Goal: Task Accomplishment & Management: Complete application form

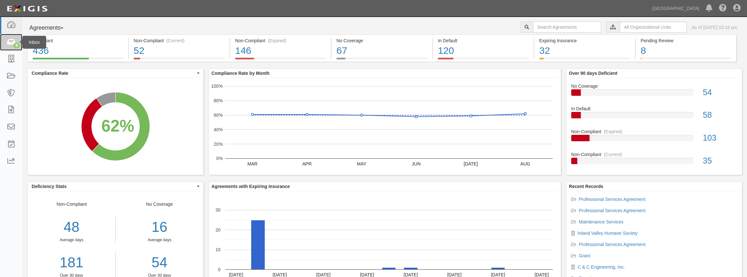
click at [12, 41] on icon at bounding box center [10, 42] width 9 height 7
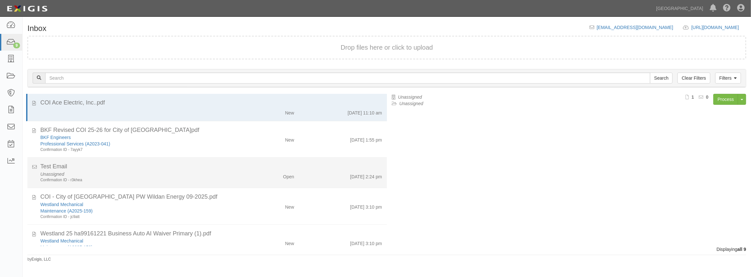
click at [141, 168] on div "Test Email" at bounding box center [211, 167] width 342 height 8
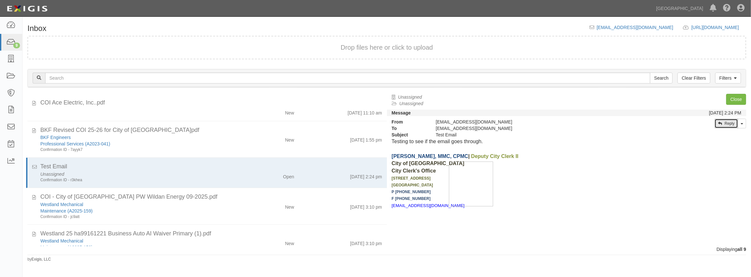
click at [729, 123] on link "Reply" at bounding box center [726, 124] width 24 height 10
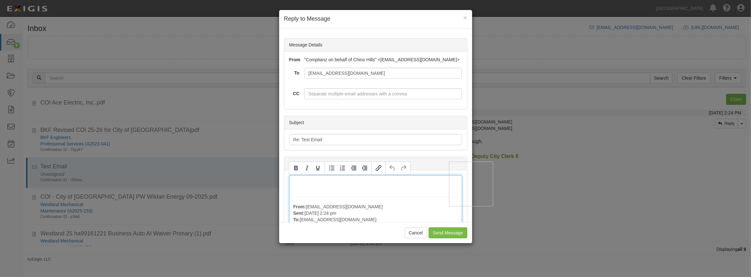
drag, startPoint x: 455, startPoint y: 227, endPoint x: 399, endPoint y: 32, distance: 203.5
click at [453, 227] on input "Send Message" at bounding box center [448, 232] width 38 height 11
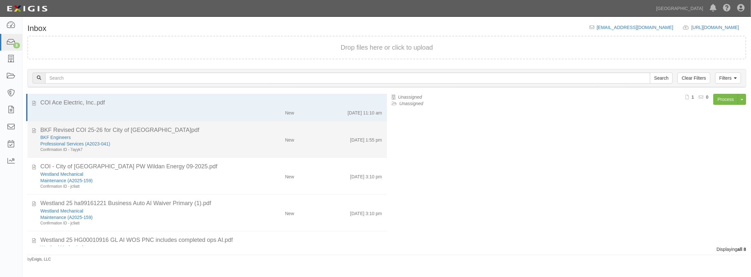
click at [232, 136] on div "BKF Engineers" at bounding box center [137, 137] width 195 height 6
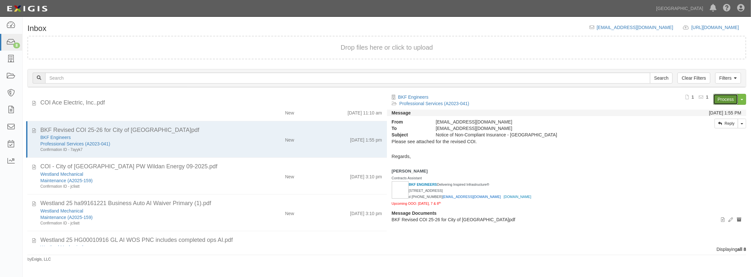
click at [727, 98] on link "Process" at bounding box center [725, 99] width 25 height 11
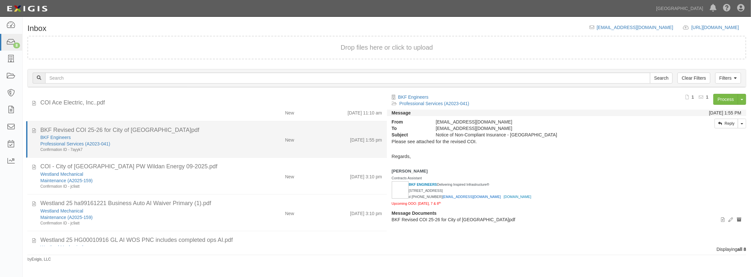
click at [204, 146] on div "Professional Services (A2023-041)" at bounding box center [137, 144] width 195 height 6
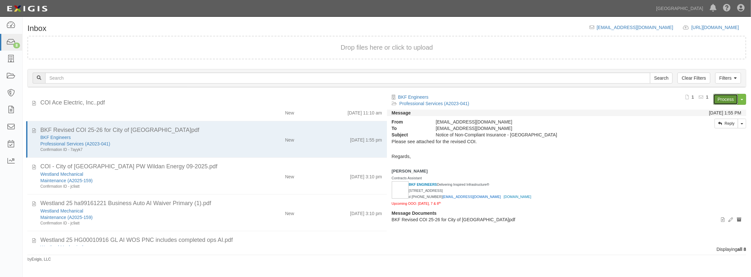
click at [721, 101] on link "Process" at bounding box center [725, 99] width 25 height 11
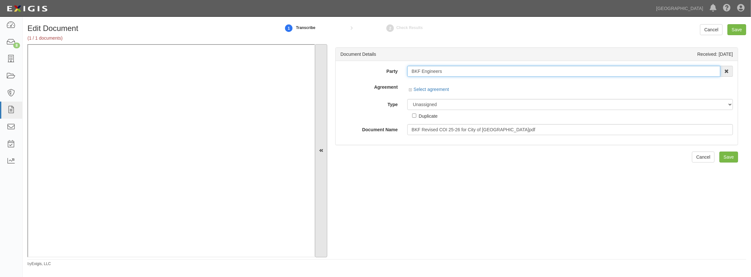
drag, startPoint x: 443, startPoint y: 69, endPoint x: 320, endPoint y: 50, distance: 124.7
click at [320, 50] on div "Document Details Received: 09/29/2025 Party BKF Engineers 4LEAF, Inc. Abba Term…" at bounding box center [386, 150] width 719 height 213
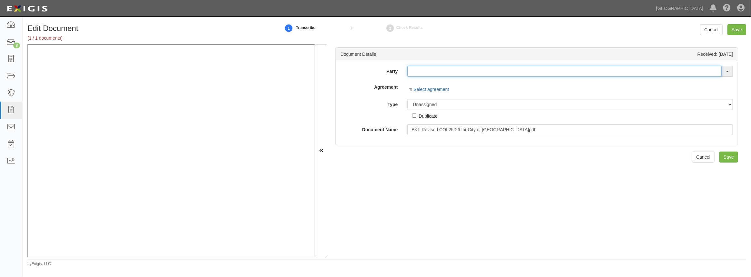
click at [449, 73] on input "text" at bounding box center [564, 71] width 314 height 11
paste input "BKF Engineers"
type input "BKF Engineers"
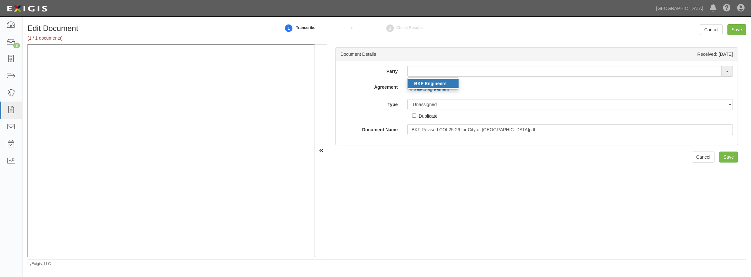
click at [425, 81] on strong "BKF Engineers" at bounding box center [430, 83] width 32 height 5
type input "BKF Engineers"
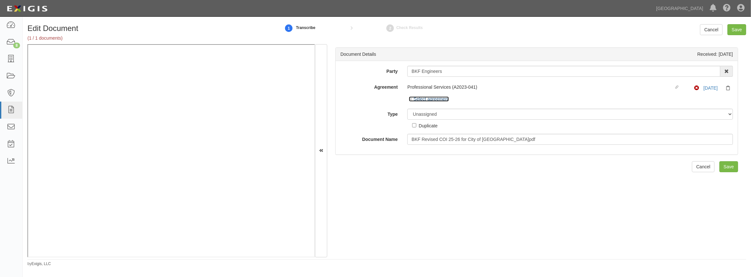
click at [410, 99] on icon at bounding box center [411, 99] width 5 height 3
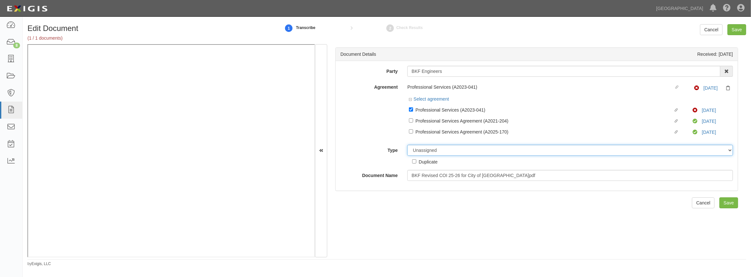
click at [452, 154] on select "Unassigned Binder Cancellation Notice Certificate Contract Endorsement Insuranc…" at bounding box center [570, 150] width 326 height 11
select select "CertificateDetail"
click at [407, 145] on select "Unassigned Binder Cancellation Notice Certificate Contract Endorsement Insuranc…" at bounding box center [570, 150] width 326 height 11
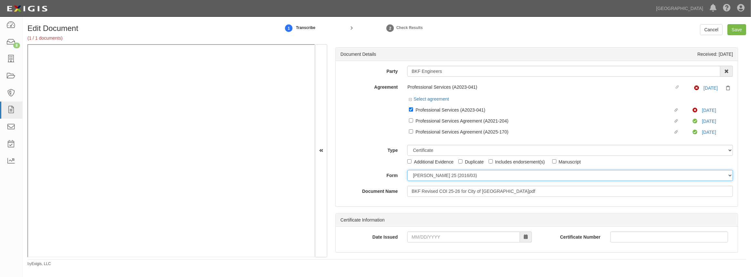
click at [416, 177] on select "ACORD 25 (2016/03) ACORD 101 ACORD 855 NY (2014/05) General" at bounding box center [570, 175] width 326 height 11
select select "GeneralFormDetail"
click at [407, 170] on select "ACORD 25 (2016/03) ACORD 101 ACORD 855 NY (2014/05) General" at bounding box center [570, 175] width 326 height 11
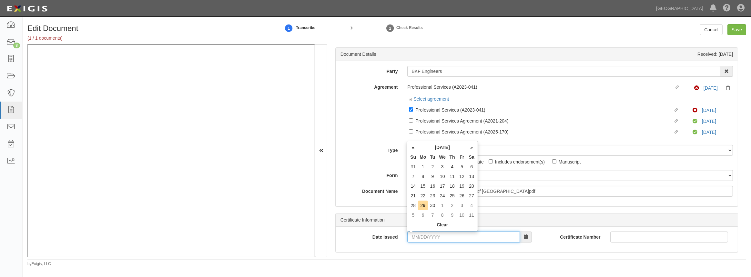
click at [414, 237] on input "Date Issued" at bounding box center [463, 237] width 112 height 11
type input "09/29/2025"
click at [418, 205] on td "29" at bounding box center [423, 206] width 10 height 10
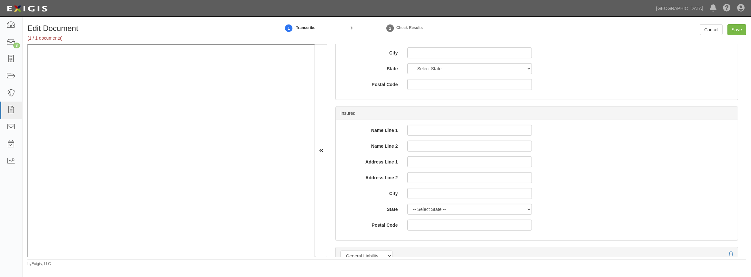
scroll to position [440, 0]
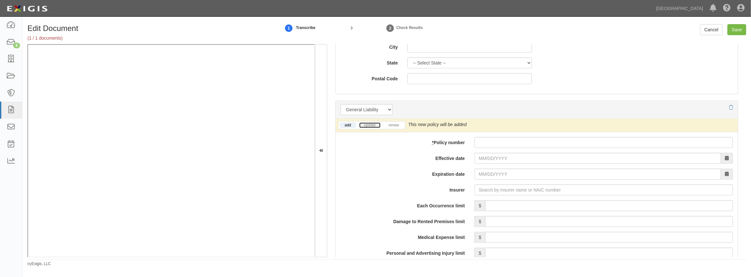
drag, startPoint x: 367, startPoint y: 124, endPoint x: 371, endPoint y: 125, distance: 4.6
click at [367, 124] on link "update" at bounding box center [369, 125] width 21 height 5
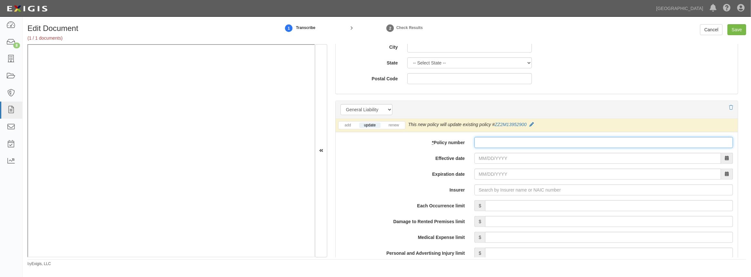
click at [507, 141] on input "* Policy number" at bounding box center [603, 142] width 258 height 11
paste input "ZZ2M13952900"
type input "ZZ2M13952900"
click at [486, 159] on input "Effective date" at bounding box center [597, 158] width 247 height 11
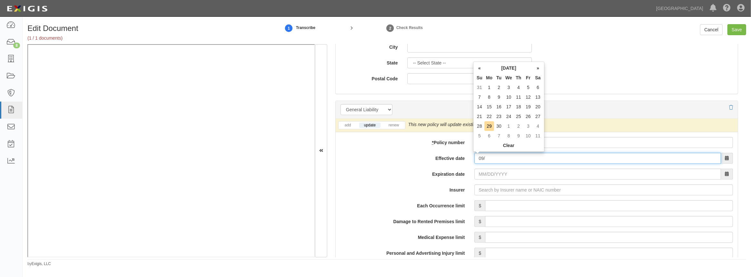
type input "0"
click at [381, 174] on label "Expiration date" at bounding box center [403, 173] width 134 height 9
click at [474, 174] on input "Expiration date" at bounding box center [597, 174] width 247 height 11
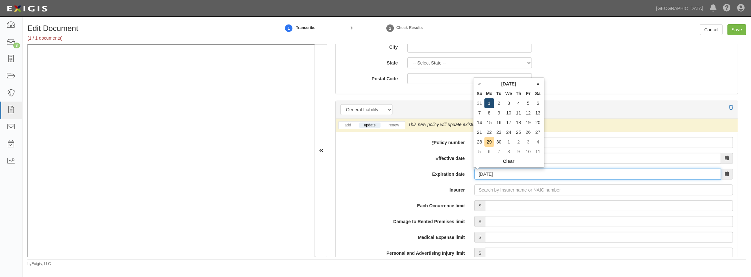
type input "09/01/2025"
click at [488, 105] on td "1" at bounding box center [489, 103] width 10 height 10
drag, startPoint x: 505, startPoint y: 174, endPoint x: 408, endPoint y: 187, distance: 98.4
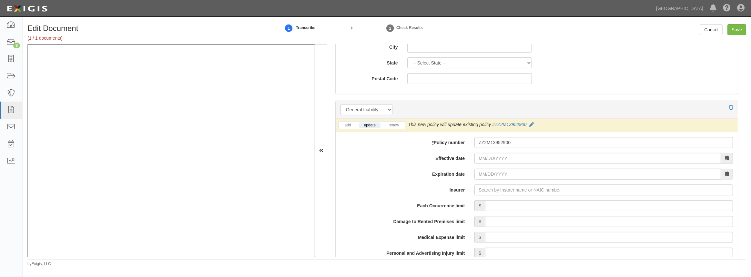
click at [445, 163] on div "Effective date" at bounding box center [537, 158] width 402 height 11
click at [482, 154] on input "Effective date" at bounding box center [597, 158] width 247 height 11
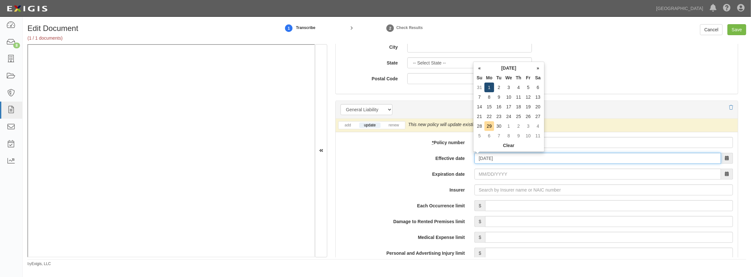
type input "09/01/2025"
type input "09/01/2026"
click at [488, 87] on td "1" at bounding box center [489, 88] width 10 height 10
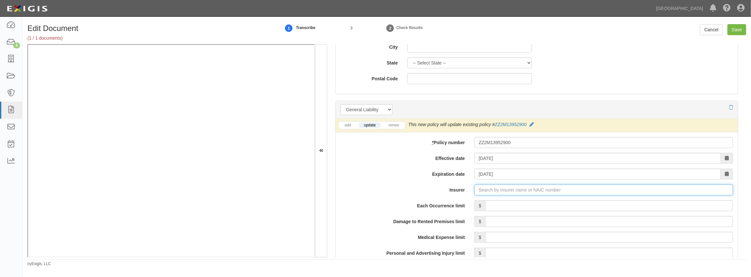
click at [520, 191] on input "Insurer" at bounding box center [603, 190] width 258 height 11
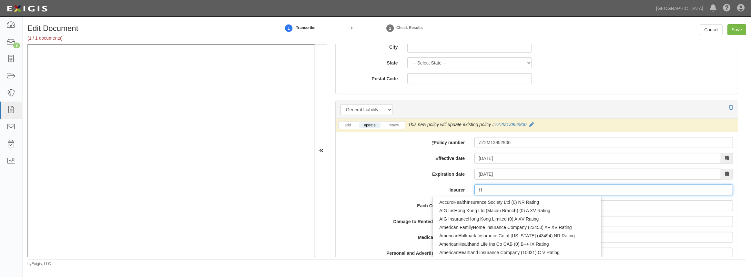
type input "Ha"
type input "Hanasaku Life Insurance Co., Ltd. (0) NR Rating"
type input "Han"
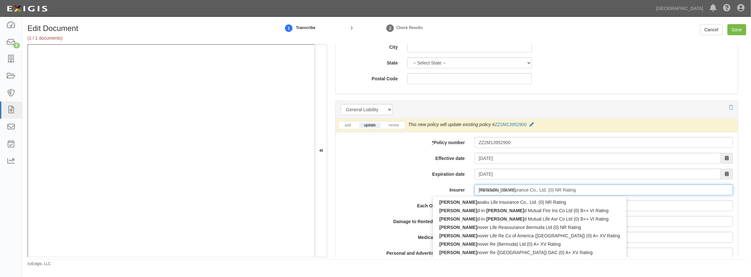
type input "Hanp"
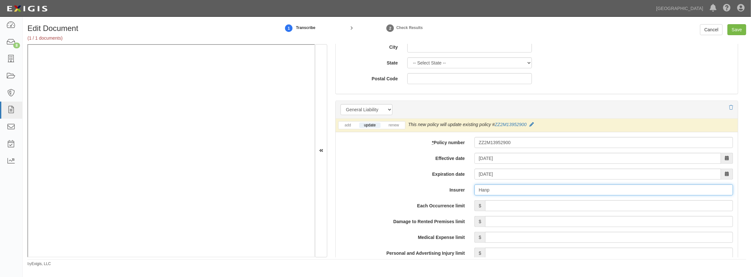
type input "Hanasaku Life Insurance Co., Ltd. (0) NR Rating"
type input "Han"
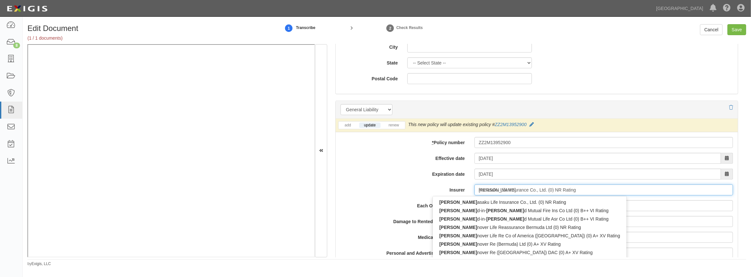
type input "Hanoi Reinsurance Joint Stock Corp (0) B++ VII Rating"
type input "Hano"
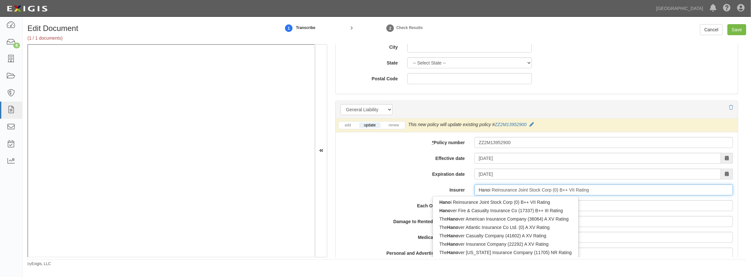
type input "Hanover Fire & Casualty Insurance Co (17337) B++ III Rating"
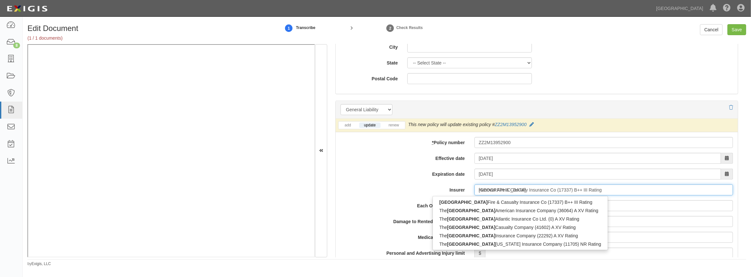
type input "Hanover"
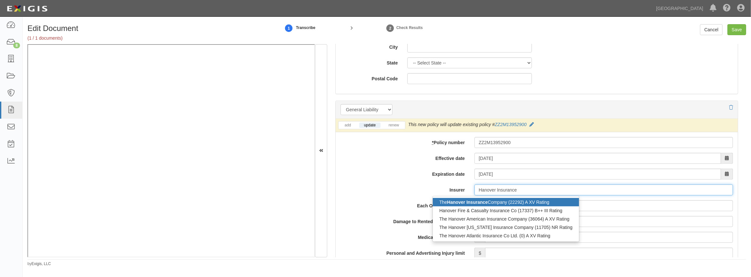
click at [520, 203] on div "The Hanover Insurance Company (22292) A XV Rating" at bounding box center [506, 202] width 146 height 8
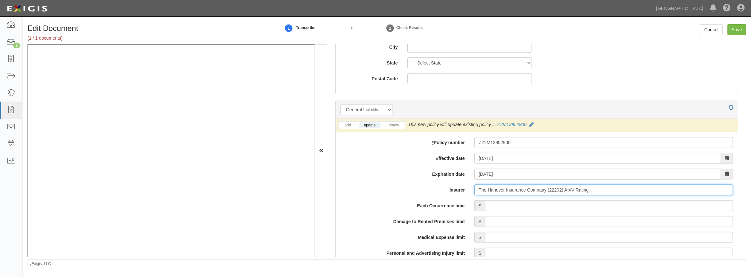
type input "The Hanover Insurance Company (22292) A XV Rating"
click at [518, 209] on input "Each Occurrence limit" at bounding box center [609, 205] width 248 height 11
type input "1,000,000"
click at [510, 223] on input "Damage to Rented Premises limit" at bounding box center [609, 221] width 248 height 11
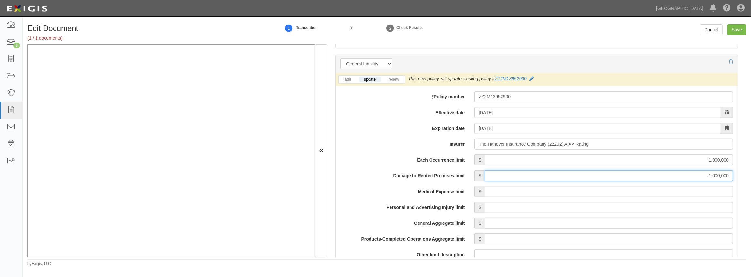
scroll to position [499, 0]
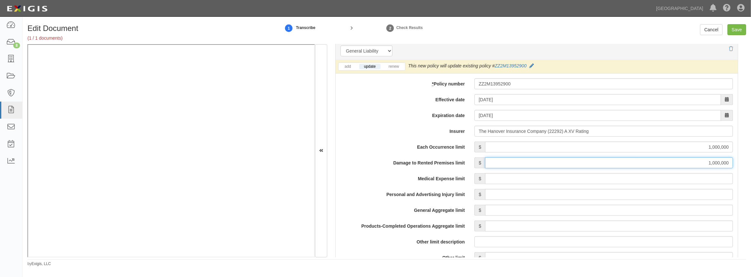
type input "1,000,000"
click at [495, 181] on input "Medical Expense limit" at bounding box center [609, 178] width 248 height 11
type input "10,000"
click at [493, 197] on input "Personal and Advertising Injury limit" at bounding box center [609, 194] width 248 height 11
type input "1,000,000"
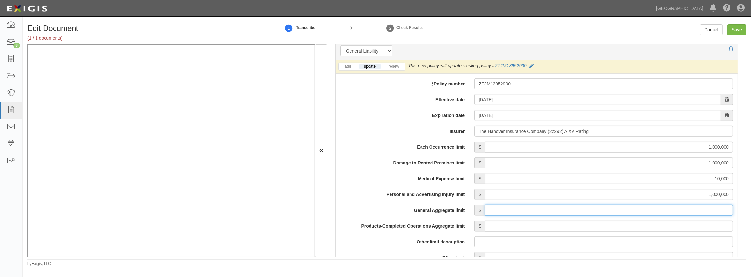
click at [497, 215] on input "General Aggregate limit" at bounding box center [609, 210] width 248 height 11
type input "2,000,000"
click at [499, 229] on input "Products-Completed Operations Aggregate limit" at bounding box center [609, 226] width 248 height 11
type input "2,000,000"
click at [343, 149] on label "Each Occurrence limit" at bounding box center [403, 146] width 134 height 9
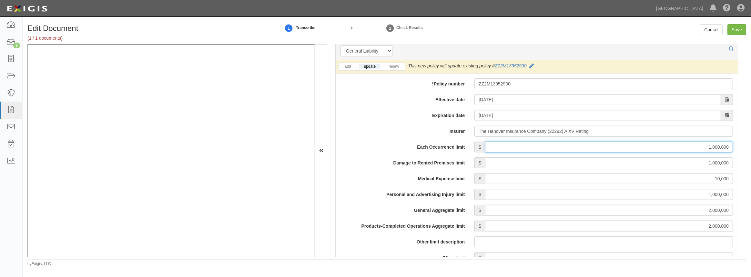
click at [485, 149] on input "1,000,000" at bounding box center [609, 147] width 248 height 11
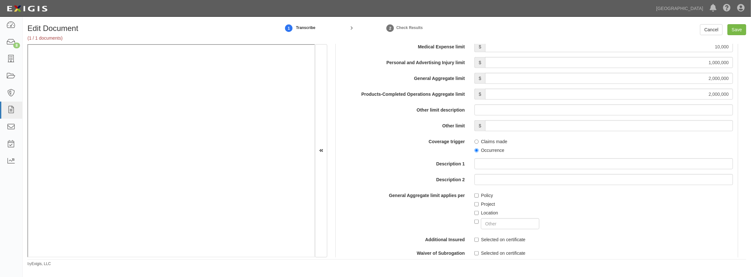
scroll to position [645, 0]
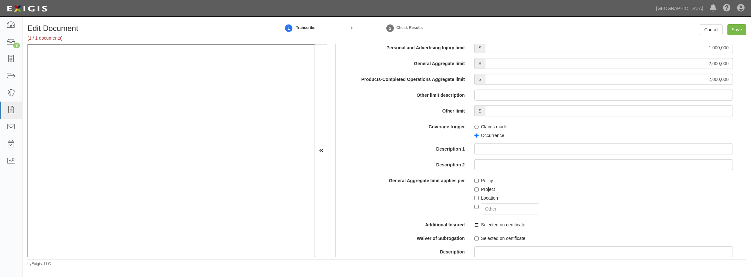
click at [474, 226] on input "Selected on certificate" at bounding box center [476, 225] width 4 height 4
checkbox input "true"
click at [476, 239] on input "Selected on certificate" at bounding box center [476, 239] width 4 height 4
checkbox input "true"
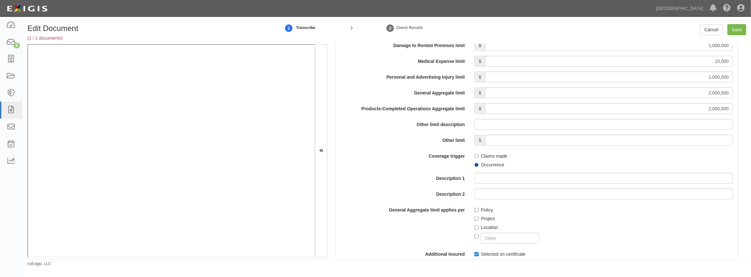
click at [474, 165] on input "Occurrence" at bounding box center [476, 165] width 4 height 4
radio input "true"
click at [476, 219] on input "Project" at bounding box center [476, 219] width 4 height 4
checkbox input "true"
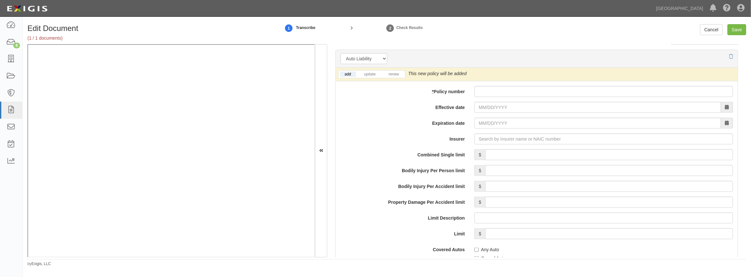
scroll to position [939, 0]
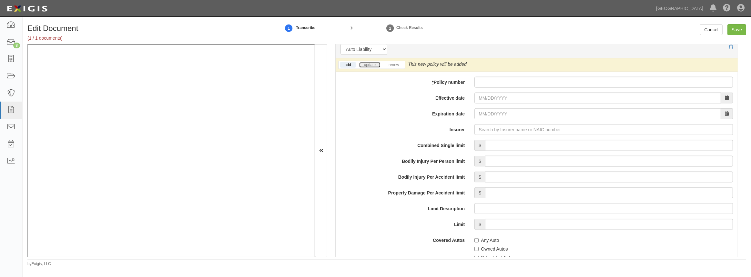
click at [366, 64] on link "update" at bounding box center [369, 64] width 21 height 5
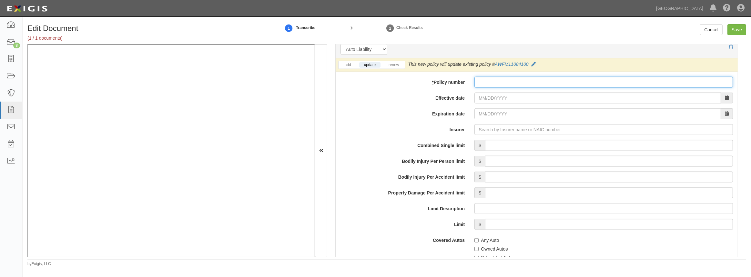
click at [488, 80] on input "* Policy number" at bounding box center [603, 82] width 258 height 11
paste input "AWFM11084100"
type input "AWFM11084100"
click at [479, 101] on input "Effective date" at bounding box center [597, 98] width 247 height 11
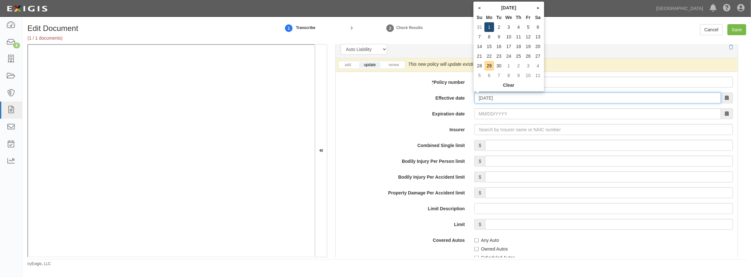
type input "09/01/2025"
type input "09/01/2026"
click at [492, 26] on td "1" at bounding box center [489, 27] width 10 height 10
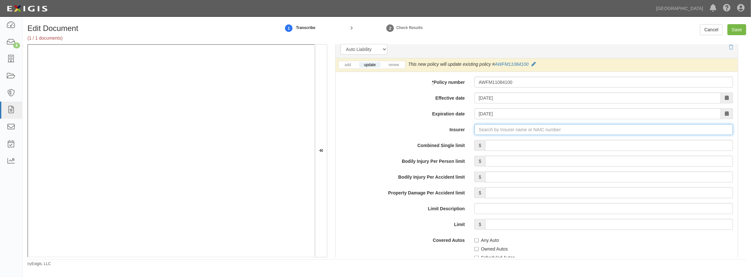
click at [491, 129] on input "Insurer" at bounding box center [603, 129] width 258 height 11
click at [498, 139] on div "Allmerica Financial Benefit Insurance Co ( 41840 ) A XV Rating" at bounding box center [501, 142] width 136 height 8
type input "Allmerica Financial Benefit Insurance Co (41840) A XV Rating"
click at [499, 146] on input "Combined Single limit" at bounding box center [609, 145] width 248 height 11
type input "1,000,000"
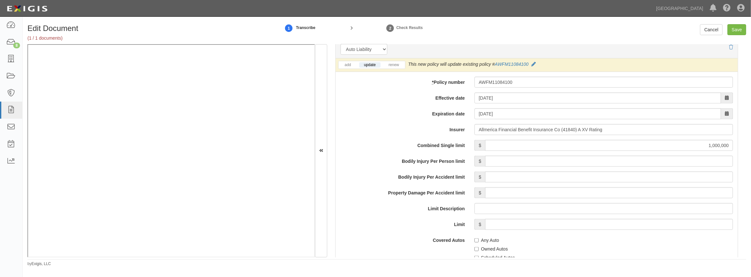
click at [375, 226] on label "Limit" at bounding box center [403, 223] width 134 height 9
click at [485, 226] on input "Limit" at bounding box center [609, 224] width 248 height 11
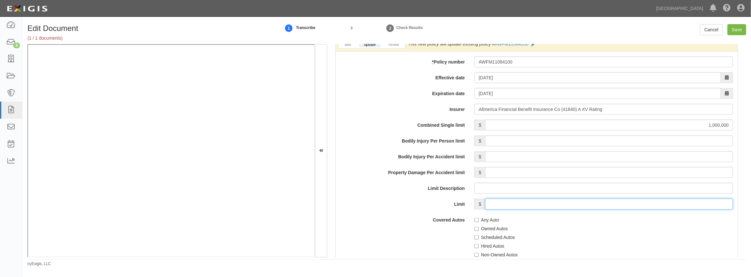
scroll to position [968, 0]
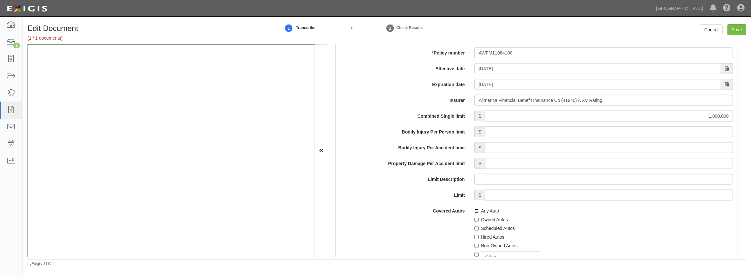
click at [475, 211] on input "Any Auto" at bounding box center [476, 211] width 4 height 4
checkbox input "true"
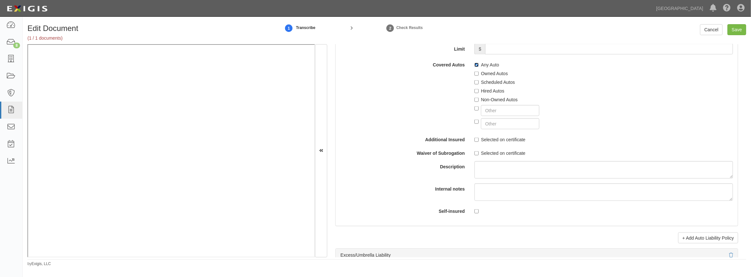
scroll to position [1114, 0]
click at [474, 137] on input "Selected on certificate" at bounding box center [476, 139] width 4 height 4
checkbox input "true"
click at [476, 153] on input "Selected on certificate" at bounding box center [476, 153] width 4 height 4
checkbox input "true"
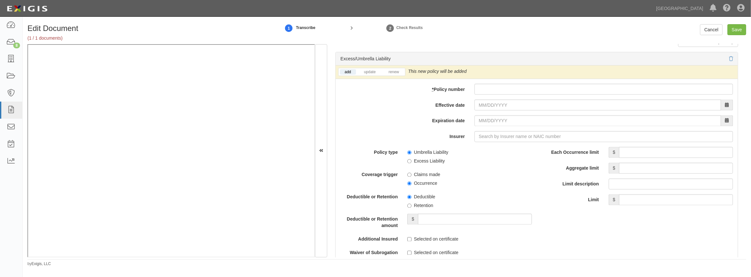
scroll to position [1320, 0]
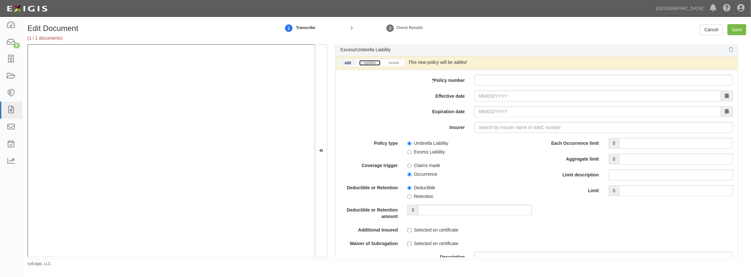
click at [368, 63] on link "update" at bounding box center [369, 62] width 21 height 5
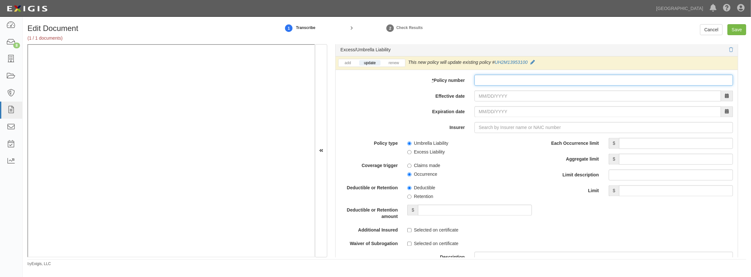
click at [512, 75] on input "* Policy number" at bounding box center [603, 80] width 258 height 11
paste input "UH2M13953100"
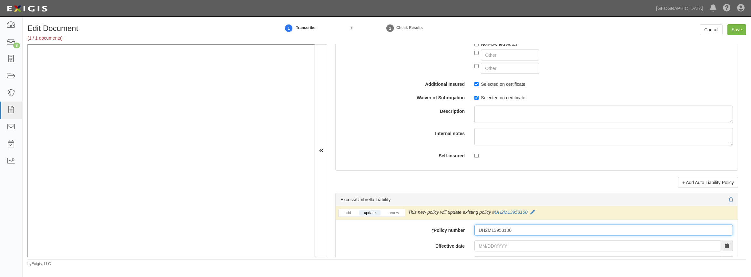
scroll to position [1232, 0]
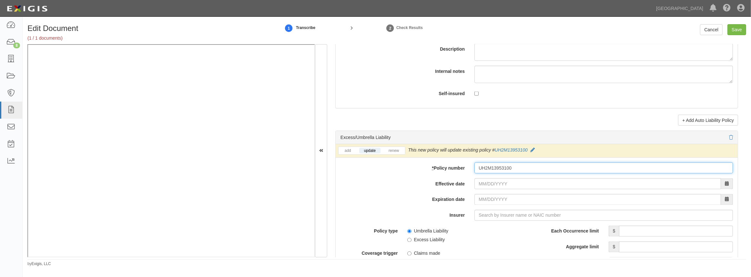
type input "UH2M13953100"
click at [478, 183] on input "Effective date" at bounding box center [597, 183] width 247 height 11
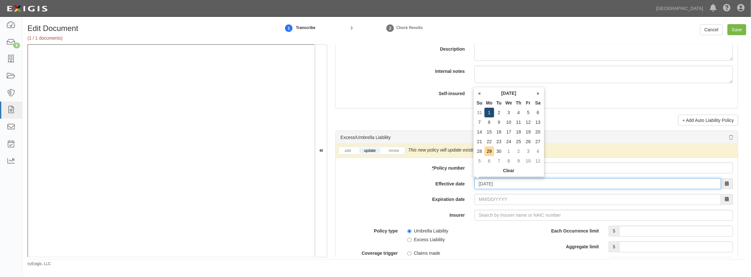
type input "09/01/2025"
type input "09/01/2026"
click at [487, 111] on td "1" at bounding box center [489, 113] width 10 height 10
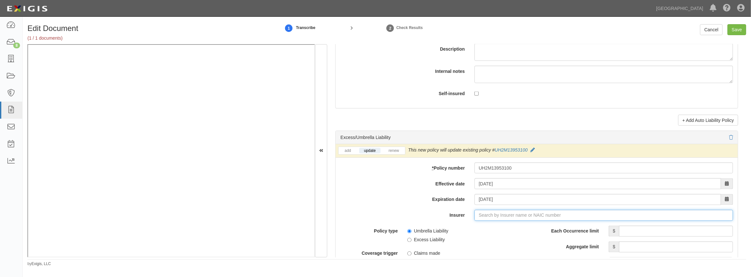
click at [491, 219] on input "Insurer" at bounding box center [603, 215] width 258 height 11
type input "21st Century Advantage Insurance Company (25232) NR Rating"
type input "2"
click at [493, 224] on div "The Hanover Insurance Company ( 22292 ) A XV Rating" at bounding box center [494, 228] width 123 height 8
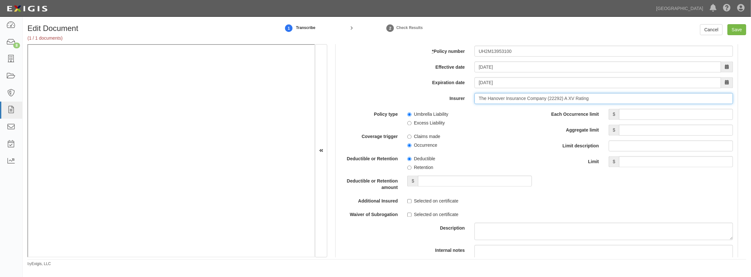
scroll to position [1349, 0]
type input "The Hanover Insurance Company (22292) A XV Rating"
click at [638, 114] on input "Each Occurrence limit" at bounding box center [676, 114] width 114 height 11
type input "5,000,000"
click at [649, 130] on input "Aggregate limit" at bounding box center [676, 130] width 114 height 11
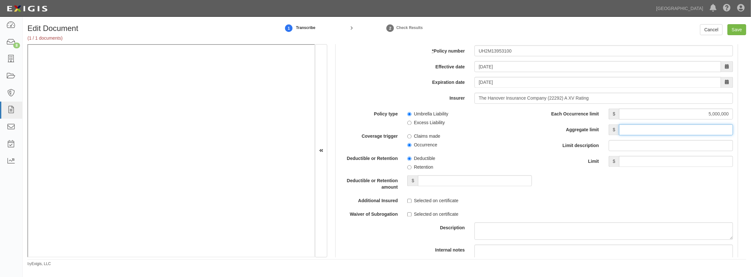
type input "5,000,000"
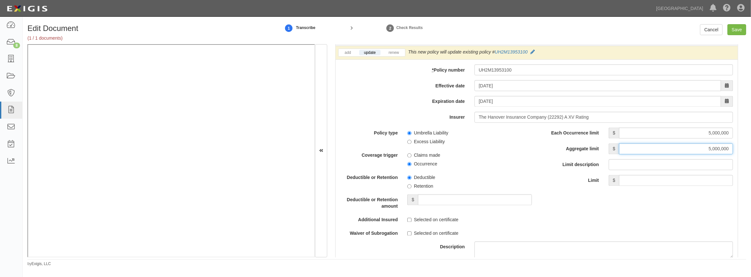
scroll to position [1320, 0]
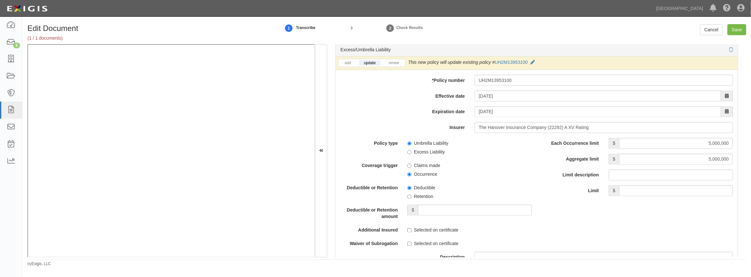
click at [409, 140] on label "Umbrella Liability" at bounding box center [427, 143] width 41 height 6
click at [409, 142] on input "Umbrella Liability" at bounding box center [409, 144] width 4 height 4
radio input "true"
click at [408, 175] on input "Occurrence" at bounding box center [409, 175] width 4 height 4
radio input "true"
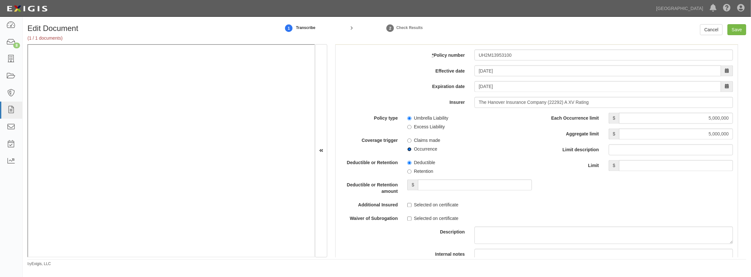
scroll to position [1378, 0]
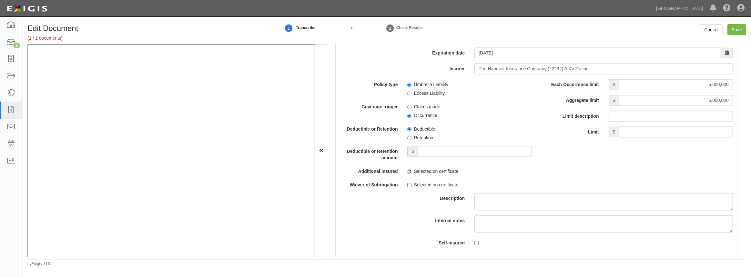
click at [410, 171] on input "Selected on certificate" at bounding box center [409, 172] width 4 height 4
checkbox input "true"
click at [408, 187] on input "Selected on certificate" at bounding box center [409, 185] width 4 height 4
checkbox input "true"
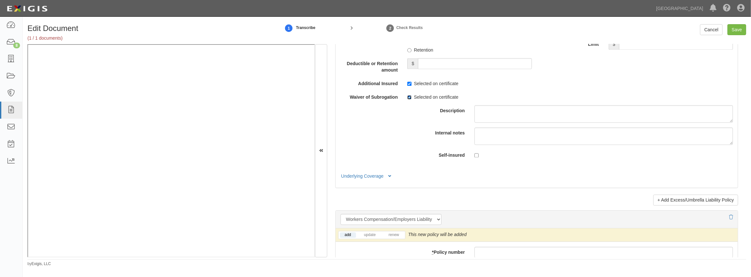
scroll to position [1613, 0]
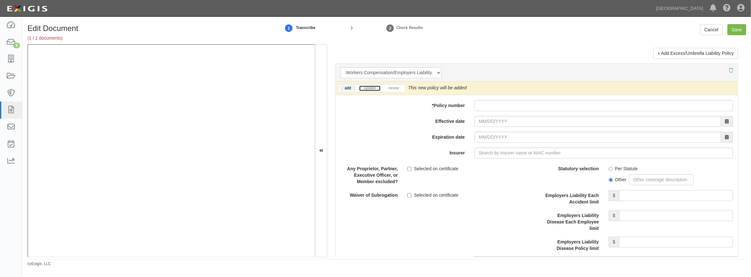
click at [369, 87] on link "update" at bounding box center [369, 88] width 21 height 5
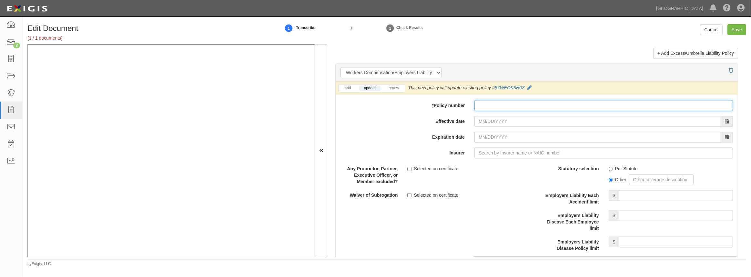
click at [501, 105] on input "* Policy number" at bounding box center [603, 105] width 258 height 11
paste input "57WEOK8H0Z"
type input "57WEOK8H0Z"
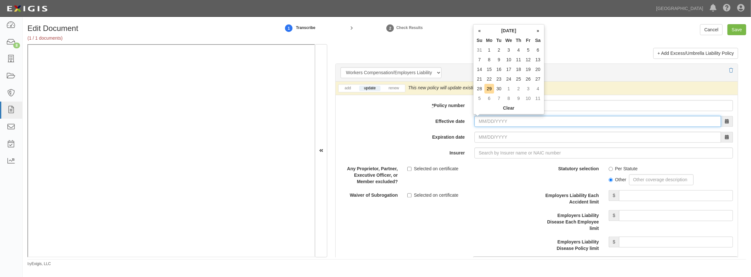
click at [495, 123] on input "Effective date" at bounding box center [597, 121] width 247 height 11
type input "09/01/2025"
type input "09/01/2026"
click at [489, 47] on td "1" at bounding box center [489, 50] width 10 height 10
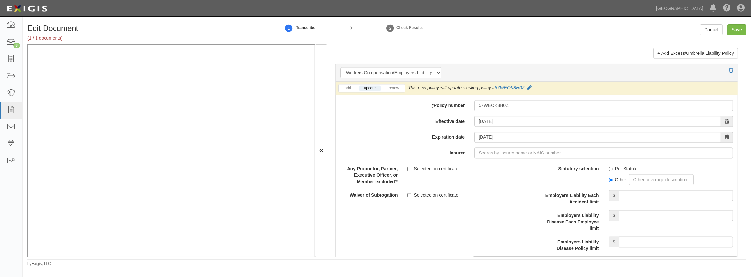
drag, startPoint x: 469, startPoint y: 149, endPoint x: 475, endPoint y: 156, distance: 9.2
click at [469, 149] on div at bounding box center [603, 152] width 268 height 11
click at [485, 155] on input "Insurer" at bounding box center [603, 152] width 258 height 11
type input "21st Century Advantage Insurance Company (25232) NR Rating"
type input "2"
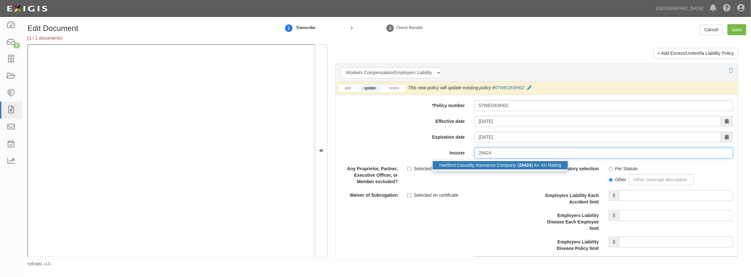
click at [483, 163] on div "Hartford Casualty Insurance Company ( 29424 ) A+ XV Rating" at bounding box center [500, 165] width 135 height 8
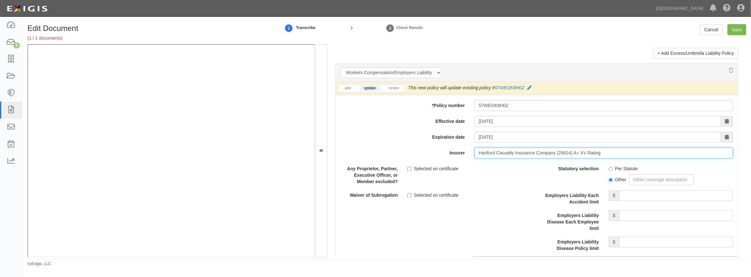
type input "Hartford Casualty Insurance Company (29424) A+ XV Rating"
click at [609, 168] on input "Per Statute" at bounding box center [611, 169] width 4 height 4
radio input "true"
click at [641, 196] on input "Employers Liability Each Accident limit" at bounding box center [676, 195] width 114 height 11
type input "1,000,000"
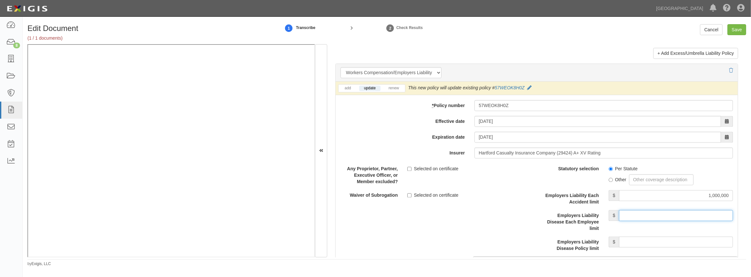
click at [650, 216] on input "Employers Liability Disease Each Employee limit" at bounding box center [676, 215] width 114 height 11
type input "1,000,000"
click at [633, 244] on input "Employers Liability Disease Policy limit" at bounding box center [676, 242] width 114 height 11
type input "1,000,000"
click at [483, 235] on div "Description" at bounding box center [537, 218] width 412 height 111
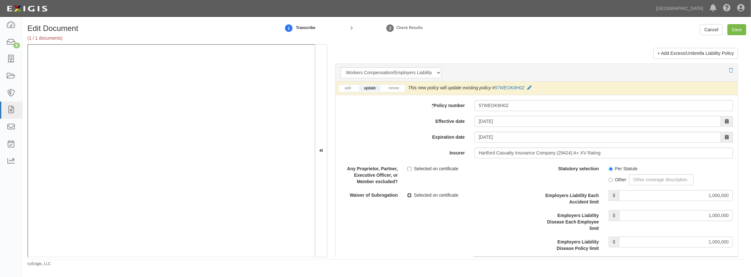
click at [408, 193] on input "Selected on certificate" at bounding box center [409, 195] width 4 height 4
checkbox input "true"
click at [410, 221] on div "Description" at bounding box center [537, 218] width 412 height 111
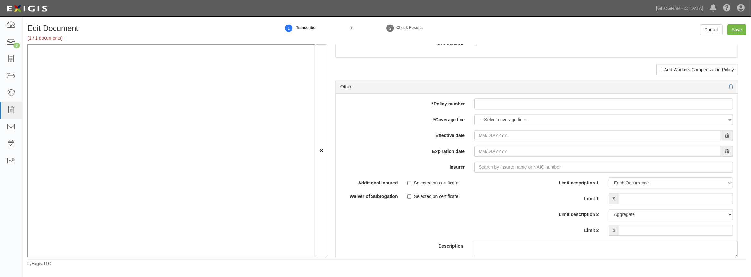
scroll to position [1877, 0]
click at [492, 117] on select "-- Select coverage line -- Asbestos Abatement Auto Physical Damage Boiler & Mac…" at bounding box center [603, 119] width 258 height 11
select select "26"
click at [474, 125] on select "-- Select coverage line -- Asbestos Abatement Auto Physical Damage Boiler & Mac…" at bounding box center [603, 119] width 258 height 11
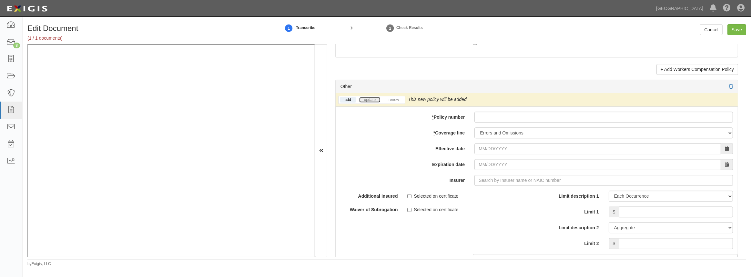
click at [373, 100] on link "update" at bounding box center [369, 99] width 21 height 5
click at [495, 119] on input "* Policy number" at bounding box center [603, 117] width 258 height 11
paste input "DPR5047615"
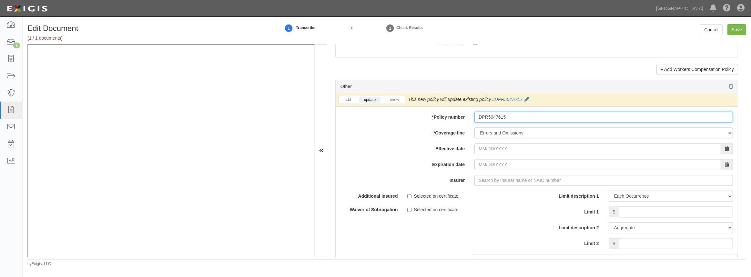
type input "DPR5047615"
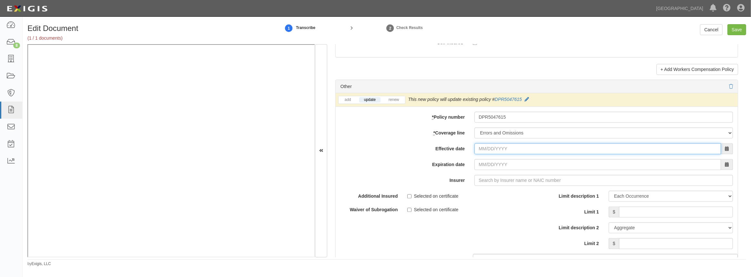
click at [487, 146] on input "Effective date" at bounding box center [597, 148] width 247 height 11
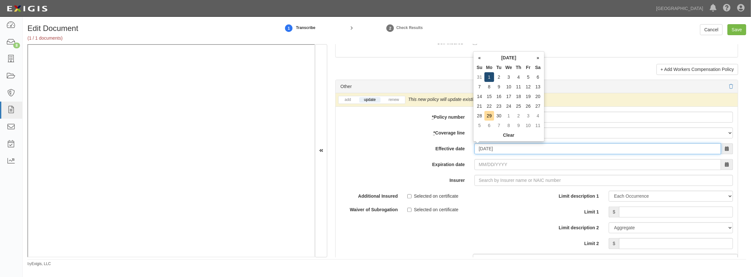
type input "09/01/2025"
type input "09/01/2026"
click at [485, 76] on td "1" at bounding box center [489, 77] width 10 height 10
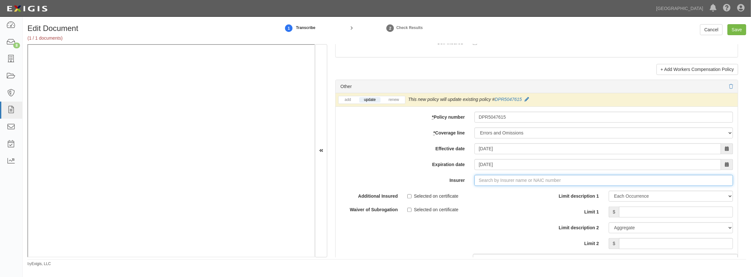
click at [496, 182] on input "Insurer" at bounding box center [603, 180] width 258 height 11
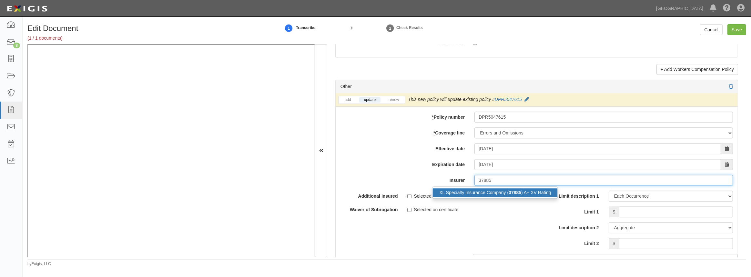
click at [506, 194] on div "XL Specialty Insurance Company ( 37885 ) A+ XV Rating" at bounding box center [495, 192] width 125 height 8
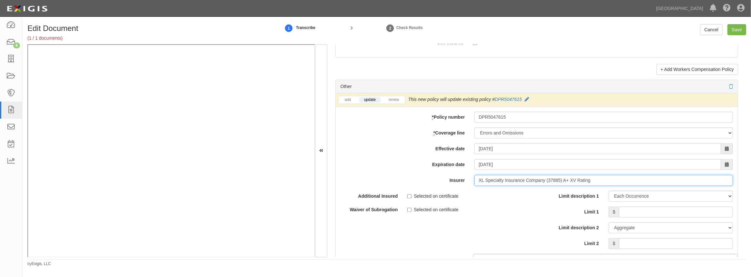
type input "XL Specialty Insurance Company (37885) A+ XV Rating"
click at [615, 211] on span "$" at bounding box center [614, 212] width 11 height 11
click at [621, 210] on input "Limit 1" at bounding box center [676, 212] width 114 height 11
type input "5,000,000"
click at [637, 238] on input "Limit 2" at bounding box center [676, 243] width 114 height 11
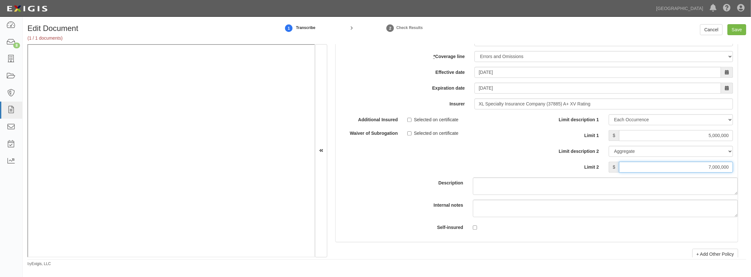
scroll to position [1965, 0]
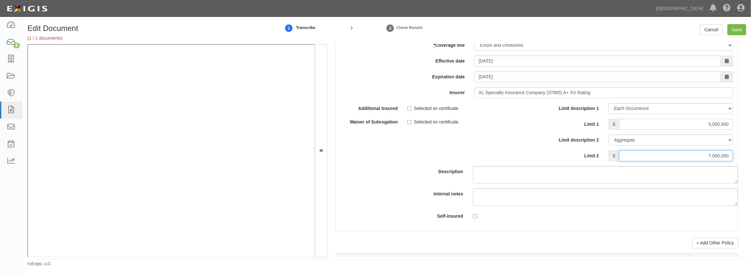
type input "7,000,000"
click at [449, 154] on div "Description" at bounding box center [537, 143] width 412 height 81
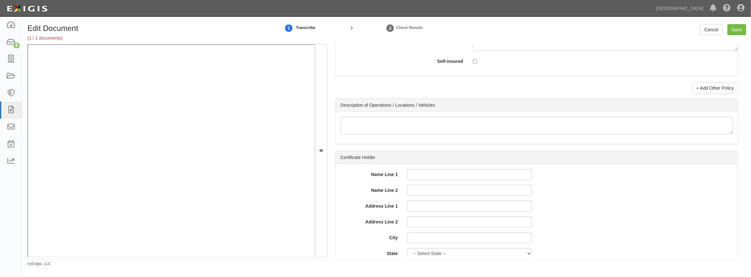
scroll to position [2166, 0]
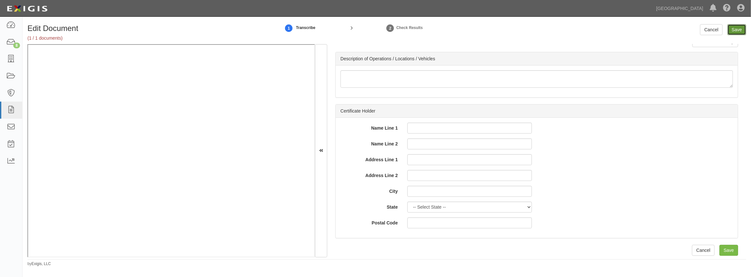
click at [739, 25] on input "Save" at bounding box center [736, 29] width 19 height 11
type input "1000000"
type input "10000"
type input "1000000"
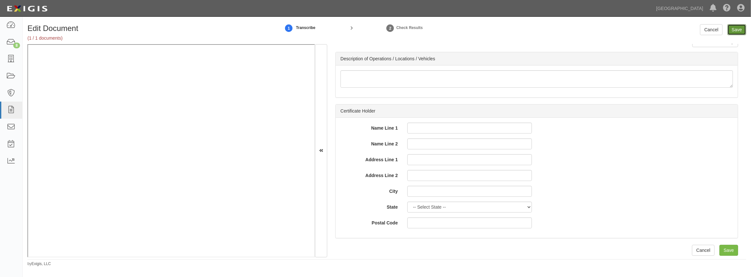
type input "2000000"
type input "1000000"
type input "5000000"
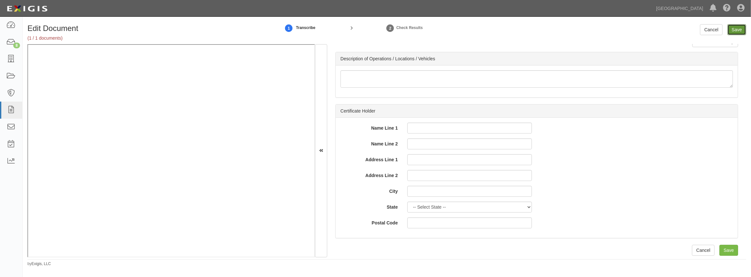
type input "1000000"
type input "5000000"
type input "7000000"
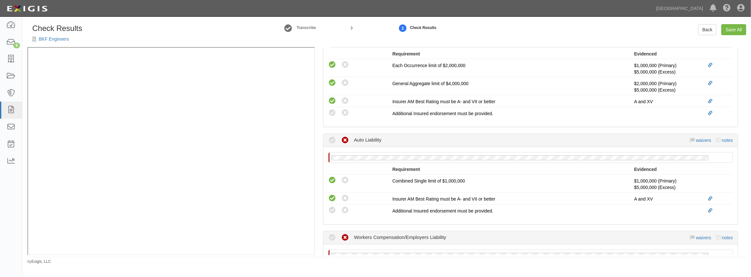
scroll to position [293, 0]
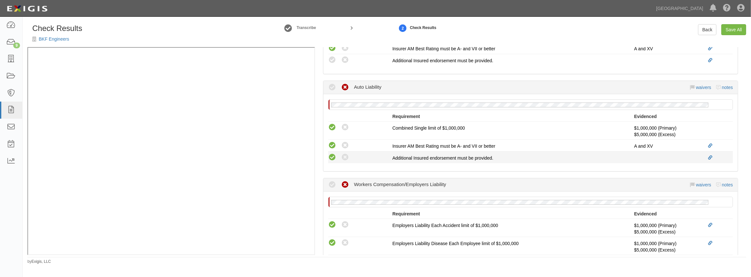
click at [333, 158] on icon at bounding box center [332, 158] width 8 height 8
radio input "true"
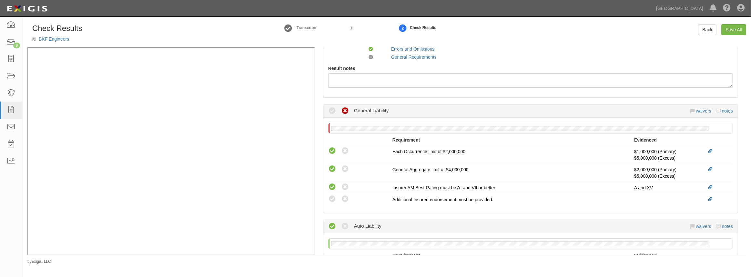
scroll to position [146, 0]
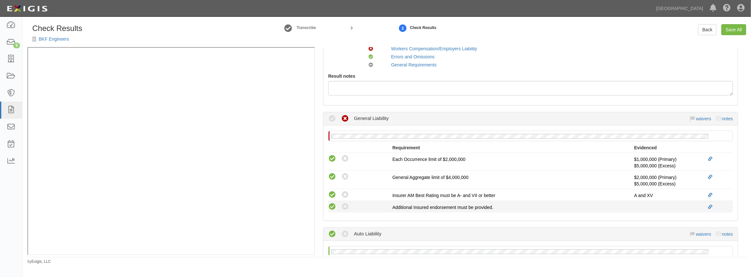
click at [330, 207] on icon at bounding box center [332, 207] width 8 height 8
radio input "true"
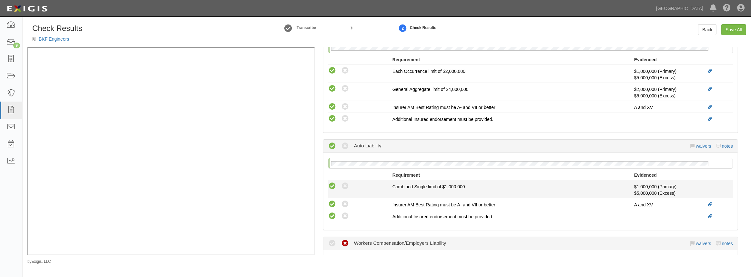
scroll to position [352, 0]
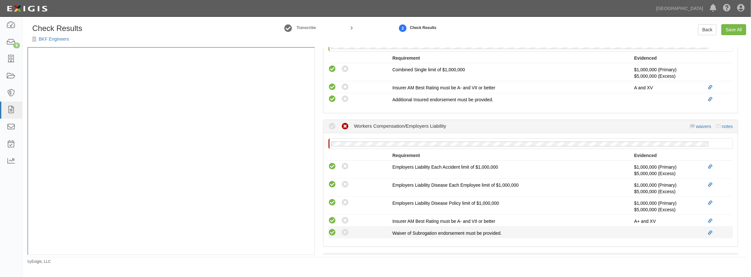
click at [331, 232] on icon at bounding box center [332, 233] width 8 height 8
radio input "true"
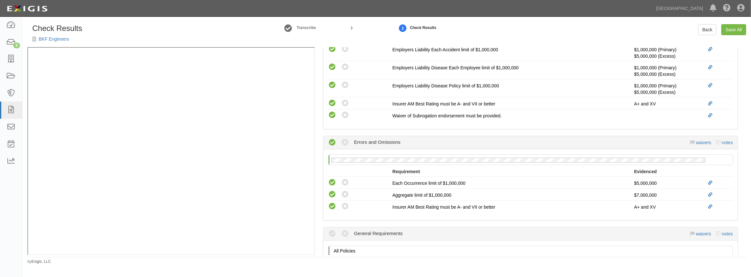
scroll to position [616, 0]
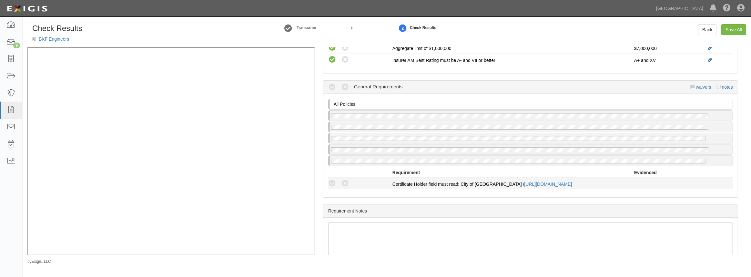
click at [331, 182] on icon at bounding box center [332, 184] width 8 height 8
radio input "true"
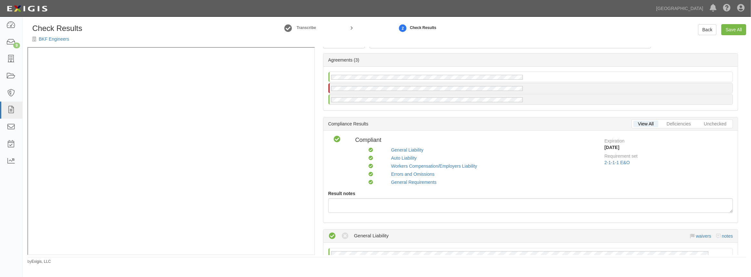
scroll to position [0, 0]
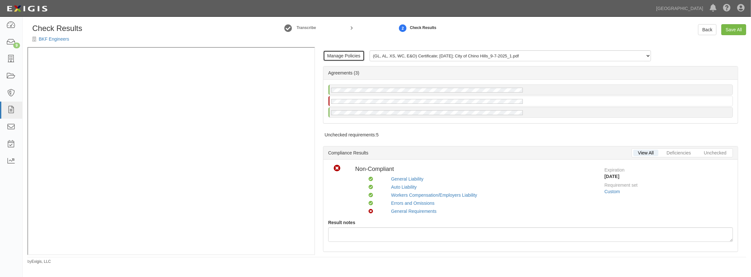
click at [347, 56] on link "Manage Policies" at bounding box center [344, 55] width 42 height 11
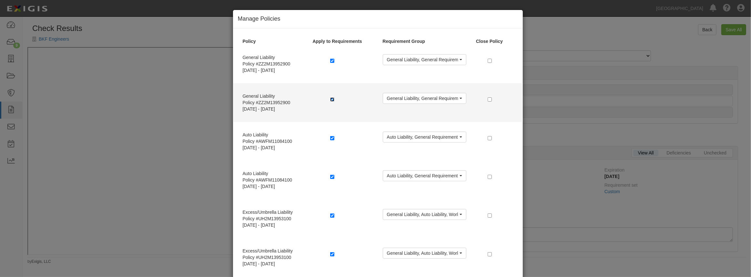
click at [330, 100] on input "checkbox" at bounding box center [332, 99] width 4 height 4
checkbox input "false"
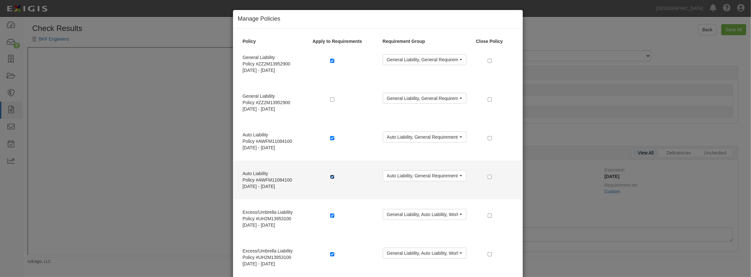
click at [330, 177] on input "checkbox" at bounding box center [332, 177] width 4 height 4
checkbox input "false"
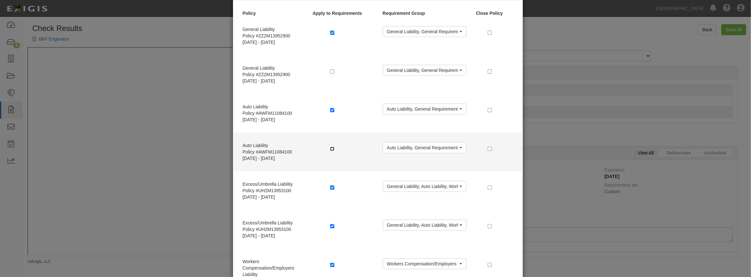
scroll to position [58, 0]
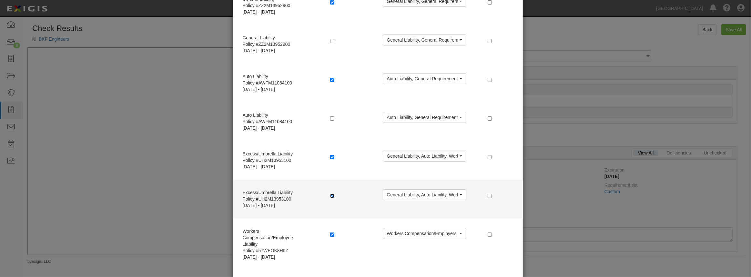
click at [330, 194] on input "checkbox" at bounding box center [332, 196] width 4 height 4
checkbox input "false"
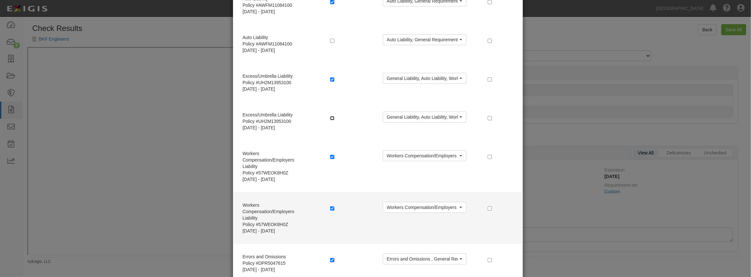
scroll to position [146, 0]
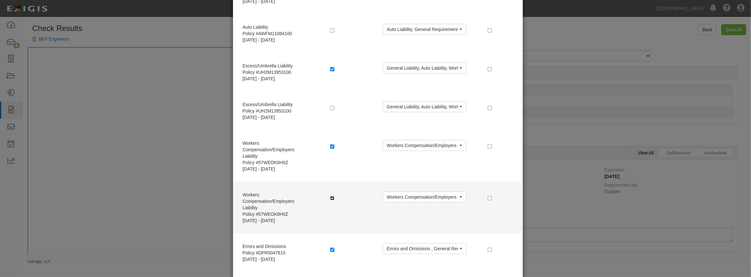
click at [331, 198] on input "checkbox" at bounding box center [332, 198] width 4 height 4
checkbox input "false"
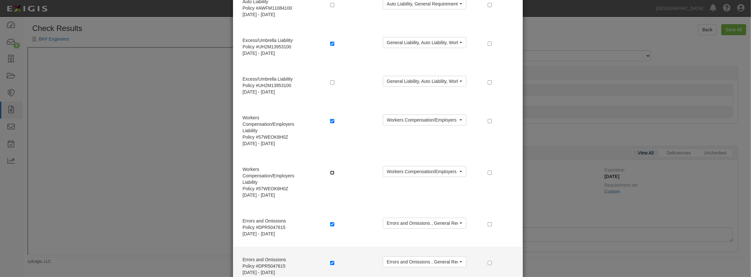
scroll to position [235, 0]
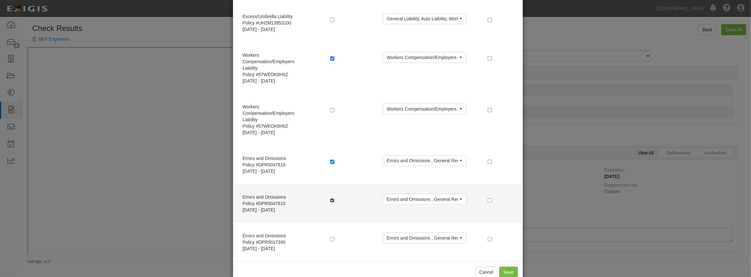
click at [330, 201] on input "checkbox" at bounding box center [332, 200] width 4 height 4
checkbox input "false"
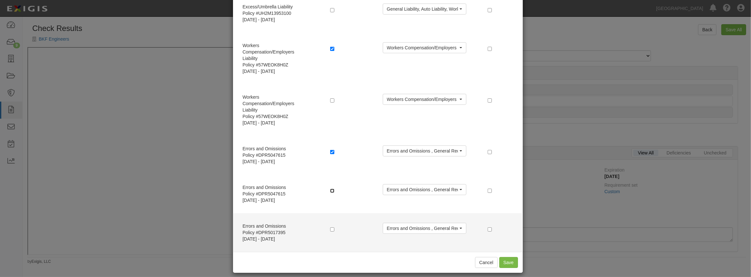
scroll to position [249, 0]
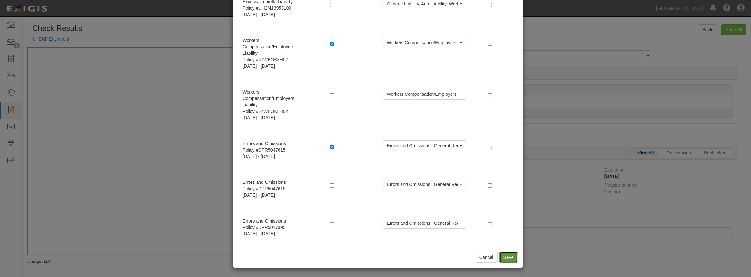
click at [501, 258] on button "Save" at bounding box center [508, 257] width 19 height 11
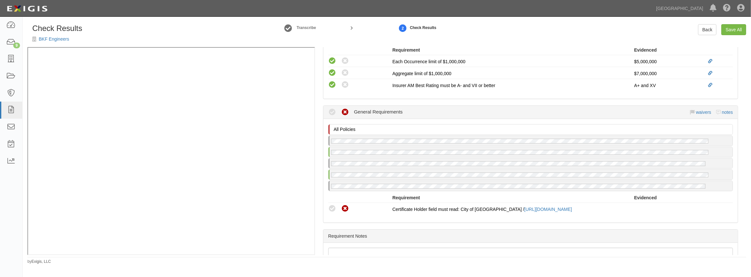
scroll to position [655, 0]
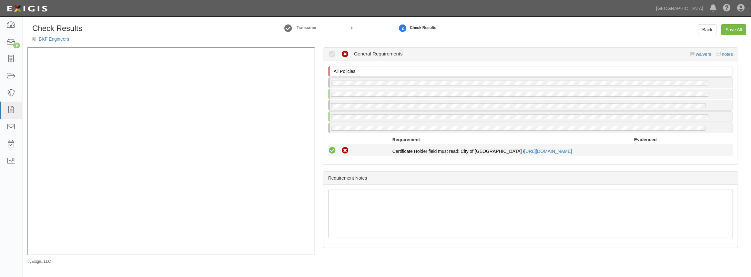
click at [333, 148] on icon at bounding box center [332, 151] width 8 height 8
radio input "true"
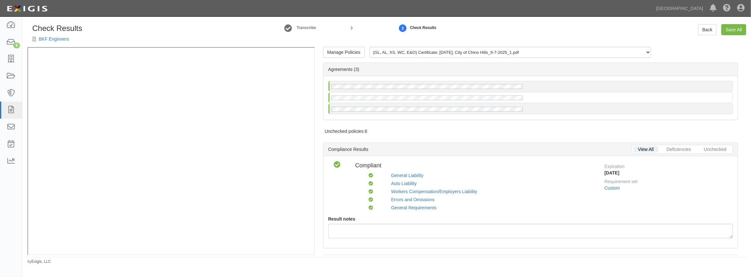
scroll to position [0, 0]
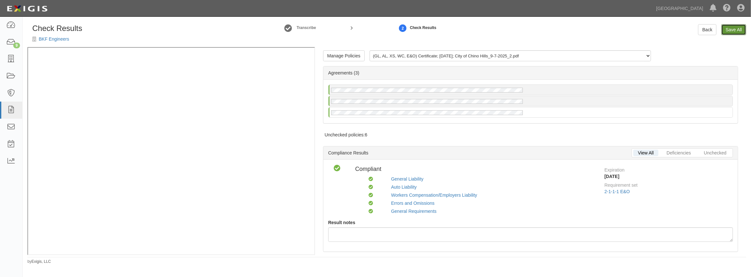
click at [739, 29] on link "Save All" at bounding box center [733, 29] width 25 height 11
radio input "false"
radio input "true"
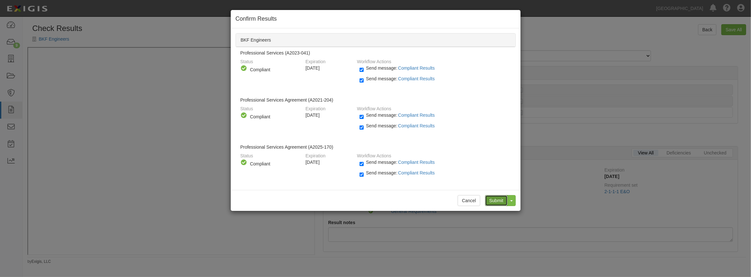
click at [494, 200] on input "Submit" at bounding box center [496, 200] width 23 height 11
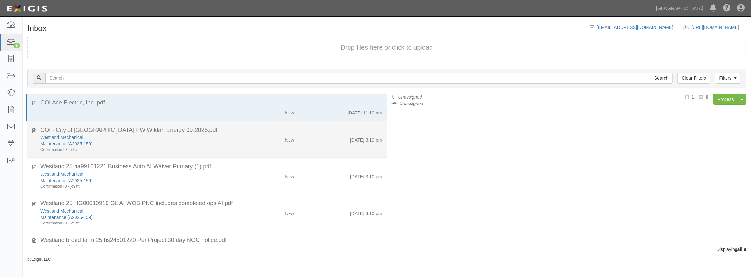
drag, startPoint x: 226, startPoint y: 152, endPoint x: 227, endPoint y: 147, distance: 5.1
click at [226, 151] on div "Confirmation ID - jc9att" at bounding box center [137, 149] width 195 height 5
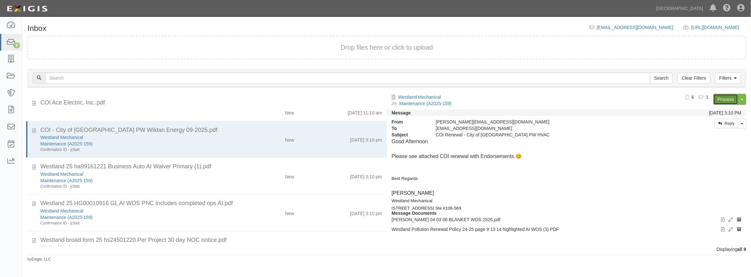
click at [720, 100] on link "Process" at bounding box center [725, 99] width 25 height 11
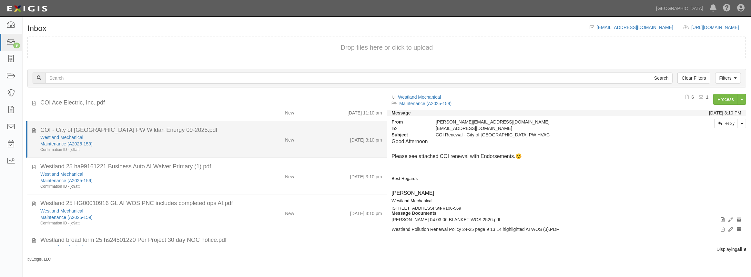
click at [180, 141] on div "Maintenance (A2025-159)" at bounding box center [137, 144] width 195 height 6
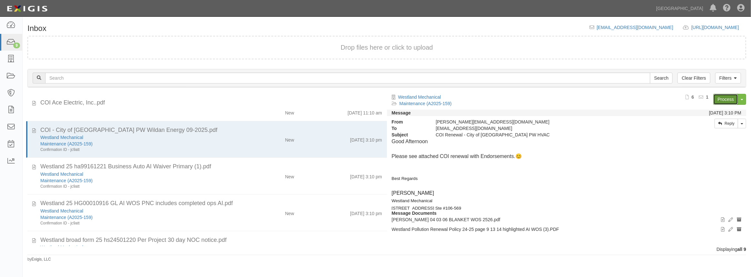
click at [718, 97] on link "Process" at bounding box center [725, 99] width 25 height 11
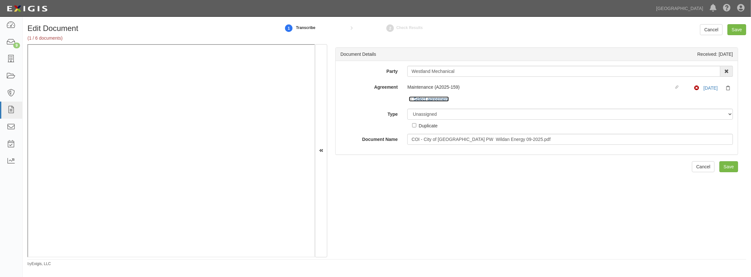
click at [422, 97] on link "Select agreement" at bounding box center [429, 98] width 40 height 5
click at [479, 112] on select "Unassigned Binder Cancellation Notice Certificate Contract Endorsement Insuranc…" at bounding box center [570, 114] width 326 height 11
select select "CertificateDetail"
click at [407, 109] on select "Unassigned Binder Cancellation Notice Certificate Contract Endorsement Insuranc…" at bounding box center [570, 114] width 326 height 11
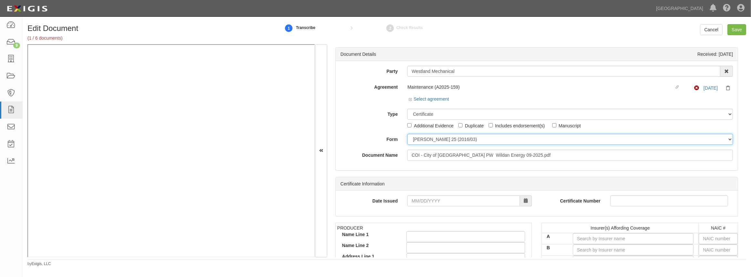
click at [428, 142] on select "ACORD 25 (2016/03) ACORD 101 ACORD 855 NY (2014/05) General" at bounding box center [570, 139] width 326 height 11
select select "GeneralFormDetail"
click at [407, 134] on select "ACORD 25 (2016/03) ACORD 101 ACORD 855 NY (2014/05) General" at bounding box center [570, 139] width 326 height 11
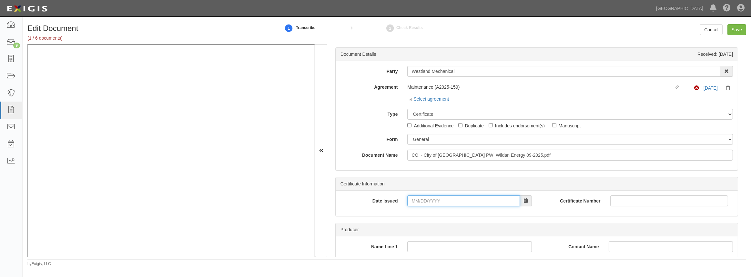
click at [421, 197] on input "Date Issued" at bounding box center [463, 201] width 112 height 11
type input "09/26/2025"
click at [462, 158] on td "26" at bounding box center [462, 160] width 10 height 10
click at [419, 98] on link "Select agreement" at bounding box center [429, 98] width 40 height 5
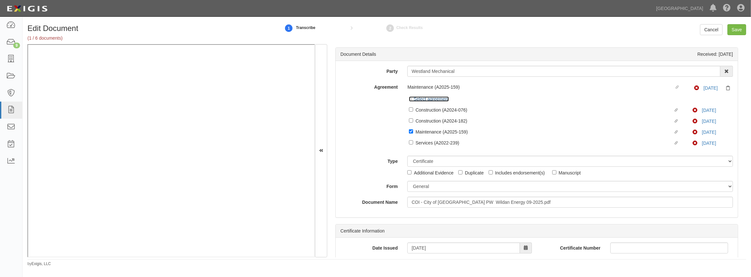
click at [426, 100] on link "Select agreement" at bounding box center [429, 98] width 40 height 5
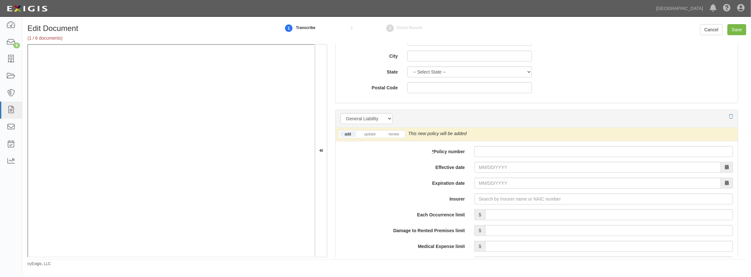
scroll to position [440, 0]
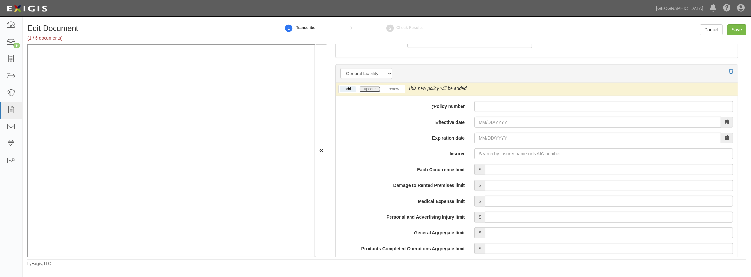
click at [369, 87] on link "update" at bounding box center [369, 88] width 21 height 5
click at [503, 99] on div "add update renew This new policy will be added This new policy will update exis…" at bounding box center [537, 282] width 402 height 398
click at [494, 106] on input "* Policy number" at bounding box center [603, 106] width 258 height 11
paste input "72UEACM3443"
type input "72UEACM3443"
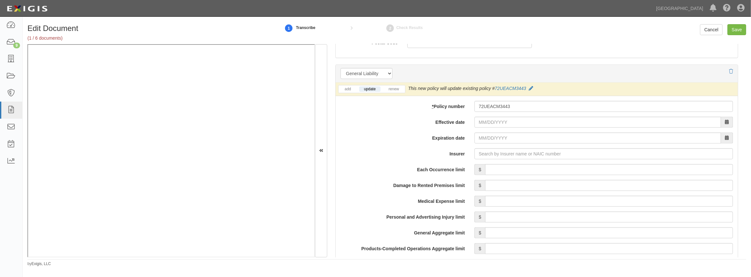
click at [489, 127] on div "add update renew This new policy will be added This new policy will update exis…" at bounding box center [537, 282] width 402 height 398
click at [489, 125] on input "Effective date" at bounding box center [597, 122] width 247 height 11
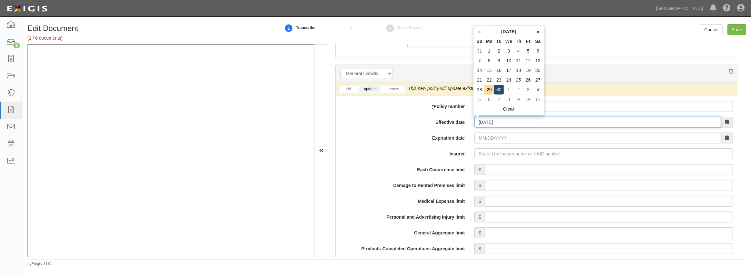
type input "09/30/2025"
type input "09/30/2026"
click at [500, 93] on td "30" at bounding box center [499, 90] width 10 height 10
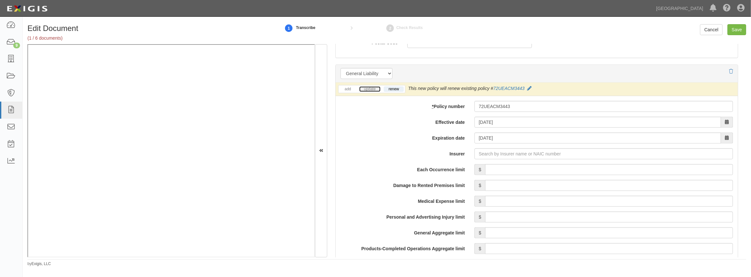
click at [368, 90] on link "update" at bounding box center [369, 88] width 21 height 5
click at [495, 148] on input "Insurer" at bounding box center [603, 153] width 258 height 11
type input "180 Seguros S.A. (0) NR Rating"
type input "1"
click at [509, 167] on strong "19682" at bounding box center [515, 166] width 13 height 5
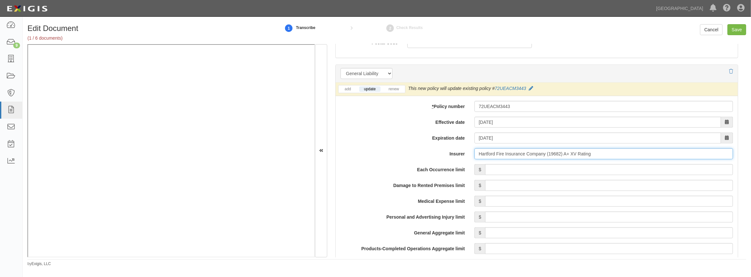
type input "Hartford Fire Insurance Company (19682) A+ XV Rating"
click at [509, 172] on input "Each Occurrence limit" at bounding box center [609, 169] width 248 height 11
type input "1,000,000"
click at [558, 185] on input "Damage to Rented Premises limit" at bounding box center [609, 185] width 248 height 11
type input "50,000"
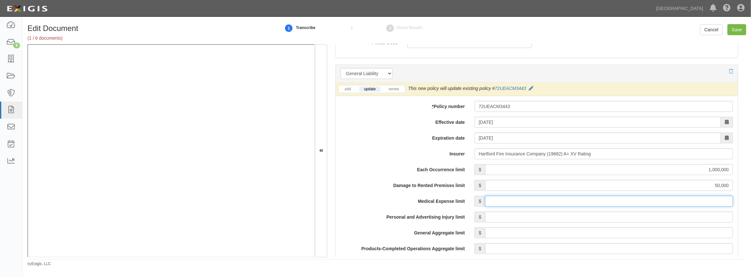
click at [511, 204] on input "Medical Expense limit" at bounding box center [609, 201] width 248 height 11
type input "5,000"
click at [539, 216] on input "Personal and Advertising Injury limit" at bounding box center [609, 217] width 248 height 11
type input "1,000,000"
click at [526, 236] on input "General Aggregate limit" at bounding box center [609, 232] width 248 height 11
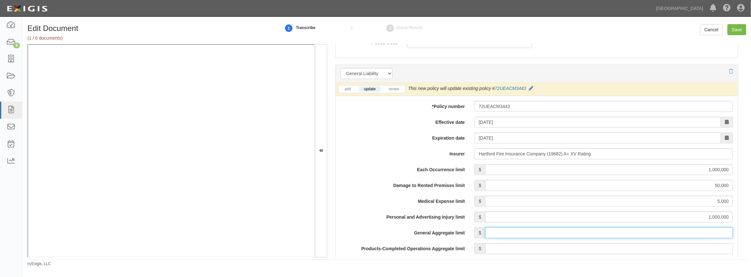
type input "2,000,000"
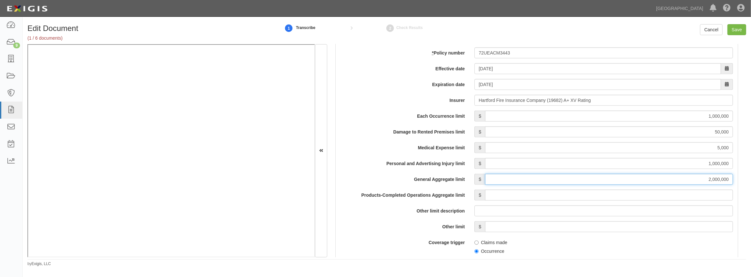
scroll to position [499, 0]
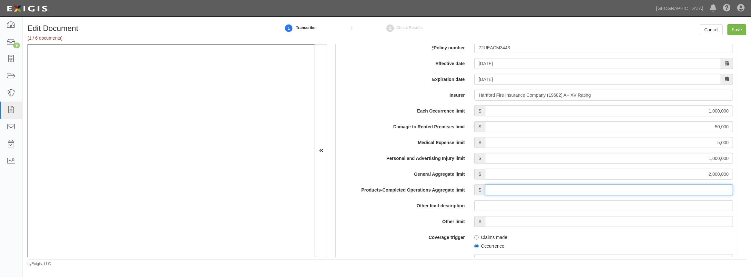
click at [498, 194] on input "Products-Completed Operations Aggregate limit" at bounding box center [609, 190] width 248 height 11
type input "2,000,000"
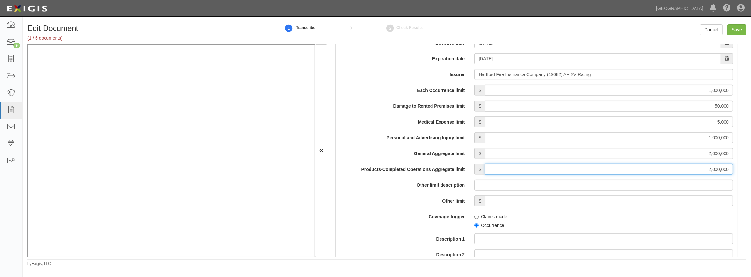
scroll to position [528, 0]
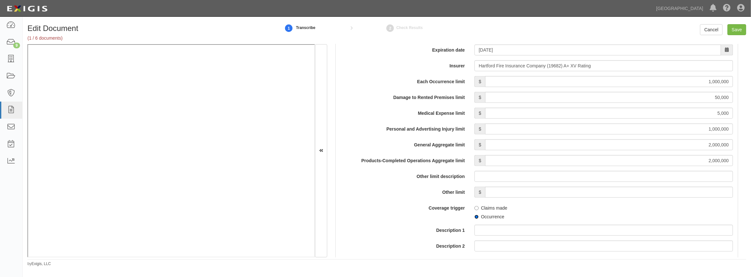
click at [475, 216] on input "Occurrence" at bounding box center [476, 217] width 4 height 4
radio input "true"
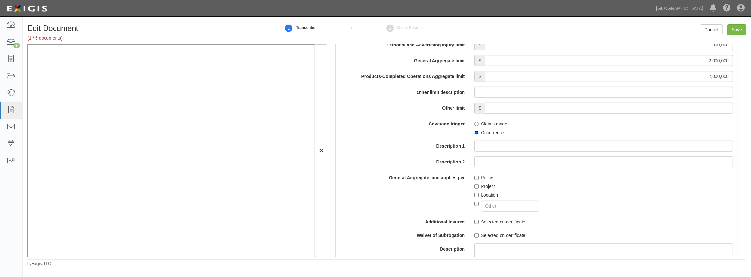
scroll to position [616, 0]
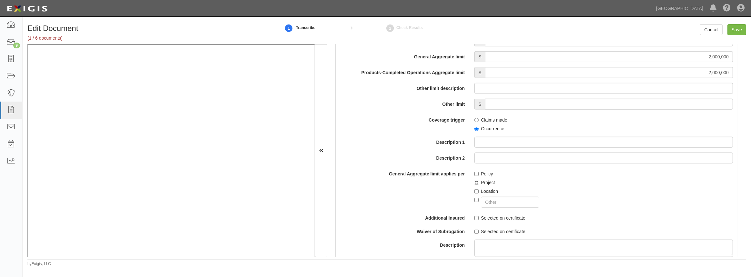
click at [475, 182] on input "Project" at bounding box center [476, 183] width 4 height 4
checkbox input "true"
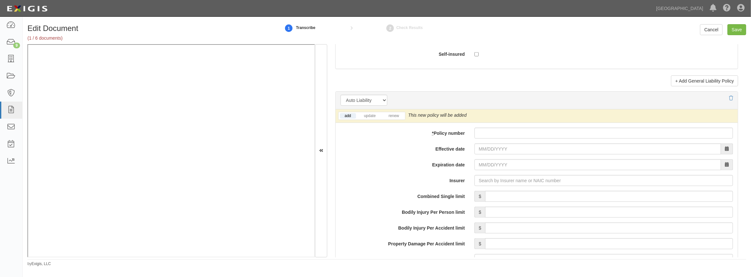
scroll to position [909, 0]
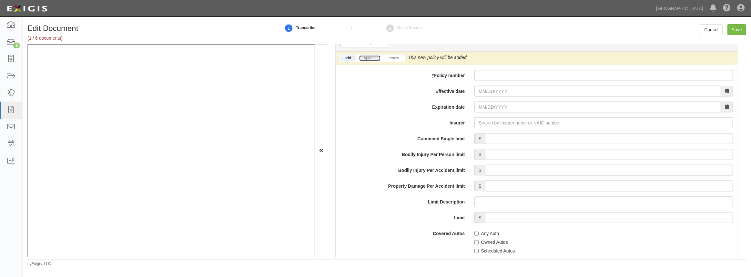
click at [368, 58] on link "update" at bounding box center [369, 57] width 21 height 5
click at [491, 73] on input "* Policy number" at bounding box center [603, 75] width 258 height 11
paste input "72UEACM3439"
type input "72UEACM3439"
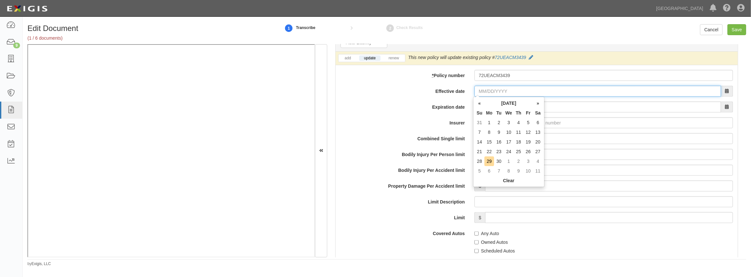
click at [483, 89] on input "Effective date" at bounding box center [597, 91] width 247 height 11
type input "09/30/2025"
type input "09/30/2026"
click at [497, 161] on td "30" at bounding box center [499, 161] width 10 height 10
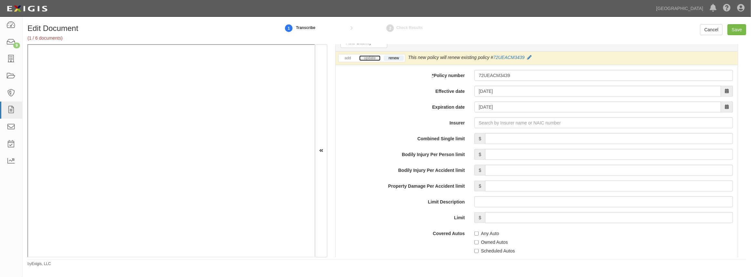
click at [369, 57] on link "update" at bounding box center [369, 57] width 21 height 5
click at [484, 120] on input "Insurer" at bounding box center [603, 122] width 258 height 11
type input "21st Century Advantage Insurance Company (25232) NR Rating"
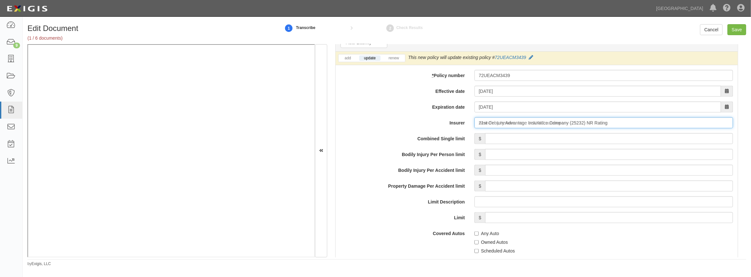
type input "2"
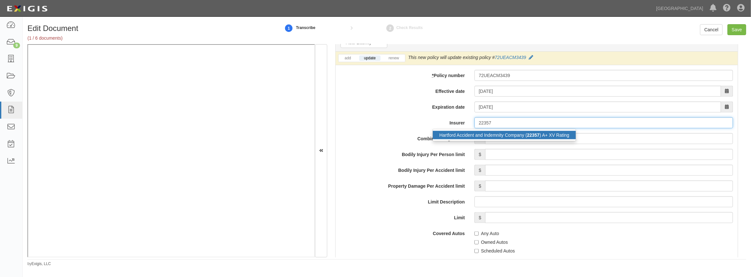
click at [479, 136] on div "Hartford Accident and Indemnity Company ( 22357 ) A+ XV Rating" at bounding box center [504, 135] width 143 height 8
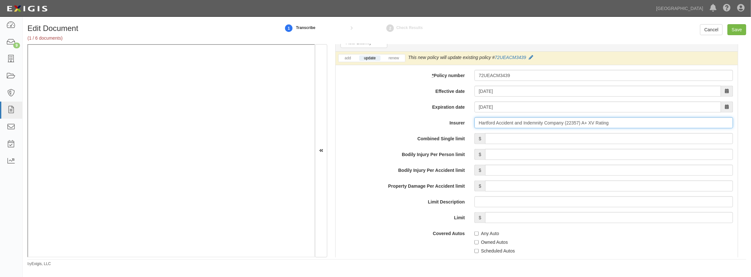
type input "Hartford Accident and Indemnity Company (22357) A+ XV Rating"
click at [487, 141] on input "Combined Single limit" at bounding box center [609, 138] width 248 height 11
type input "1,000,000"
click at [476, 232] on input "Any Auto" at bounding box center [476, 234] width 4 height 4
checkbox input "true"
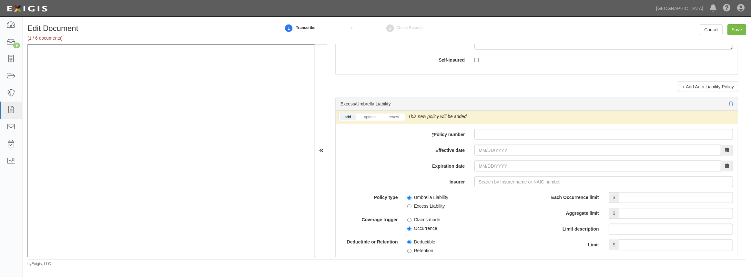
scroll to position [1232, 0]
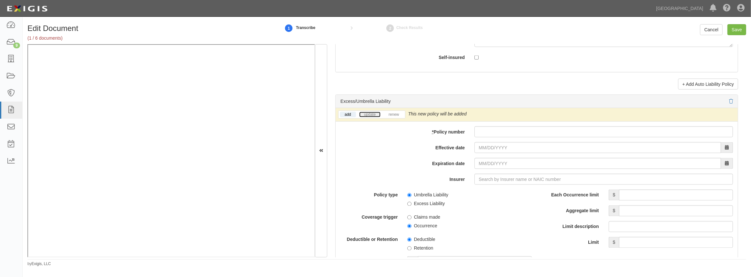
click at [366, 115] on link "update" at bounding box center [369, 114] width 21 height 5
click at [494, 126] on input "* Policy number" at bounding box center [603, 131] width 258 height 11
paste input "72RHUCM3475"
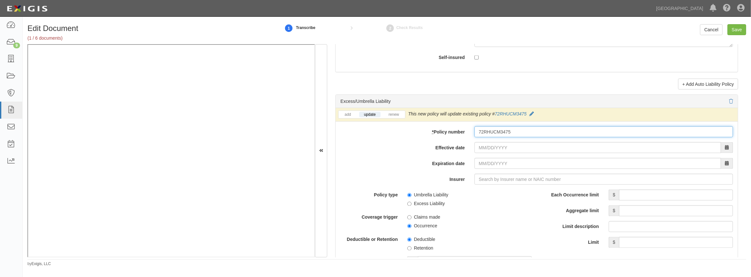
type input "72RHUCM3475"
click at [491, 152] on input "Effective date" at bounding box center [597, 147] width 247 height 11
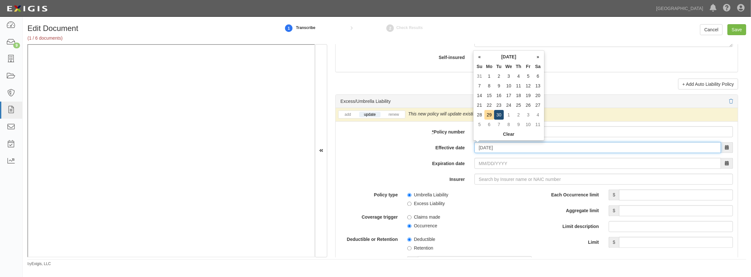
type input "09/30/2025"
type input "09/30/2026"
click at [499, 117] on td "30" at bounding box center [499, 115] width 10 height 10
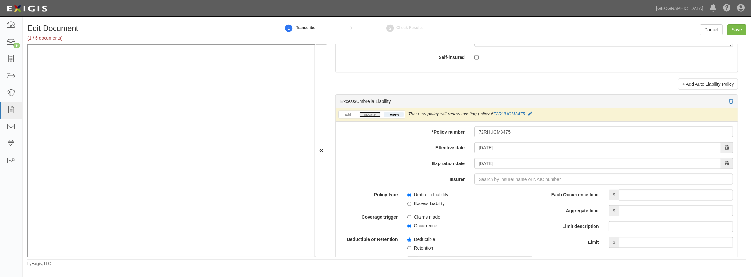
click at [362, 114] on link "update" at bounding box center [369, 114] width 21 height 5
click at [481, 176] on input "Insurer" at bounding box center [603, 179] width 258 height 11
type input "21st Century Advantage Insurance Company (25232) NR Rating"
type input "2"
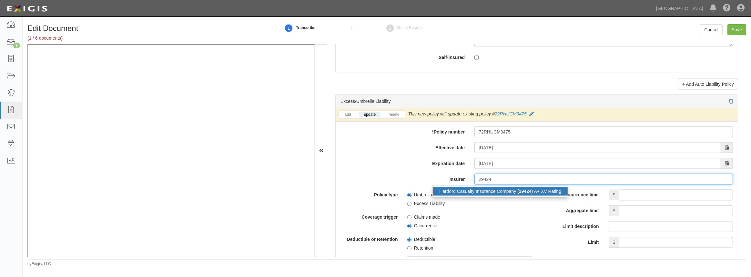
click at [480, 190] on div "Hartford Casualty Insurance Company ( 29424 ) A+ XV Rating" at bounding box center [500, 191] width 135 height 8
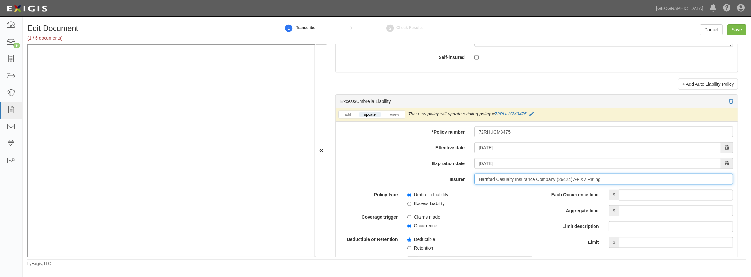
type input "Hartford Casualty Insurance Company (29424) A+ XV Rating"
click at [626, 197] on input "Each Occurrence limit" at bounding box center [676, 195] width 114 height 11
type input "9,000,000"
click at [622, 214] on input "Aggregate limit" at bounding box center [676, 211] width 114 height 11
type input "9,000,000"
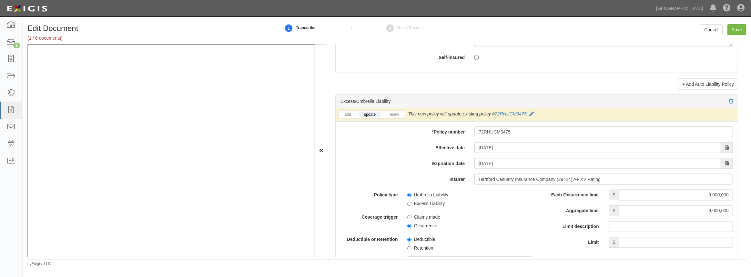
click at [508, 224] on span "Occurrence" at bounding box center [469, 225] width 124 height 9
click at [408, 224] on input "Occurrence" at bounding box center [409, 226] width 4 height 4
radio input "true"
drag, startPoint x: 408, startPoint y: 207, endPoint x: 409, endPoint y: 201, distance: 6.8
click at [408, 207] on div "Policy type Umbrella Liability Excess Liability Coverage trigger Claims made Oc…" at bounding box center [435, 244] width 191 height 109
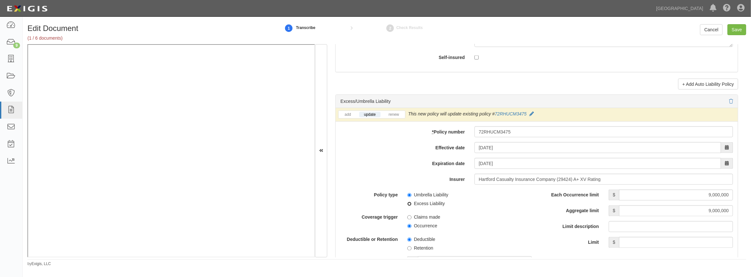
click at [409, 202] on input "Excess Liability" at bounding box center [409, 204] width 4 height 4
radio input "true"
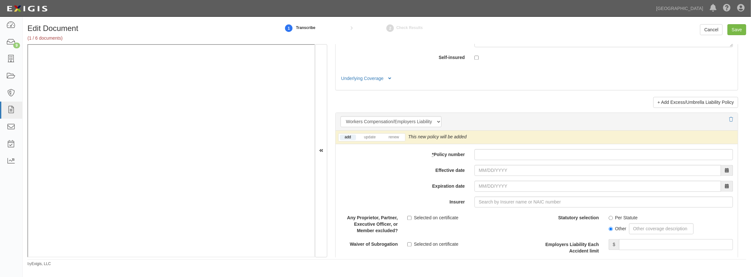
scroll to position [1555, 0]
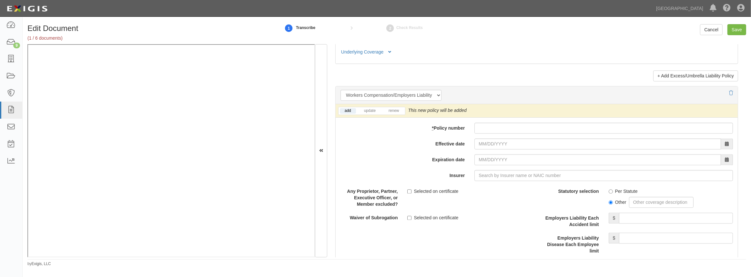
drag, startPoint x: 514, startPoint y: 117, endPoint x: 505, endPoint y: 122, distance: 9.8
click at [510, 119] on div "add update renew This new policy will be added This new policy will update exis…" at bounding box center [537, 223] width 402 height 239
click at [496, 129] on input "* Policy number" at bounding box center [603, 128] width 258 height 11
paste input "72 WEA BW0P7G"
type input "72 WEA BW0P7G"
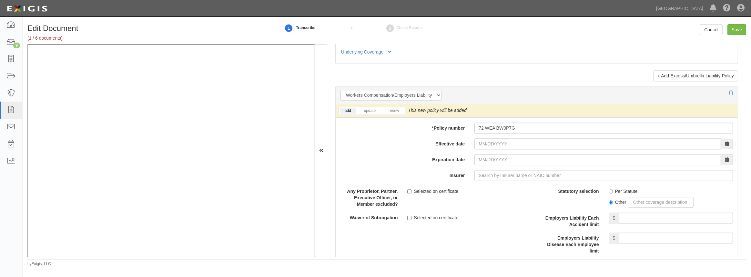
click at [373, 114] on div "add update renew This new policy will be added This new policy will update exis…" at bounding box center [537, 111] width 402 height 14
click at [373, 110] on link "update" at bounding box center [369, 110] width 21 height 5
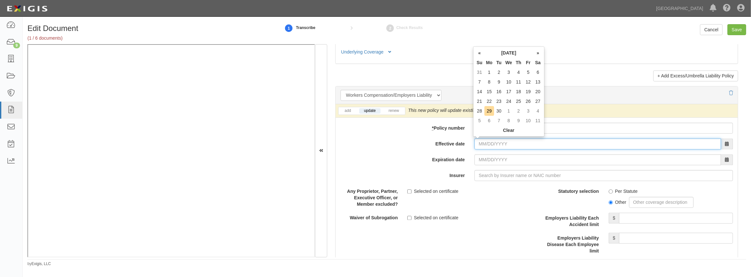
click at [486, 141] on input "Effective date" at bounding box center [597, 143] width 247 height 11
type input "09/25/2025"
type input "09/25/2026"
click at [520, 99] on td "25" at bounding box center [519, 101] width 10 height 10
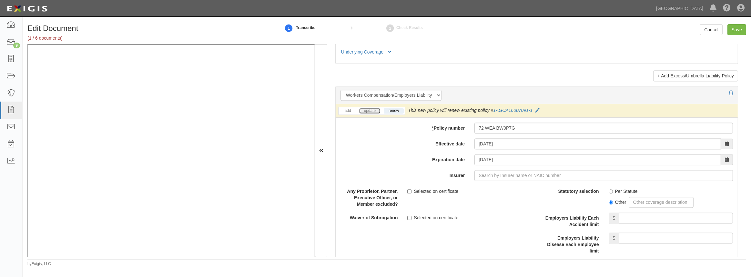
drag, startPoint x: 365, startPoint y: 109, endPoint x: 368, endPoint y: 111, distance: 3.5
click at [366, 109] on link "update" at bounding box center [369, 110] width 21 height 5
click at [481, 174] on input "Insurer" at bounding box center [603, 175] width 258 height 11
type input "180 Seguros S.A. (0) NR Rating"
type input "1"
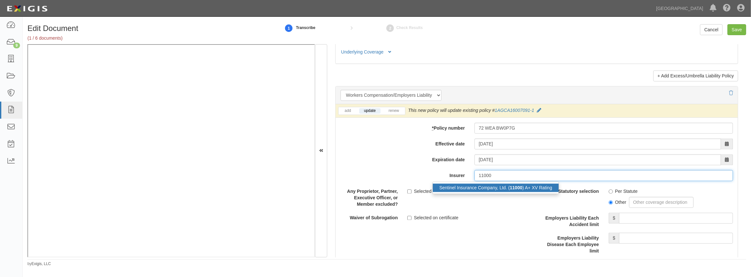
click at [472, 185] on div "Sentinel Insurance Company, Ltd. ( 11000 ) A+ XV Rating" at bounding box center [496, 188] width 126 height 8
type input "Sentinel Insurance Company, Ltd. (11000) A+ XV Rating"
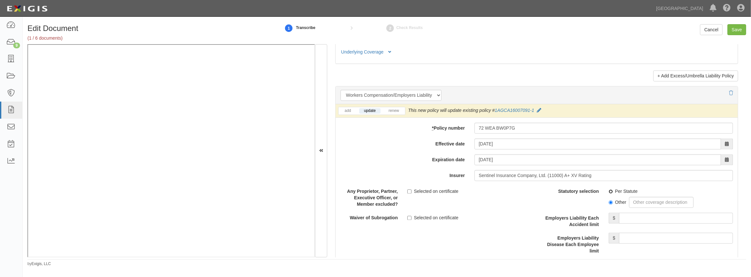
click at [609, 189] on input "Per Statute" at bounding box center [611, 191] width 4 height 4
radio input "true"
click at [636, 215] on input "Employers Liability Each Accident limit" at bounding box center [676, 218] width 114 height 11
type input "1,000,000"
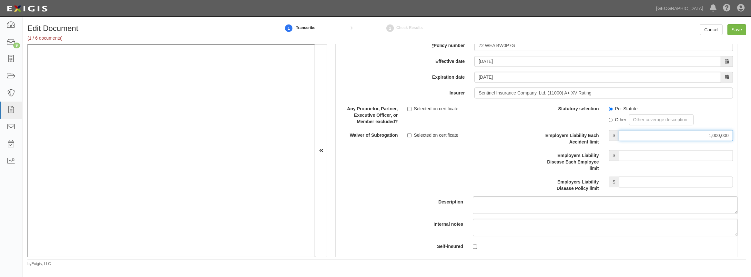
scroll to position [1642, 0]
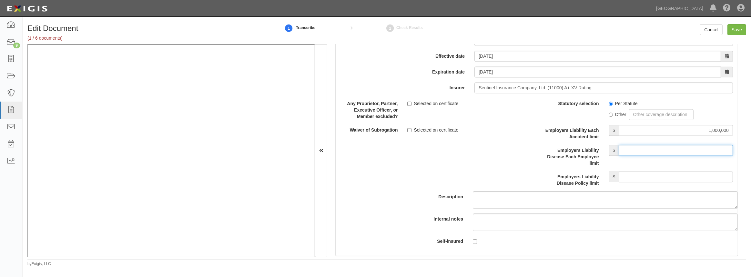
click at [648, 151] on input "Employers Liability Disease Each Employee limit" at bounding box center [676, 150] width 114 height 11
type input "1,000,000"
click at [656, 176] on input "Employers Liability Disease Policy limit" at bounding box center [676, 176] width 114 height 11
type input "1,000,000"
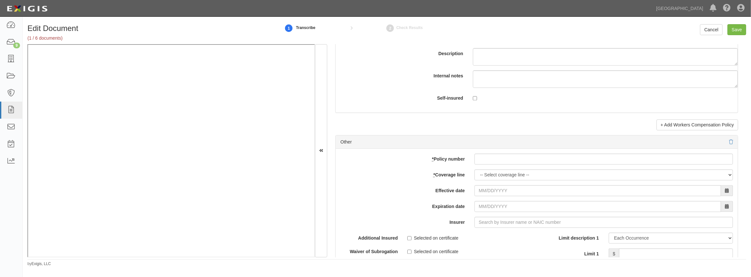
scroll to position [1819, 0]
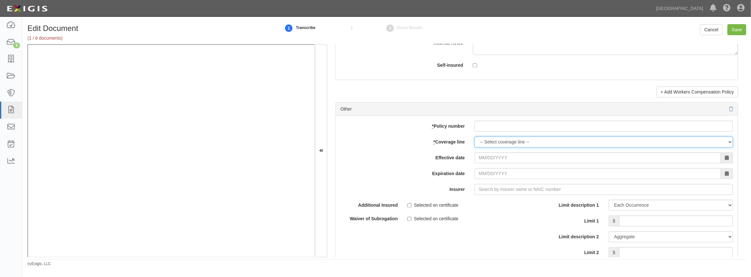
click at [537, 138] on select "-- Select coverage line -- Asbestos Abatement Auto Physical Damage Boiler & Mac…" at bounding box center [603, 141] width 258 height 11
select select "41"
click at [474, 136] on select "-- Select coverage line -- Asbestos Abatement Auto Physical Damage Boiler & Mac…" at bounding box center [603, 141] width 258 height 11
click at [496, 124] on input "* Policy number" at bounding box center [603, 126] width 258 height 11
paste input "EGL0012414"
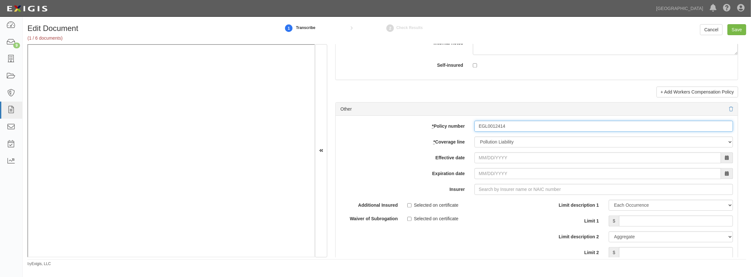
type input "EGL0012414"
click at [479, 153] on input "Effective date" at bounding box center [597, 157] width 247 height 11
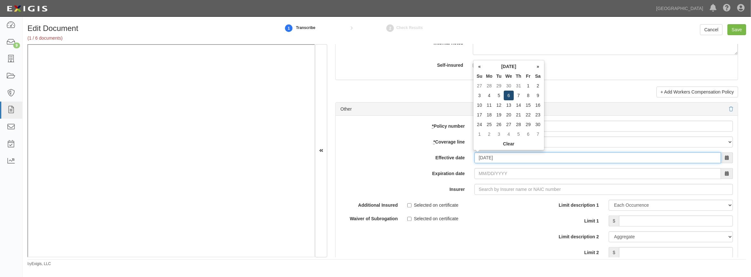
type input "11/06/2024"
type input "11/06/2025"
click at [505, 96] on td "6" at bounding box center [509, 96] width 10 height 10
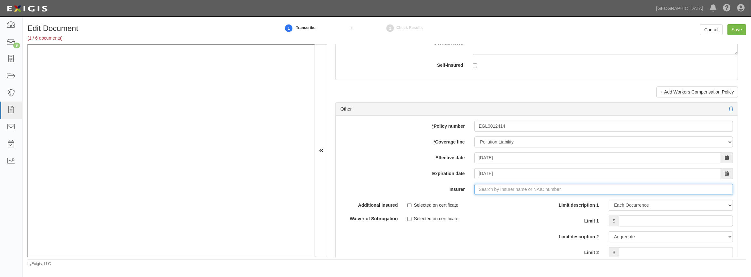
click at [478, 187] on input "Insurer" at bounding box center [603, 189] width 258 height 11
drag, startPoint x: 511, startPoint y: 200, endPoint x: 511, endPoint y: 204, distance: 3.5
click at [511, 203] on div "Mt. Hawley Insurance Company ( 37974 ) A+ XIV Rating" at bounding box center [506, 201] width 146 height 8
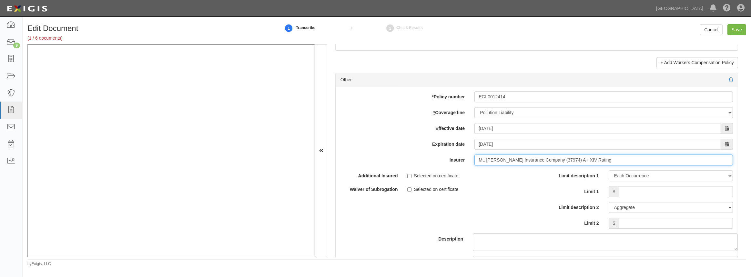
type input "Mt. Hawley Insurance Company (37974) A+ XIV Rating"
click at [627, 189] on input "Limit 1" at bounding box center [676, 191] width 114 height 11
drag, startPoint x: 627, startPoint y: 189, endPoint x: 732, endPoint y: 199, distance: 106.0
click at [732, 199] on div "Limit description 1 Limit Each Occurrence Each Claim Aggregate Deductible Self-…" at bounding box center [637, 201] width 201 height 63
type input "2,000,000"
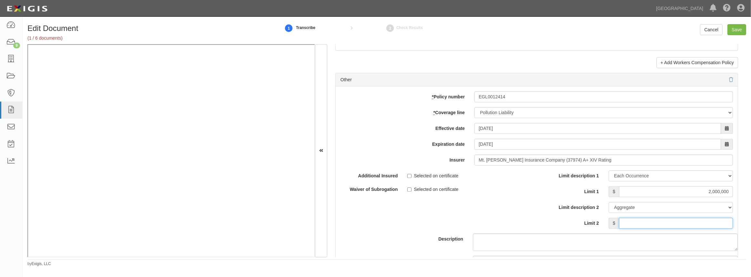
click at [714, 224] on input "Limit 2" at bounding box center [676, 223] width 114 height 11
type input "3,000,000"
click at [488, 210] on div "Description" at bounding box center [537, 210] width 412 height 81
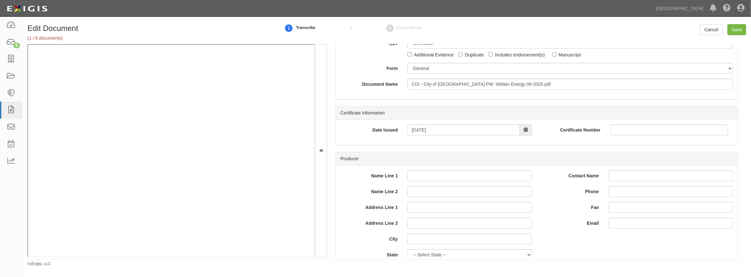
scroll to position [0, 0]
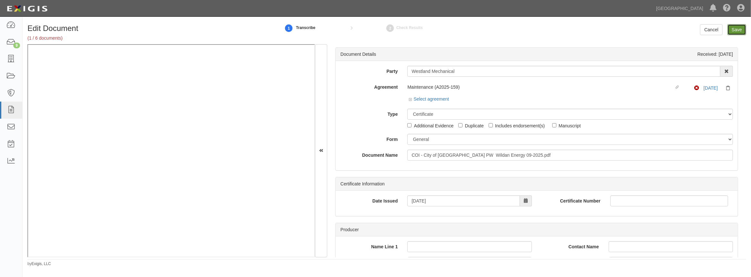
click at [734, 34] on input "Save" at bounding box center [736, 29] width 19 height 11
type input "1000000"
type input "50000"
type input "5000"
type input "1000000"
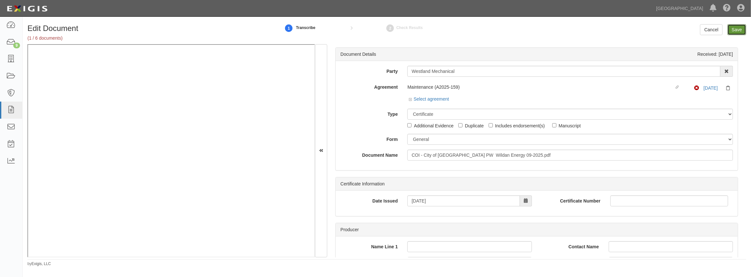
type input "2000000"
type input "1000000"
type input "9000000"
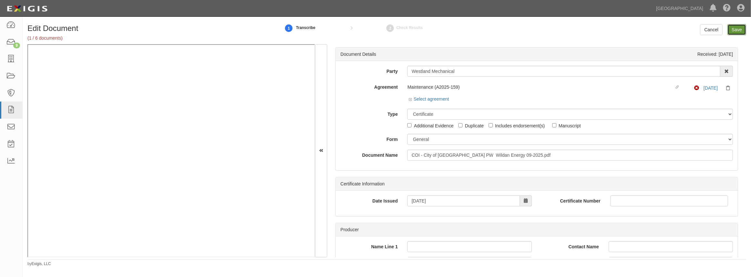
type input "1000000"
type input "2000000"
type input "3000000"
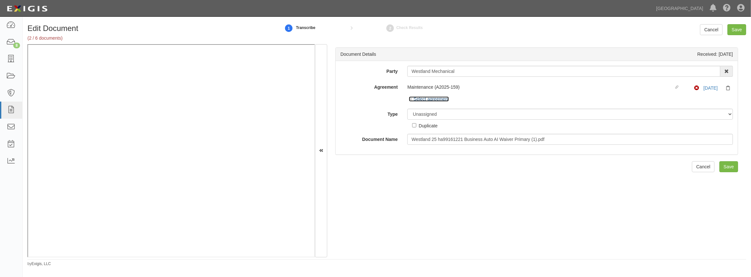
click at [409, 101] on icon at bounding box center [411, 99] width 5 height 3
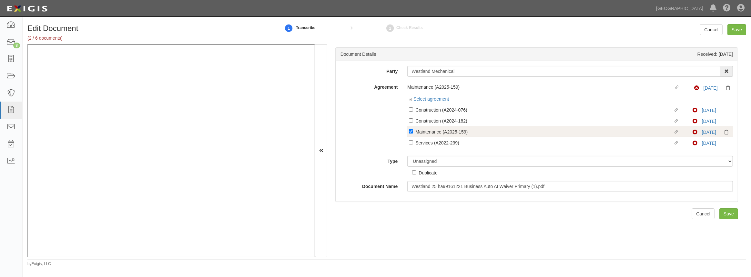
click at [412, 129] on label "Linked agreement Maintenance (A2025-159) Linked agreement" at bounding box center [551, 132] width 284 height 9
click at [412, 129] on input "Linked agreement Maintenance (A2025-159) Linked agreement" at bounding box center [411, 131] width 4 height 4
checkbox input "false"
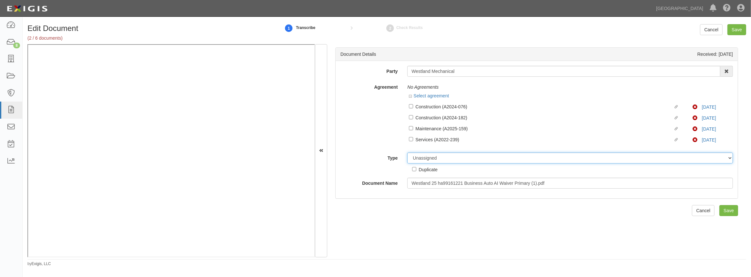
click at [425, 159] on select "Unassigned Binder Cancellation Notice Certificate Contract Endorsement Insuranc…" at bounding box center [570, 158] width 326 height 11
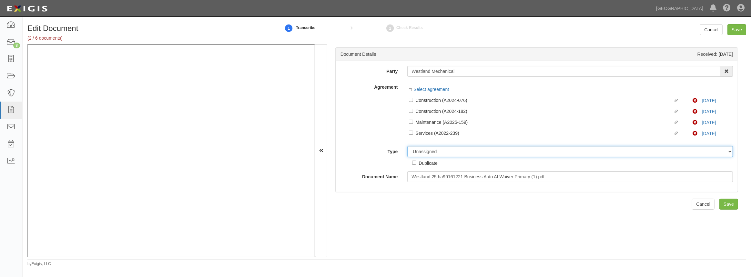
select select "EndorsementDetail"
click at [407, 146] on select "Unassigned Binder Cancellation Notice Certificate Contract Endorsement Insuranc…" at bounding box center [570, 151] width 326 height 11
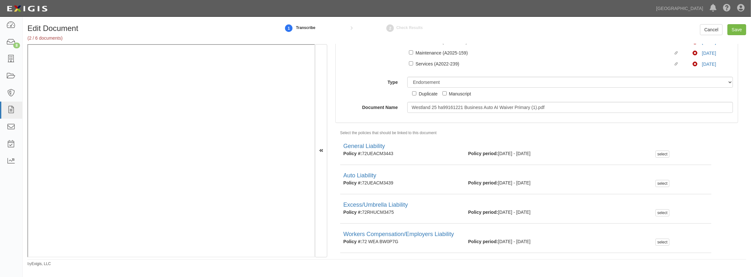
scroll to position [117, 0]
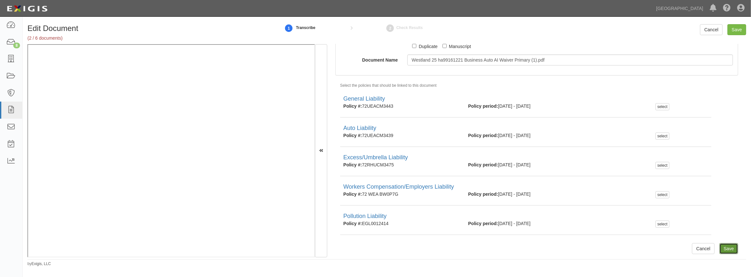
click at [729, 251] on input "Save" at bounding box center [728, 248] width 19 height 11
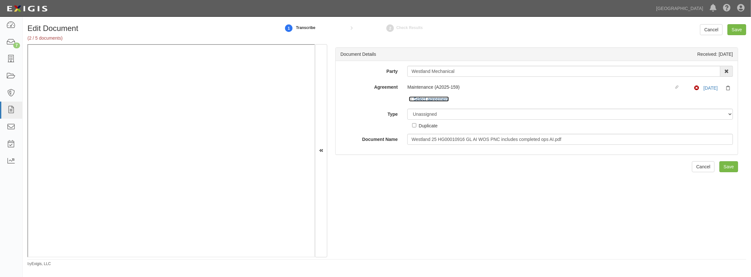
click at [411, 99] on icon at bounding box center [411, 99] width 5 height 3
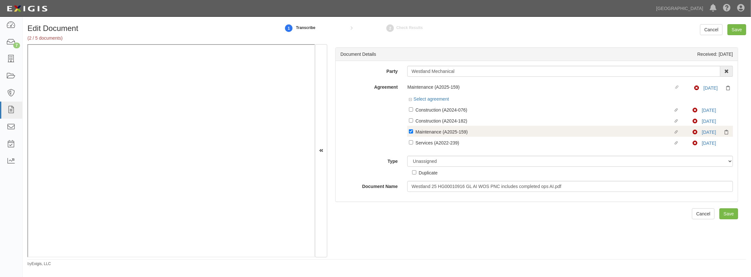
click at [409, 129] on label "Linked agreement Maintenance (A2025-159) Linked agreement" at bounding box center [551, 132] width 284 height 9
click at [409, 129] on input "Linked agreement Maintenance (A2025-159) Linked agreement" at bounding box center [411, 131] width 4 height 4
checkbox input "false"
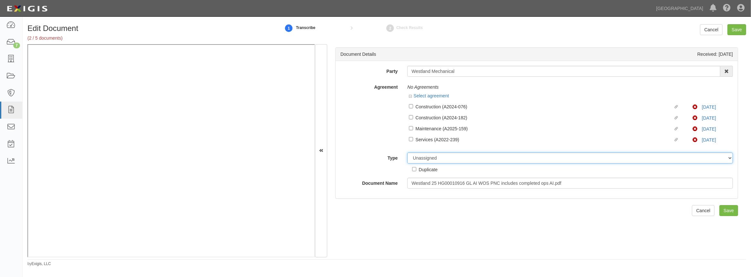
click at [424, 161] on select "Unassigned Binder Cancellation Notice Certificate Contract Endorsement Insuranc…" at bounding box center [570, 158] width 326 height 11
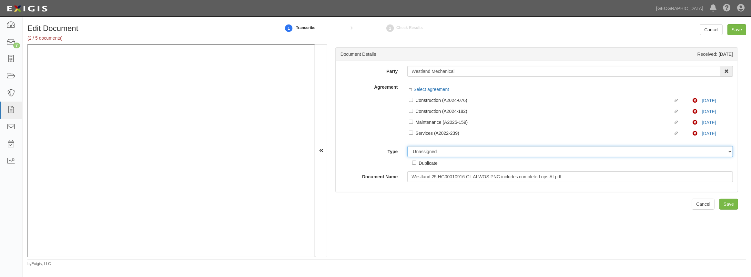
select select "EndorsementDetail"
click at [407, 146] on select "Unassigned Binder Cancellation Notice Certificate Contract Endorsement Insuranc…" at bounding box center [570, 151] width 326 height 11
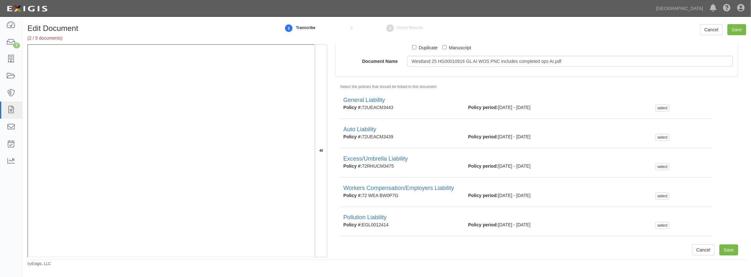
scroll to position [117, 0]
click at [727, 248] on input "Save" at bounding box center [728, 248] width 19 height 11
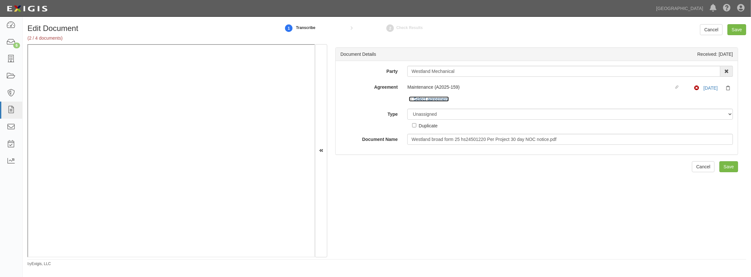
click at [410, 99] on icon at bounding box center [411, 99] width 5 height 3
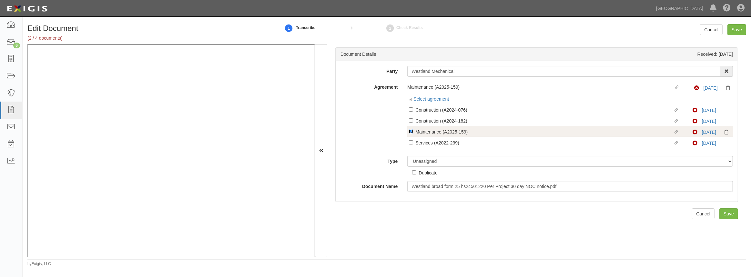
click at [409, 133] on input "Linked agreement Maintenance (A2025-159) Linked agreement" at bounding box center [411, 131] width 4 height 4
checkbox input "false"
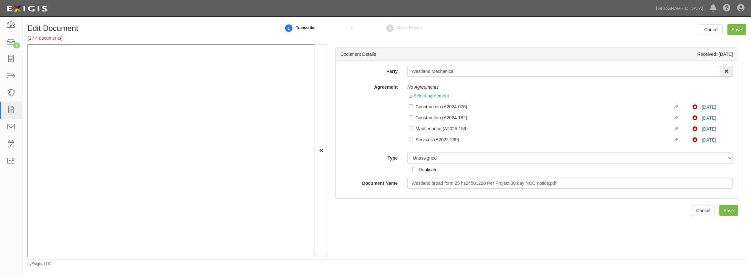
click at [427, 165] on div "Duplicate" at bounding box center [424, 168] width 25 height 9
click at [428, 161] on select "Unassigned Binder Cancellation Notice Certificate Contract Endorsement Insuranc…" at bounding box center [570, 158] width 326 height 11
select select "EndorsementDetail"
click at [407, 153] on select "Unassigned Binder Cancellation Notice Certificate Contract Endorsement Insuranc…" at bounding box center [570, 158] width 326 height 11
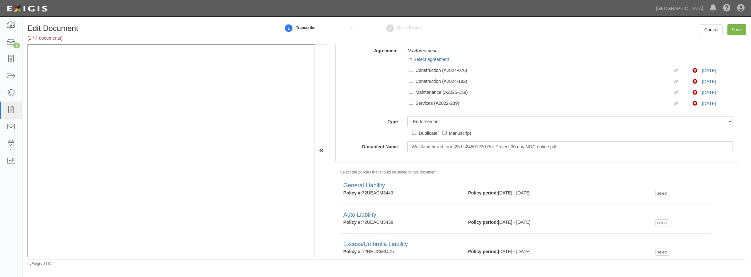
scroll to position [123, 0]
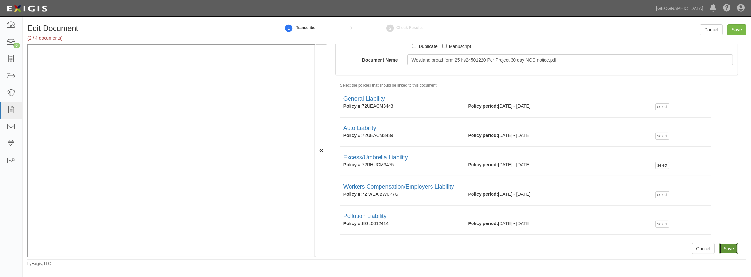
click at [723, 250] on input "Save" at bounding box center [728, 248] width 19 height 11
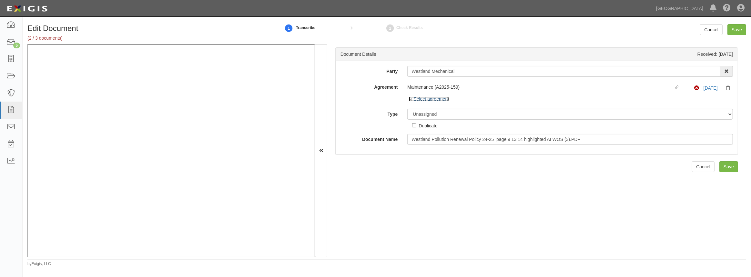
click at [409, 98] on icon at bounding box center [411, 99] width 5 height 3
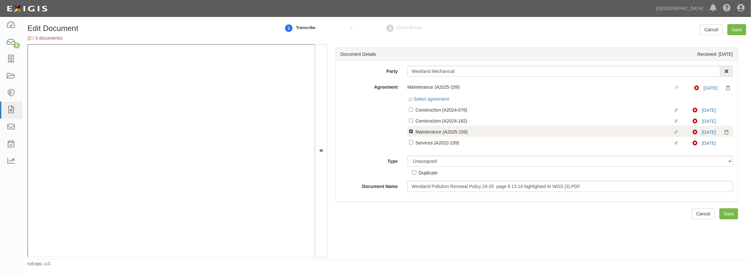
click at [410, 131] on input "Linked agreement Maintenance (A2025-159) Linked agreement" at bounding box center [411, 131] width 4 height 4
checkbox input "false"
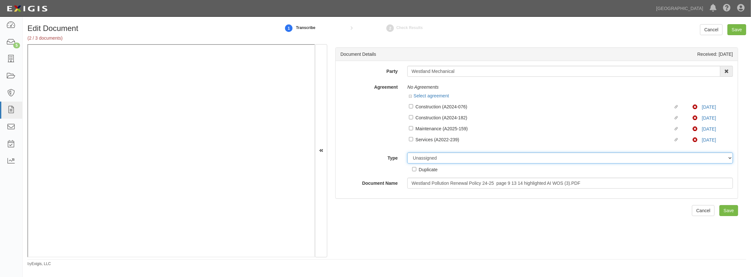
click at [421, 158] on select "Unassigned Binder Cancellation Notice Certificate Contract Endorsement Insuranc…" at bounding box center [570, 158] width 326 height 11
select select "EndorsementDetail"
click at [407, 153] on select "Unassigned Binder Cancellation Notice Certificate Contract Endorsement Insuranc…" at bounding box center [570, 158] width 326 height 11
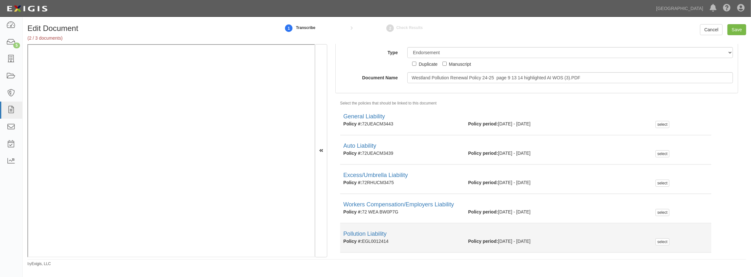
scroll to position [123, 0]
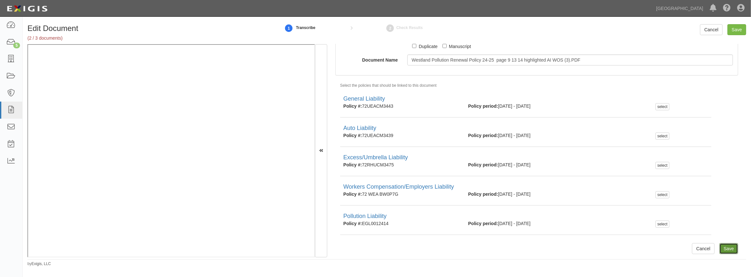
click at [729, 250] on input "Save" at bounding box center [728, 248] width 19 height 11
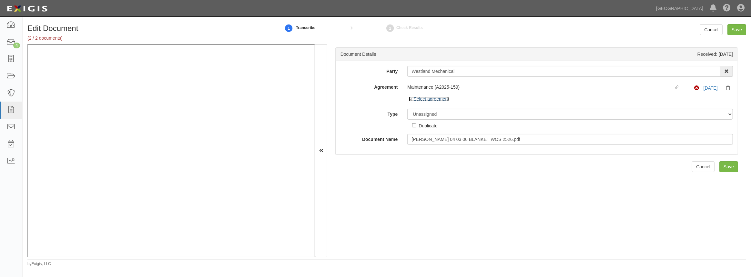
click at [410, 100] on icon at bounding box center [411, 99] width 5 height 3
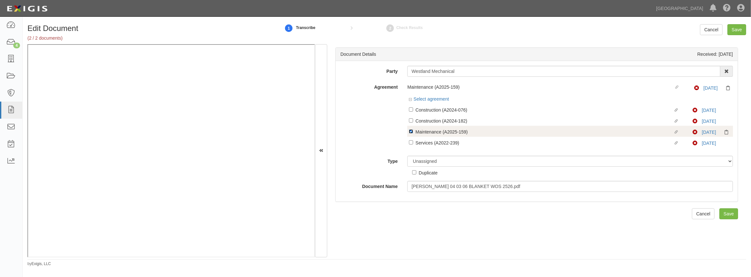
click at [411, 132] on input "Linked agreement Maintenance (A2025-159) Linked agreement" at bounding box center [411, 131] width 4 height 4
checkbox input "false"
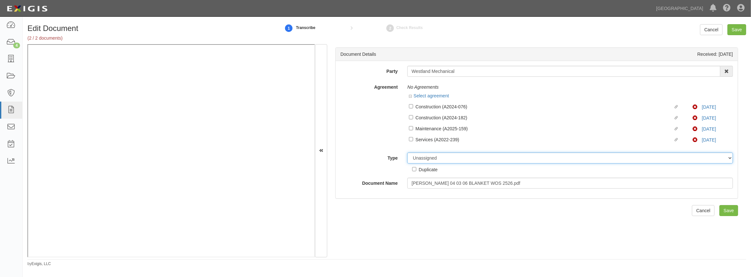
click at [432, 158] on select "Unassigned Binder Cancellation Notice Certificate Contract Endorsement Insuranc…" at bounding box center [570, 158] width 326 height 11
select select "EndorsementDetail"
click at [407, 153] on select "Unassigned Binder Cancellation Notice Certificate Contract Endorsement Insuranc…" at bounding box center [570, 158] width 326 height 11
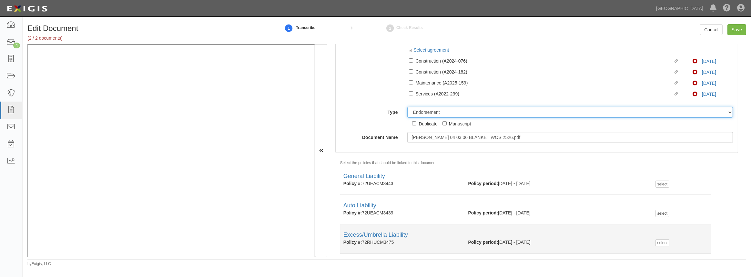
scroll to position [123, 0]
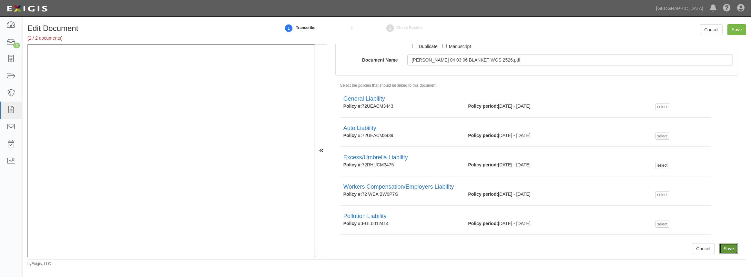
click at [726, 247] on input "Save" at bounding box center [728, 248] width 19 height 11
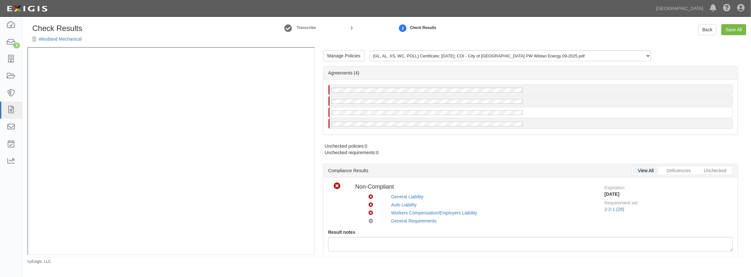
radio input "true"
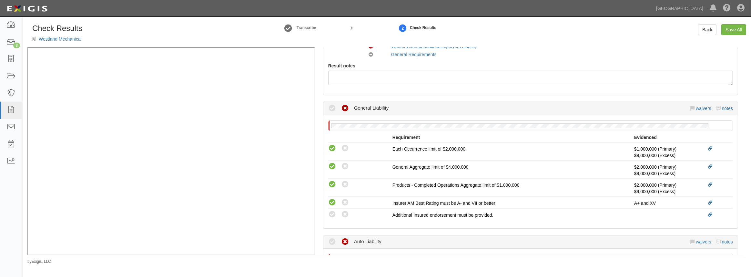
scroll to position [205, 0]
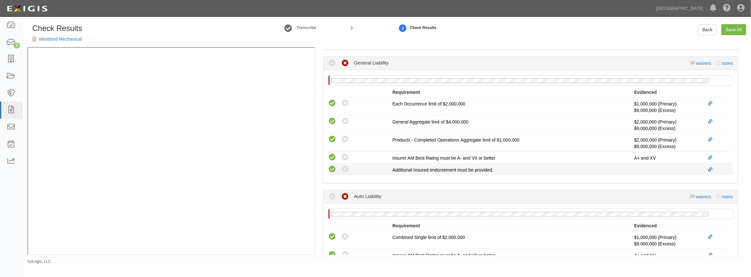
click at [332, 168] on icon at bounding box center [332, 170] width 8 height 8
radio input "true"
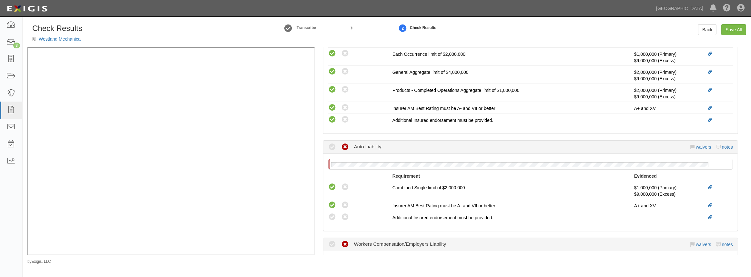
scroll to position [323, 0]
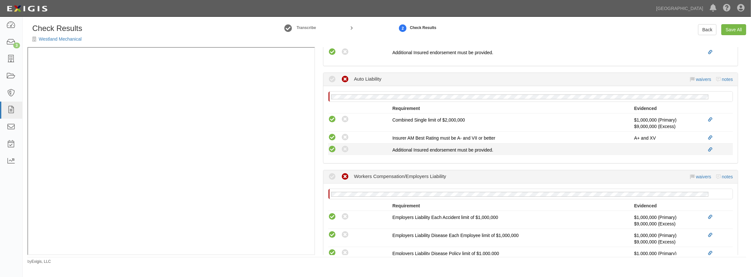
click at [332, 149] on icon at bounding box center [332, 150] width 8 height 8
radio input "true"
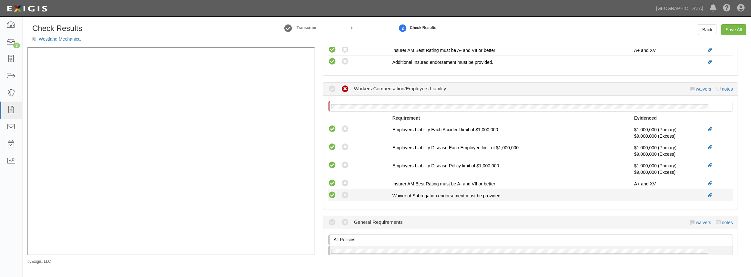
click at [329, 196] on icon at bounding box center [332, 195] width 8 height 8
radio input "true"
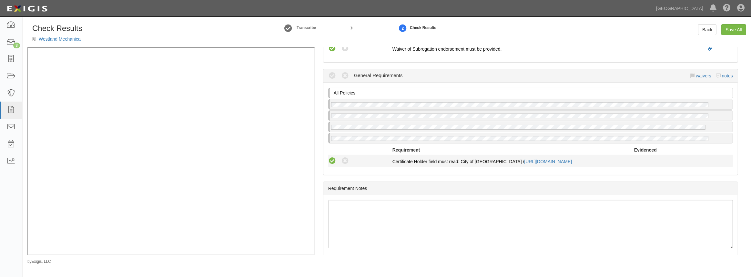
click at [332, 159] on icon at bounding box center [332, 161] width 8 height 8
radio input "true"
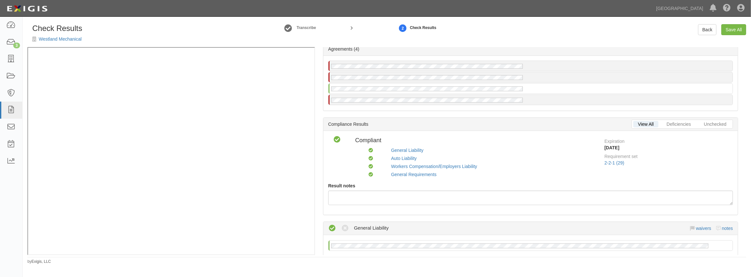
scroll to position [0, 0]
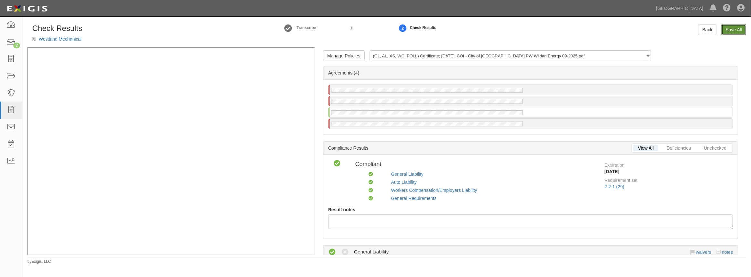
click at [734, 30] on link "Save All" at bounding box center [733, 29] width 25 height 11
radio input "false"
radio input "true"
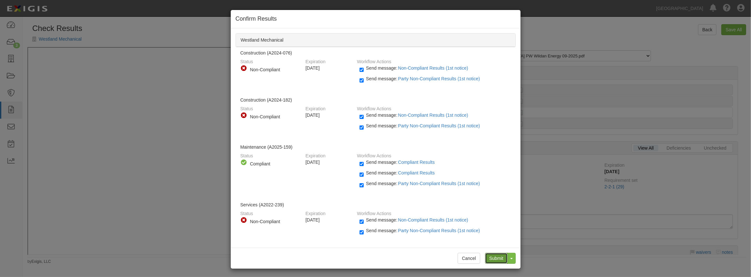
click at [489, 260] on input "Submit" at bounding box center [496, 258] width 23 height 11
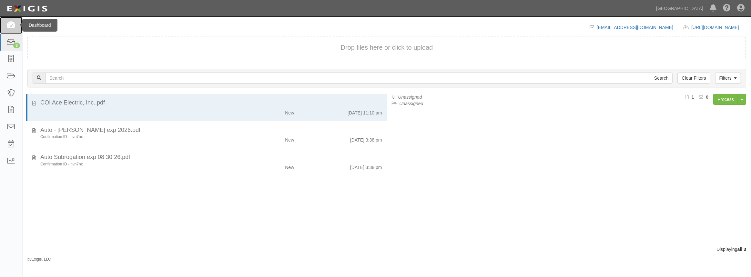
click at [15, 26] on icon at bounding box center [10, 25] width 9 height 7
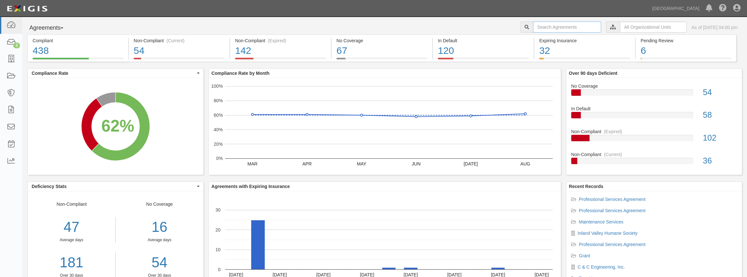
click at [560, 32] on input "text" at bounding box center [567, 27] width 68 height 11
type input "westland"
click at [226, 28] on div "Agreements Parties Agreements Coverages City Clerk City Manager Comm. Developme…" at bounding box center [385, 28] width 724 height 13
click at [426, 25] on div "Agreements Parties Agreements Coverages City Clerk City Manager Comm. Developme…" at bounding box center [385, 28] width 724 height 13
click at [19, 47] on div "3" at bounding box center [16, 46] width 7 height 6
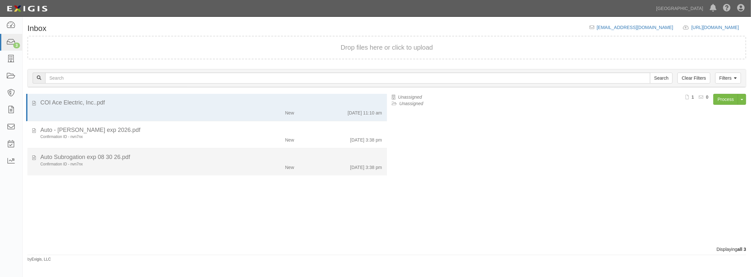
click at [174, 159] on div "Auto Subrogation exp 08 30 26.pdf" at bounding box center [211, 157] width 342 height 8
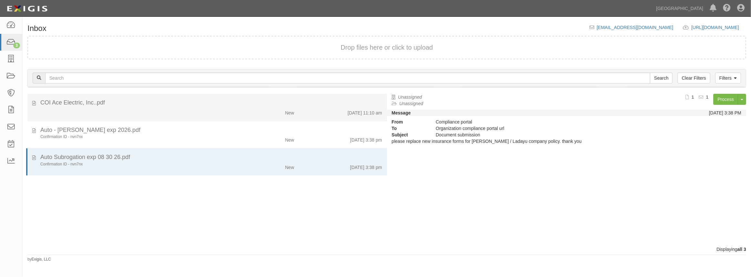
click at [168, 105] on div "COI Ace Electric, Inc..pdf" at bounding box center [211, 103] width 342 height 8
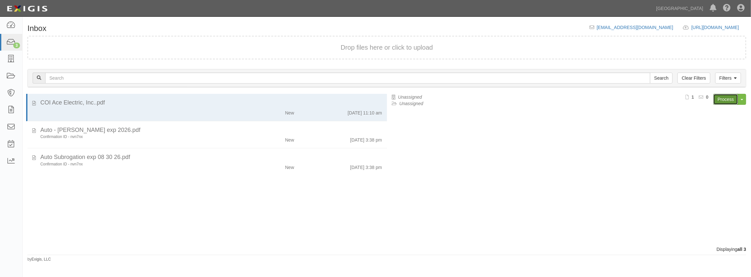
click at [717, 97] on link "Process" at bounding box center [725, 99] width 25 height 11
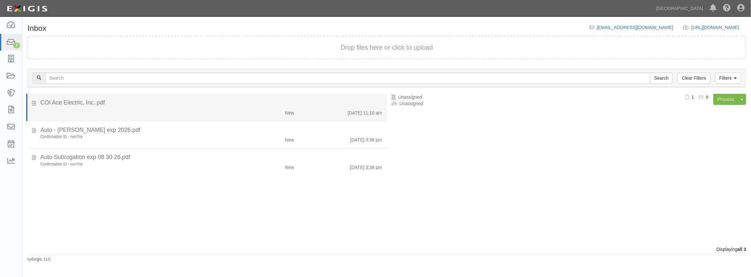
click at [177, 101] on div "COI Ace Electric, Inc..pdf" at bounding box center [211, 103] width 342 height 8
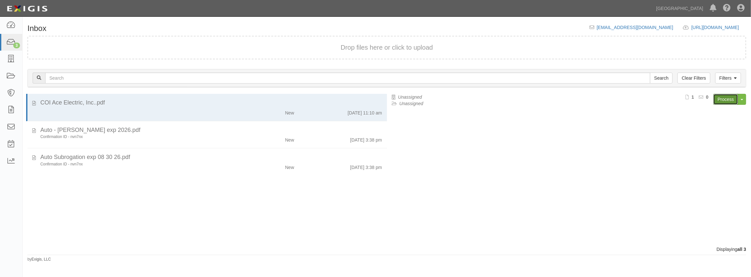
click at [726, 99] on link "Process" at bounding box center [725, 99] width 25 height 11
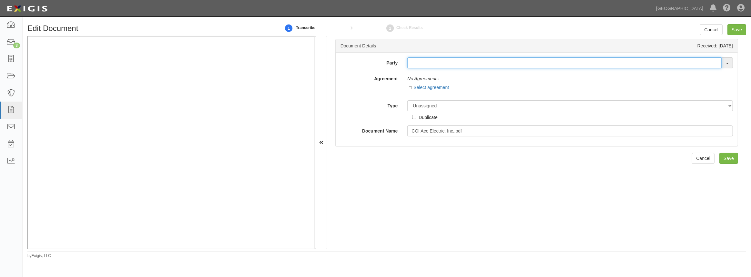
click at [419, 60] on input "text" at bounding box center [564, 62] width 314 height 11
type input "ace"
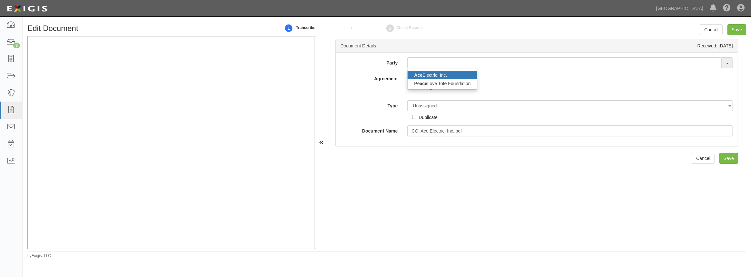
click at [422, 75] on strong "Ace" at bounding box center [418, 75] width 8 height 5
type input "Ace Electric, Inc."
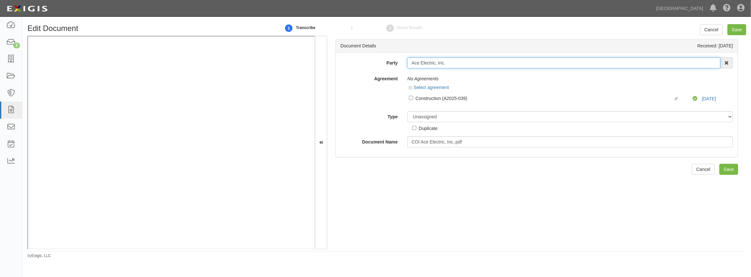
drag, startPoint x: 444, startPoint y: 63, endPoint x: 387, endPoint y: 62, distance: 56.5
click at [387, 62] on div "Party Ace Electric, Inc. Ace Electric, Inc. Pe ace Love Tote Foundation 4LEAF, …" at bounding box center [537, 62] width 402 height 11
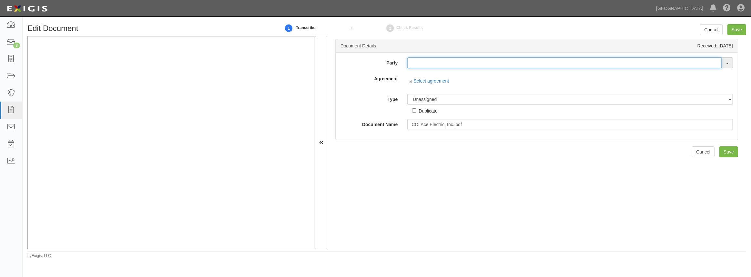
click at [427, 60] on input "text" at bounding box center [564, 62] width 314 height 11
paste input "Ace Electric, Inc"
type input "Ace Electric, Inc"
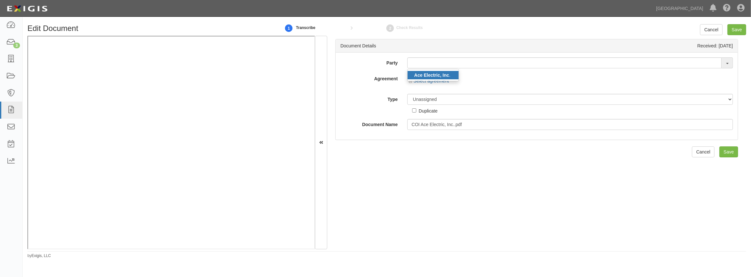
click at [418, 73] on strong "Ace Electric, Inc" at bounding box center [431, 75] width 35 height 5
type input "Ace Electric, Inc."
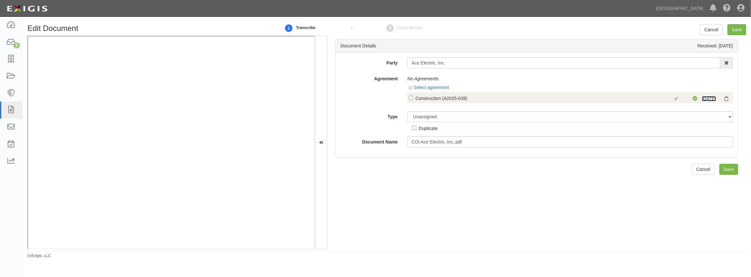
click at [702, 97] on link "[DATE]" at bounding box center [709, 98] width 14 height 5
click at [410, 98] on input "Linked agreement Construction (A2025-039) Linked agreement" at bounding box center [411, 98] width 4 height 4
checkbox input "true"
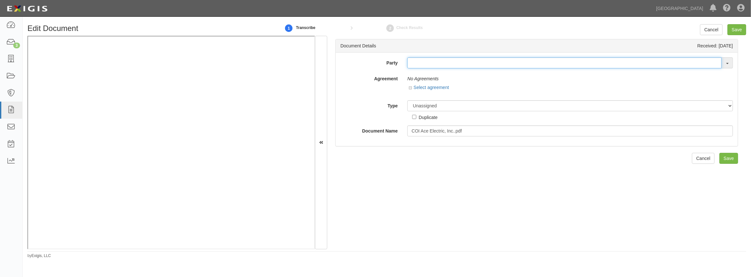
click at [456, 66] on input "text" at bounding box center [564, 62] width 314 height 11
paste input "Ace Electric, Inc"
type input "Ace Electric, Inc"
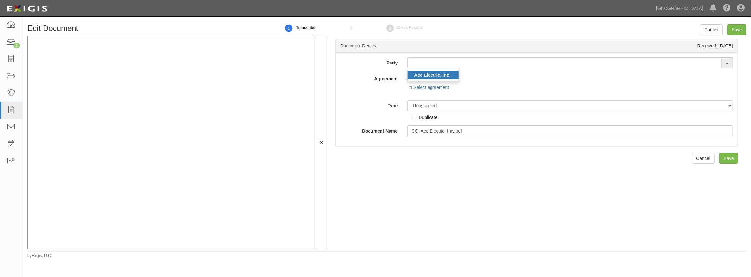
click at [450, 73] on link "Ace Electric, Inc ." at bounding box center [433, 75] width 51 height 8
type input "Ace Electric, Inc."
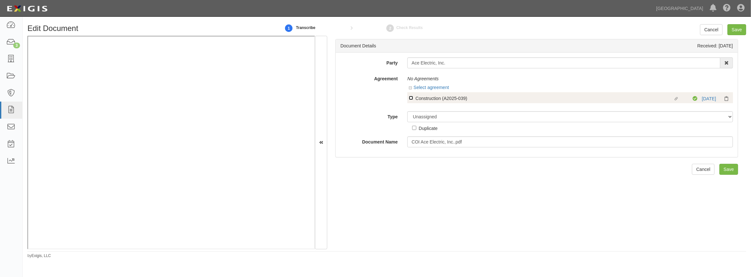
click at [410, 98] on input "Linked agreement Construction (A2025-039) Linked agreement" at bounding box center [411, 98] width 4 height 4
checkbox input "true"
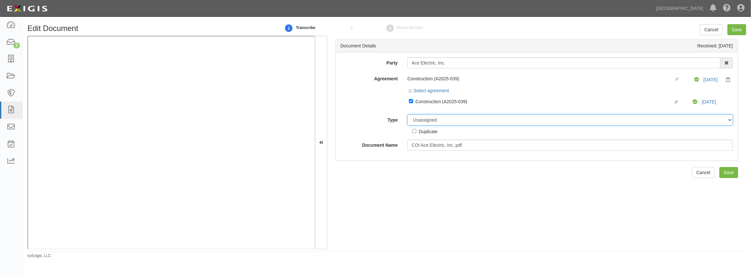
click at [423, 120] on select "Unassigned Binder Cancellation Notice Certificate Contract Endorsement Insuranc…" at bounding box center [570, 120] width 326 height 11
select select "CertificateDetail"
click at [407, 115] on select "Unassigned Binder Cancellation Notice Certificate Contract Endorsement Insuranc…" at bounding box center [570, 120] width 326 height 11
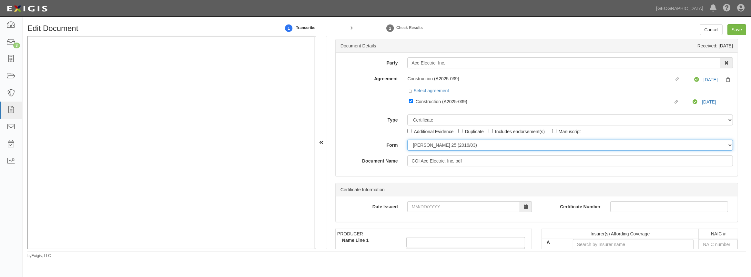
click at [428, 148] on select "[PERSON_NAME] 25 (2016/03) [PERSON_NAME] 101 [PERSON_NAME] 855 NY (2014/05) Gen…" at bounding box center [570, 145] width 326 height 11
click at [423, 181] on div "Document Details Received: [DATE] Party Ace Electric, Inc. Ace Electric, Inc . …" at bounding box center [536, 142] width 419 height 213
click at [428, 151] on div "Party Ace Electric, Inc. Ace Electric, Inc . 4LEAF, Inc. Abba Termite & Pest Co…" at bounding box center [536, 111] width 392 height 109
click at [427, 145] on select "[PERSON_NAME] 25 (2016/03) [PERSON_NAME] 101 [PERSON_NAME] 855 NY (2014/05) Gen…" at bounding box center [570, 145] width 326 height 11
select select "GeneralFormDetail"
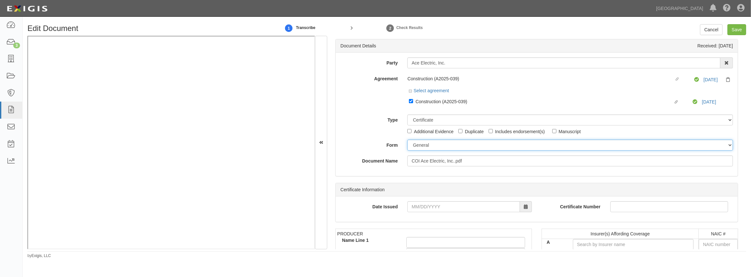
click at [407, 140] on select "[PERSON_NAME] 25 (2016/03) [PERSON_NAME] 101 [PERSON_NAME] 855 NY (2014/05) Gen…" at bounding box center [570, 145] width 326 height 11
click at [429, 205] on input "Date Issued" at bounding box center [463, 206] width 112 height 11
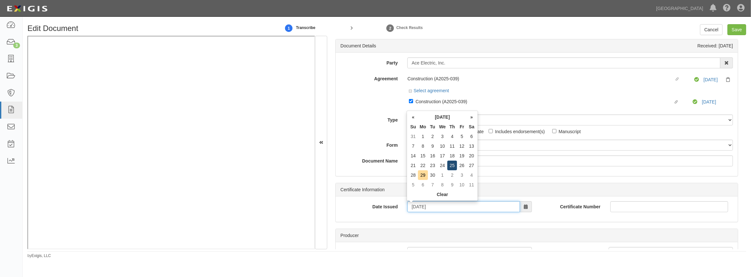
type input "[DATE]"
click at [454, 166] on td "25" at bounding box center [452, 166] width 10 height 10
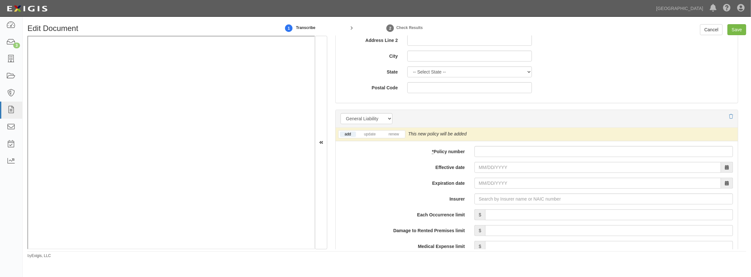
scroll to position [440, 0]
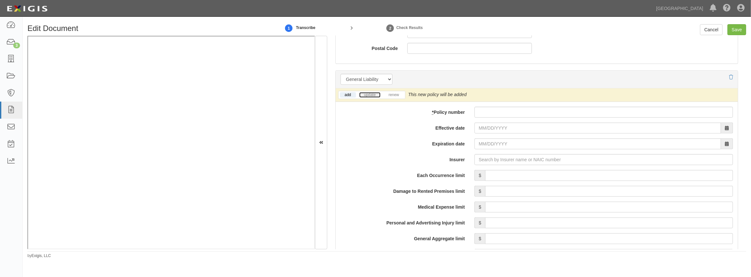
click at [367, 96] on link "update" at bounding box center [369, 94] width 21 height 5
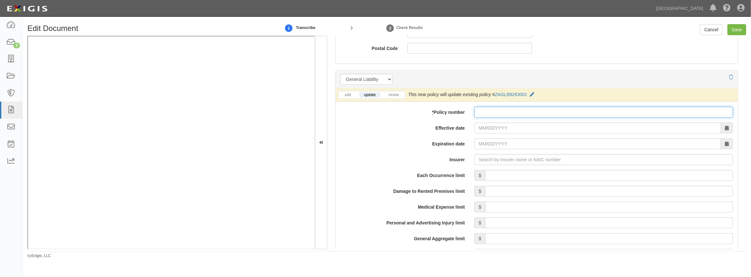
click at [521, 112] on input "* Policy number" at bounding box center [603, 112] width 258 height 11
paste input "ZAGLB9263002"
type input "ZAGLB9263002"
click at [514, 128] on input "Effective date" at bounding box center [597, 128] width 247 height 11
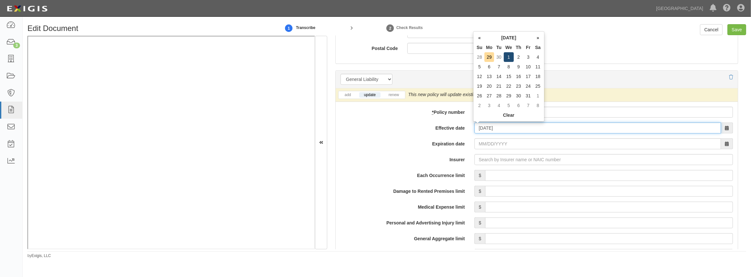
type input "[DATE]"
type input "10/01/2026"
click at [509, 56] on td "1" at bounding box center [509, 57] width 10 height 10
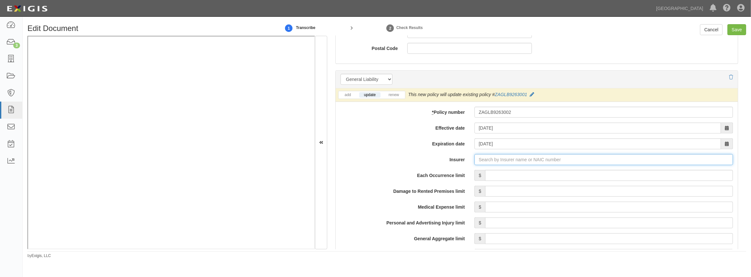
click at [490, 158] on input "Insurer" at bounding box center [603, 159] width 258 height 11
type input "180 Seguros S.A. (0) NR Rating"
type input "1"
click at [482, 168] on div "Arch Insurance Company ( 11150 ) A+ XV Rating" at bounding box center [487, 172] width 109 height 8
type input "Arch Insurance Company (11150) A+ XV Rating"
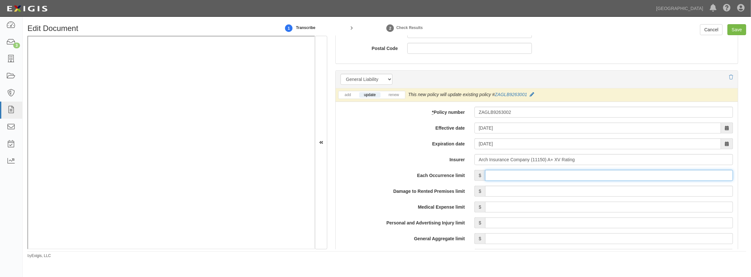
click at [485, 174] on input "Each Occurrence limit" at bounding box center [609, 175] width 248 height 11
type input "2,000,000"
drag, startPoint x: 547, startPoint y: 194, endPoint x: 538, endPoint y: 192, distance: 9.2
click at [547, 194] on input "Damage to Rented Premises limit" at bounding box center [609, 191] width 248 height 11
type input "300,000"
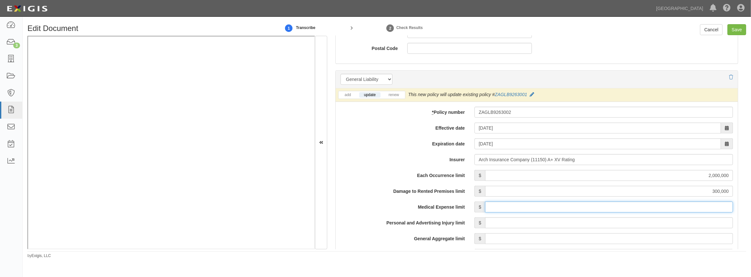
click at [541, 209] on input "Medical Expense limit" at bounding box center [609, 207] width 248 height 11
type input "10,000"
click at [512, 220] on input "Personal and Advertising Injury limit" at bounding box center [609, 222] width 248 height 11
type input "2,000,000"
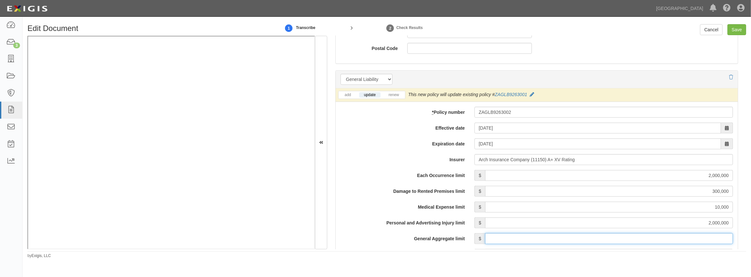
click at [521, 237] on input "General Aggregate limit" at bounding box center [609, 238] width 248 height 11
type input "4,000,000"
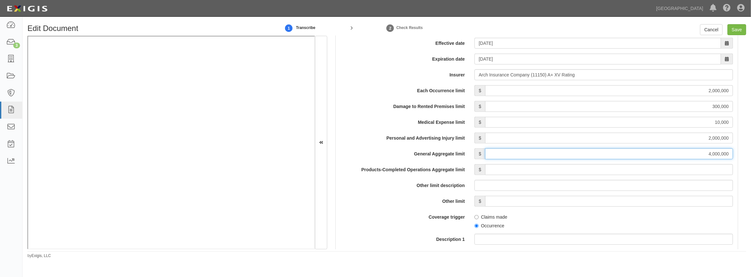
scroll to position [528, 0]
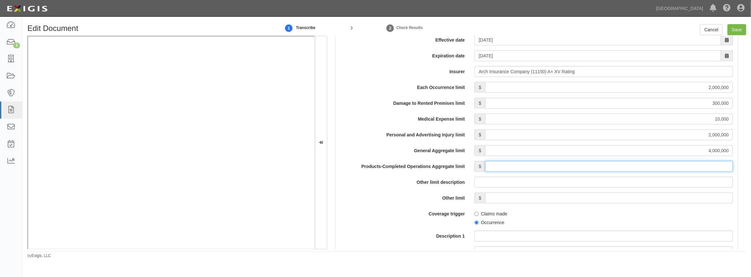
click at [525, 170] on input "Products-Completed Operations Aggregate limit" at bounding box center [609, 166] width 248 height 11
type input "4,000,000"
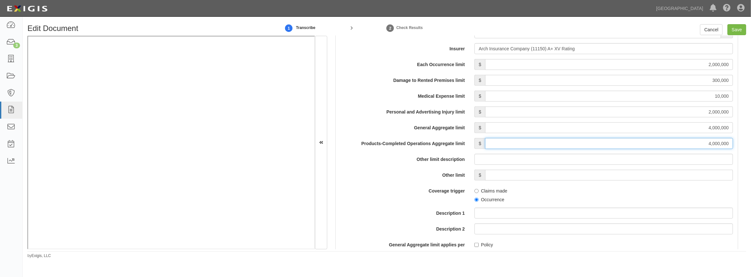
scroll to position [587, 0]
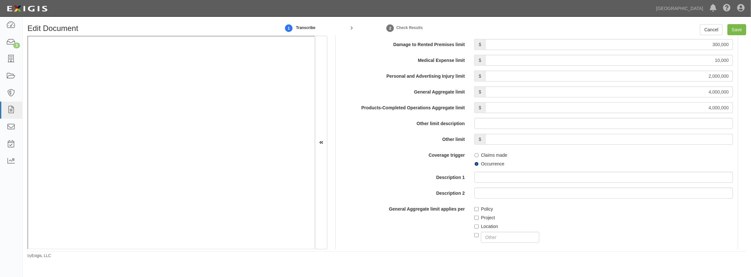
click at [475, 164] on input "Occurrence" at bounding box center [476, 164] width 4 height 4
radio input "true"
click at [474, 218] on input "Project" at bounding box center [476, 218] width 4 height 4
checkbox input "true"
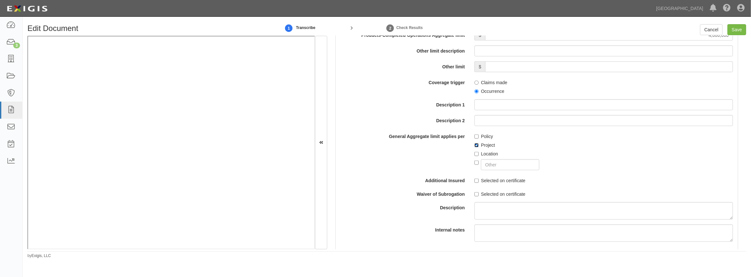
scroll to position [704, 0]
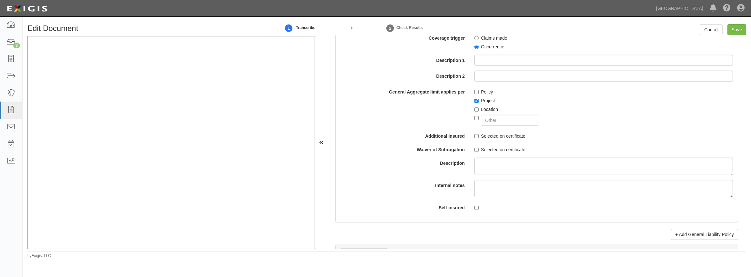
click at [477, 139] on div "Each Occurrence limit $ 2,000,000 Damage to Rented Premises limit $ 300,000 Med…" at bounding box center [536, 59] width 392 height 307
click at [476, 135] on input "Selected on certificate" at bounding box center [476, 136] width 4 height 4
checkbox input "true"
click at [478, 147] on label "Selected on certificate" at bounding box center [499, 149] width 51 height 6
click at [478, 148] on input "Selected on certificate" at bounding box center [476, 150] width 4 height 4
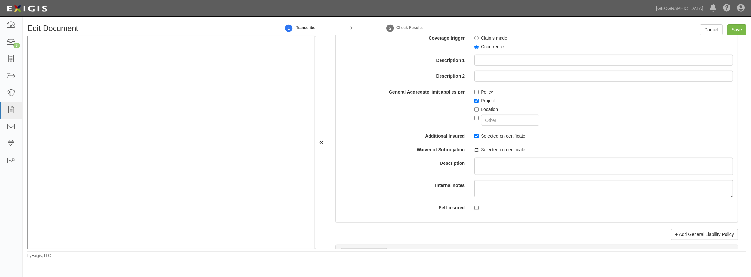
checkbox input "true"
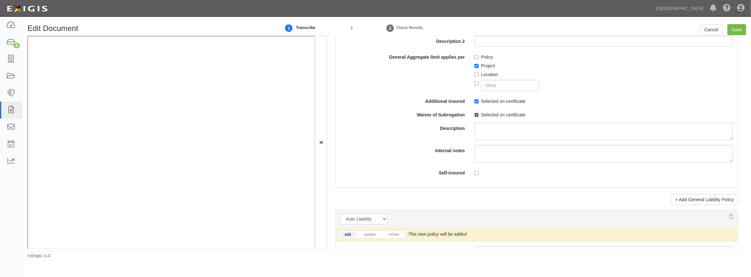
scroll to position [851, 0]
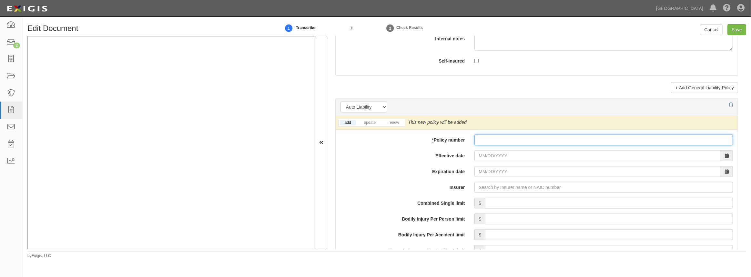
click at [478, 140] on input "* Policy number" at bounding box center [603, 140] width 258 height 11
click at [367, 123] on link "update" at bounding box center [369, 122] width 21 height 5
click at [487, 140] on input "* Policy number" at bounding box center [603, 140] width 258 height 11
paste input "ZACAT9303402"
type input "ZACAT9303402"
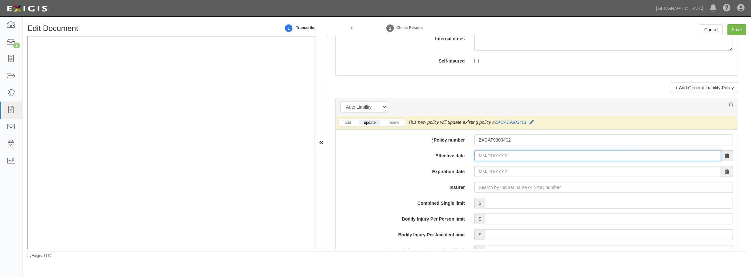
click at [488, 154] on input "Effective date" at bounding box center [597, 155] width 247 height 11
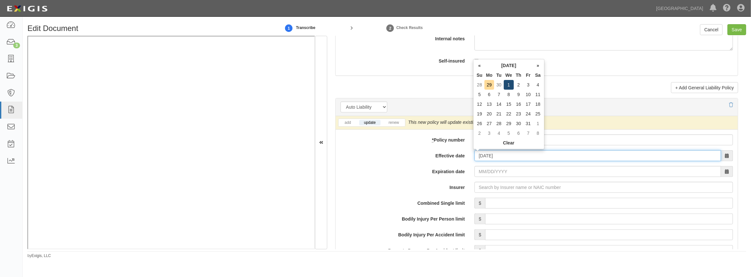
type input "10/01/2025"
type input "[DATE]"
click at [504, 84] on td "1" at bounding box center [509, 85] width 10 height 10
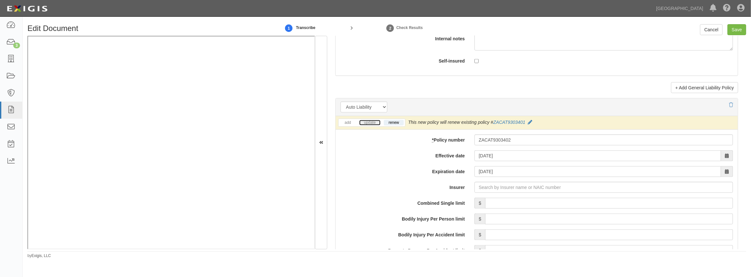
click at [369, 123] on link "update" at bounding box center [369, 122] width 21 height 5
click at [499, 187] on input "Insurer" at bounding box center [603, 187] width 258 height 11
type input "180 Seguros S.A. (0) NR Rating"
type input "1"
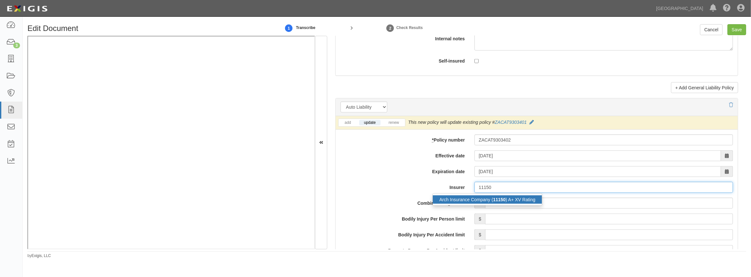
click at [471, 199] on div "Arch Insurance Company ( 11150 ) A+ XV Rating" at bounding box center [487, 200] width 109 height 8
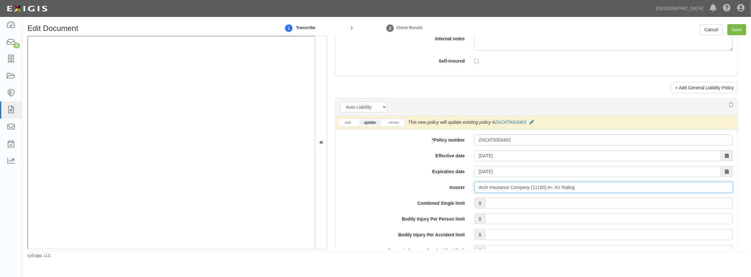
type input "Arch Insurance Company (11150) A+ XV Rating"
click at [514, 205] on input "Combined Single limit" at bounding box center [609, 203] width 248 height 11
click at [495, 202] on input "Combined Single limit" at bounding box center [609, 203] width 248 height 11
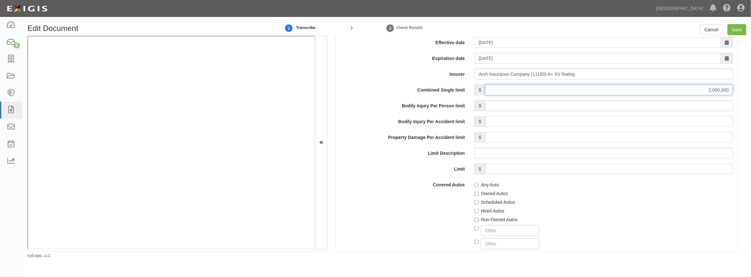
scroll to position [968, 0]
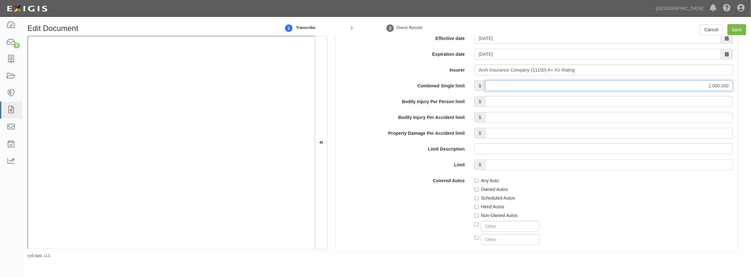
type input "2,000,000"
click at [476, 182] on input "Any Auto" at bounding box center [476, 181] width 4 height 4
checkbox input "true"
click at [474, 202] on div "Hired Autos" at bounding box center [603, 205] width 258 height 9
click at [475, 207] on input "Hired Autos" at bounding box center [476, 207] width 4 height 4
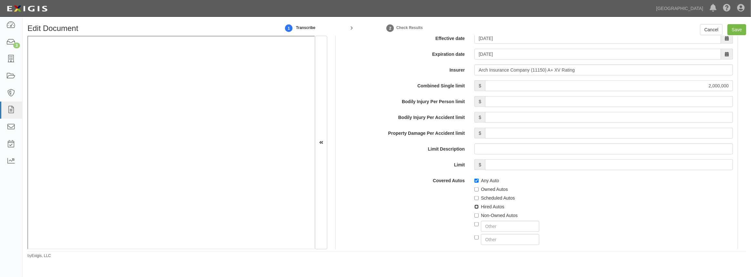
checkbox input "true"
click at [475, 216] on input "Non-Owned Autos" at bounding box center [476, 216] width 4 height 4
checkbox input "true"
click at [476, 198] on input "Scheduled Autos" at bounding box center [476, 198] width 4 height 4
checkbox input "true"
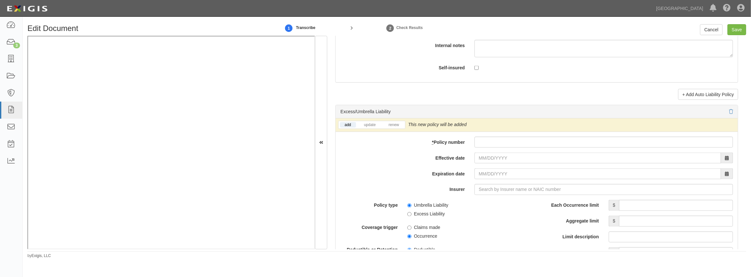
scroll to position [1261, 0]
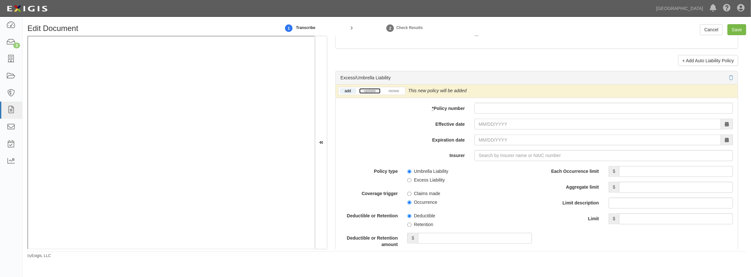
click at [366, 93] on link "update" at bounding box center [369, 90] width 21 height 5
click at [486, 109] on input "* Policy number" at bounding box center [603, 108] width 258 height 11
paste input "CUP1X46883525NF"
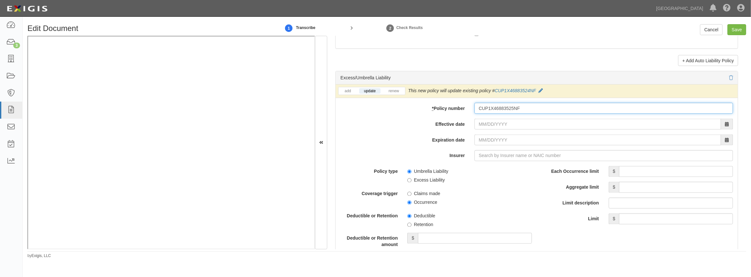
type input "CUP1X46883525NF"
click at [486, 121] on input "Effective date" at bounding box center [597, 124] width 247 height 11
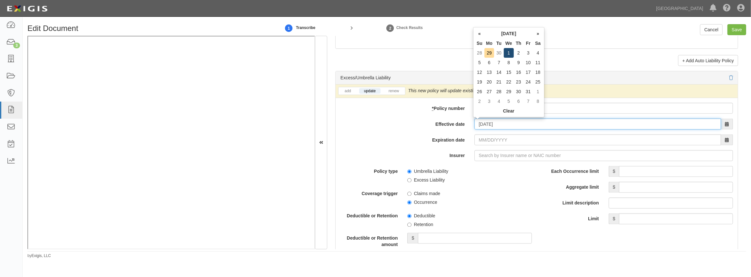
type input "10/01/2025"
type input "10/01/2026"
click at [508, 53] on td "1" at bounding box center [509, 53] width 10 height 10
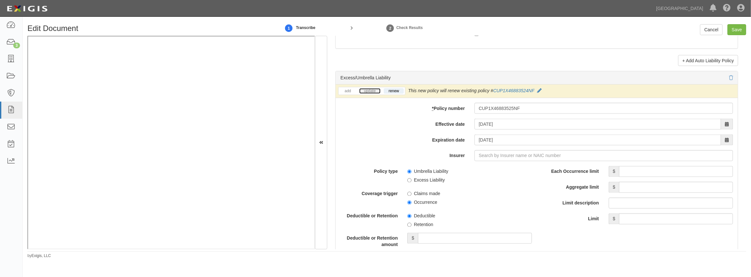
click at [368, 93] on link "update" at bounding box center [369, 90] width 21 height 5
click at [503, 153] on input "Insurer" at bounding box center [603, 155] width 258 height 11
type input "21st Century Advantage Insurance Company (25232) NR Rating"
type input "2"
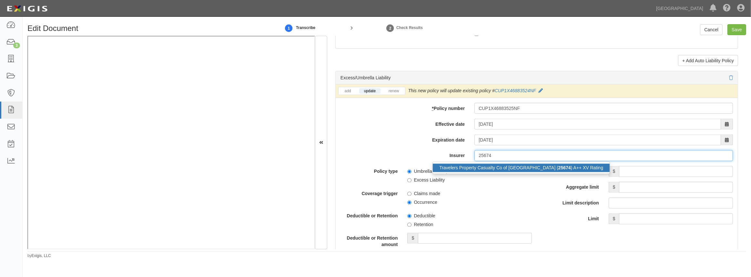
click at [476, 164] on div "Travelers Property Casualty Co of Amer ( 25674 ) A++ XV Rating" at bounding box center [521, 168] width 177 height 8
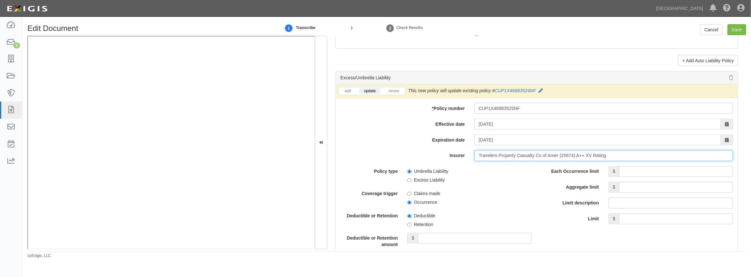
type input "Travelers Property Casualty Co of Amer (25674) A++ XV Rating"
click at [626, 174] on input "Each Occurrence limit" at bounding box center [676, 171] width 114 height 11
type input "8,000,000"
click at [661, 187] on input "Aggregate limit" at bounding box center [676, 187] width 114 height 11
type input "8,000,000"
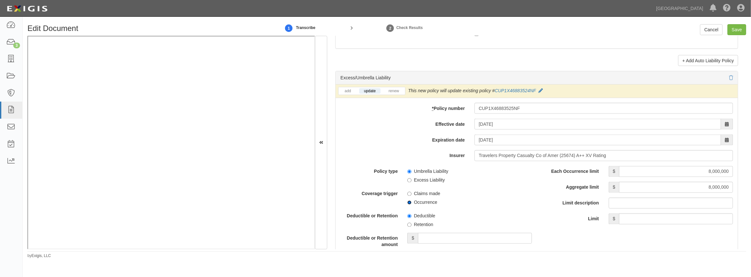
click at [409, 203] on input "Occurrence" at bounding box center [409, 203] width 4 height 4
radio input "true"
click at [405, 177] on div "Umbrella Liability Excess Liability" at bounding box center [469, 174] width 134 height 17
click at [409, 179] on input "Excess Liability" at bounding box center [409, 180] width 4 height 4
radio input "true"
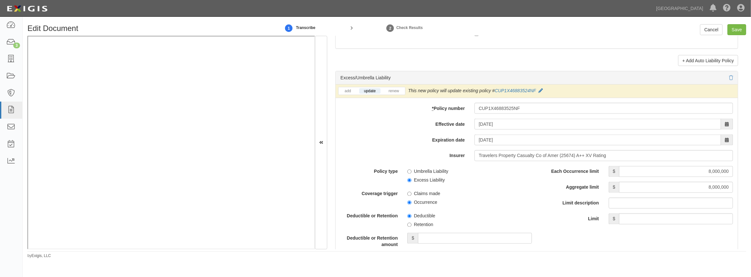
click at [484, 211] on span "Deductible" at bounding box center [469, 215] width 124 height 9
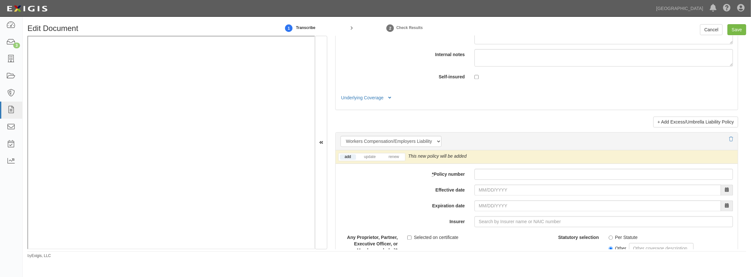
scroll to position [1525, 0]
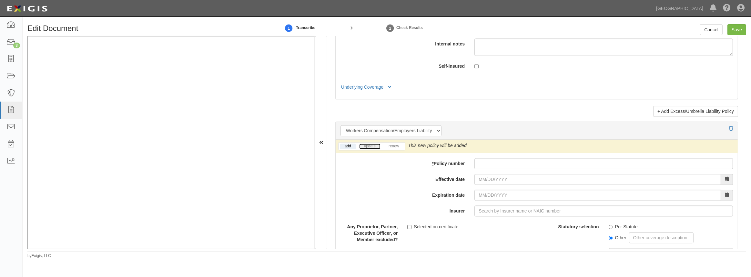
click at [372, 144] on link "update" at bounding box center [369, 146] width 21 height 5
click at [490, 158] on input "* Policy number" at bounding box center [603, 163] width 258 height 11
paste input "ZAWCI9763402"
type input "ZAWCI9763402"
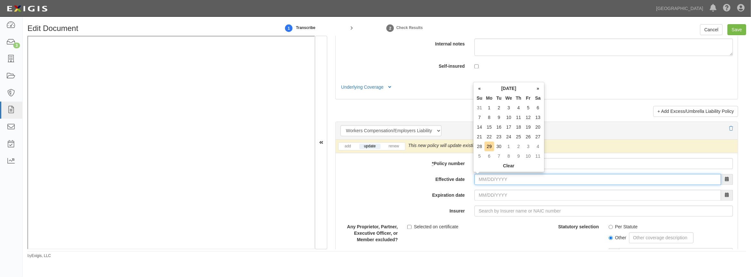
click at [492, 179] on input "Effective date" at bounding box center [597, 179] width 247 height 11
type input "10/01/2025"
type input "10/01/2026"
click at [506, 109] on td "1" at bounding box center [509, 108] width 10 height 10
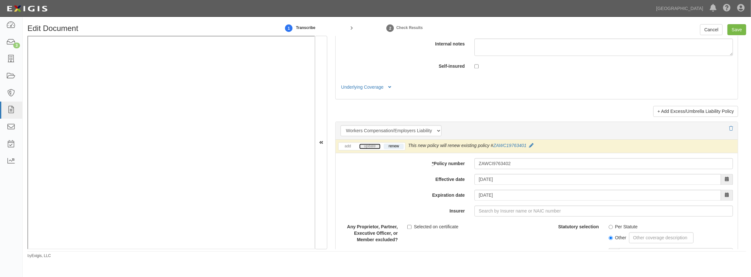
click at [368, 145] on link "update" at bounding box center [369, 146] width 21 height 5
click at [482, 210] on input "Insurer" at bounding box center [603, 211] width 258 height 11
type input "180 Seguros S.A. (0) NR Rating"
type input "1"
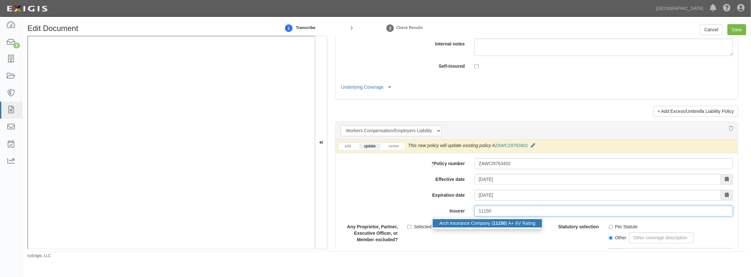
click at [516, 222] on div "Arch Insurance Company ( 11150 ) A+ XV Rating" at bounding box center [487, 223] width 109 height 8
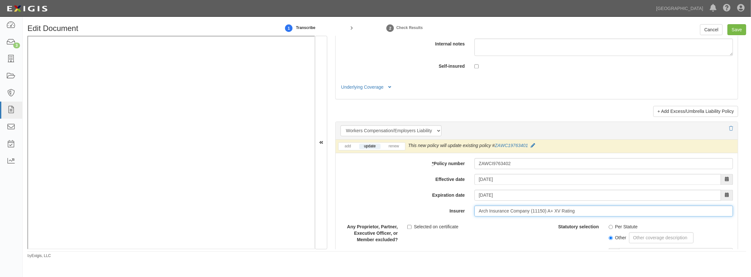
type input "Arch Insurance Company (11150) A+ XV Rating"
click at [609, 226] on input "Per Statute" at bounding box center [611, 227] width 4 height 4
radio input "true"
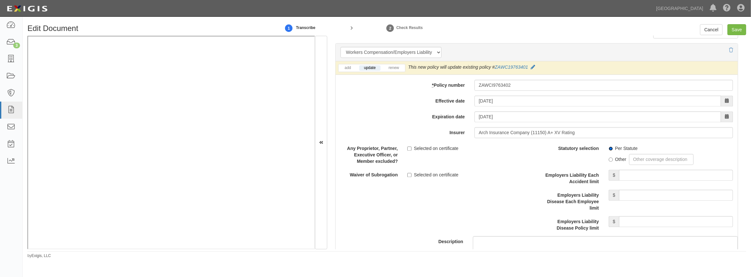
scroll to position [1613, 0]
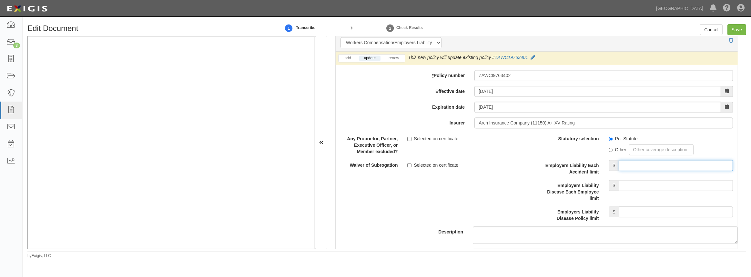
click at [625, 160] on input "Employers Liability Each Accident limit" at bounding box center [676, 165] width 114 height 11
type input "1,000,000"
click at [641, 187] on input "Employers Liability Disease Each Employee limit" at bounding box center [676, 185] width 114 height 11
type input "1,000,000"
click at [644, 212] on input "Employers Liability Disease Policy limit" at bounding box center [676, 212] width 114 height 11
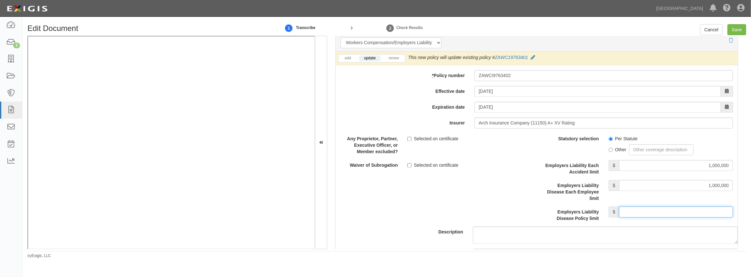
type input "1,000,000"
click at [410, 163] on input "Selected on certificate" at bounding box center [409, 165] width 4 height 4
checkbox input "true"
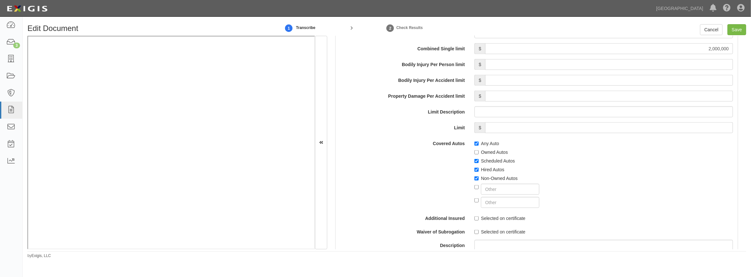
scroll to position [1056, 0]
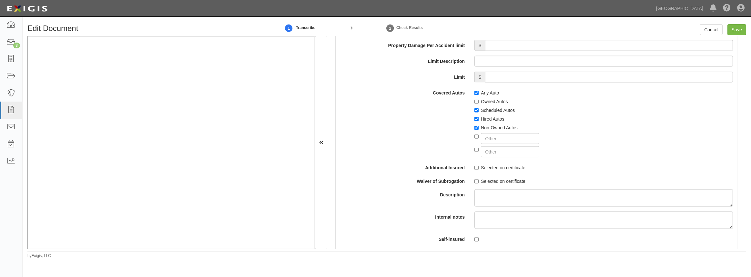
click at [472, 167] on div "Selected on certificate" at bounding box center [603, 166] width 268 height 9
click at [476, 166] on input "Selected on certificate" at bounding box center [476, 168] width 4 height 4
checkbox input "true"
click at [475, 179] on input "Selected on certificate" at bounding box center [476, 181] width 4 height 4
checkbox input "true"
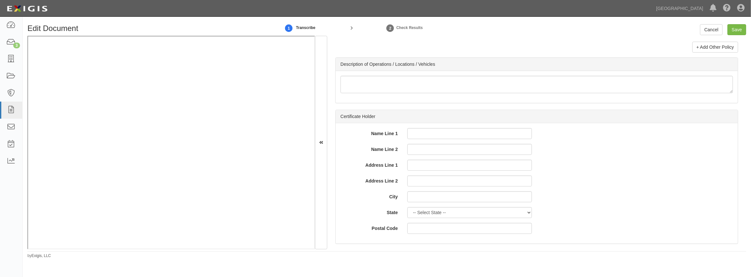
scroll to position [2131, 0]
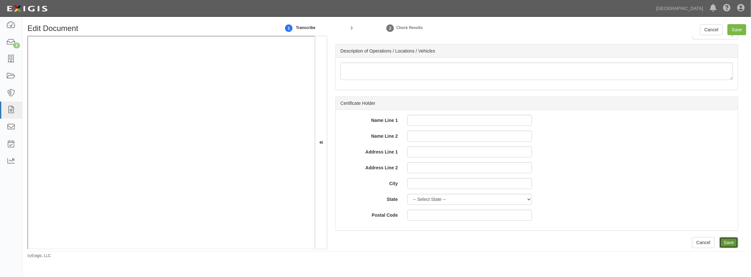
click at [719, 242] on input "Save" at bounding box center [728, 242] width 19 height 11
type input "2000000"
type input "300000"
type input "10000"
type input "2000000"
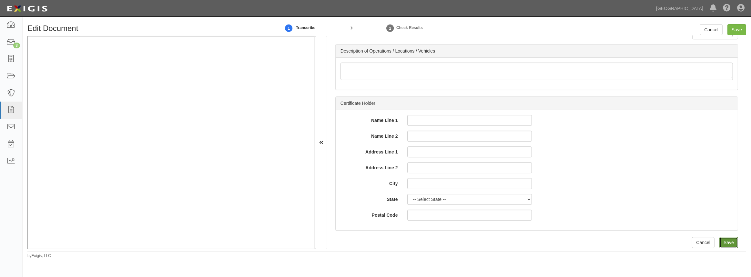
type input "4000000"
type input "2000000"
type input "8000000"
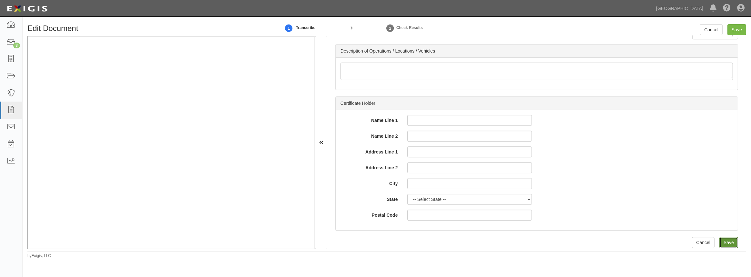
type input "1000000"
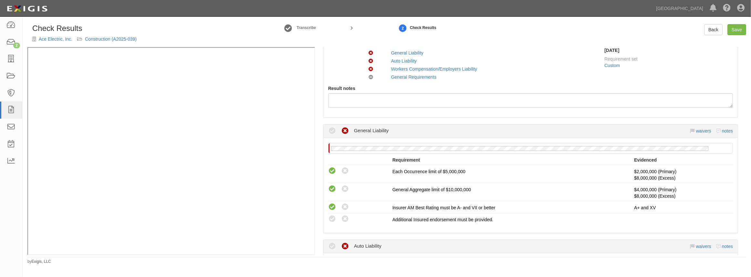
scroll to position [117, 0]
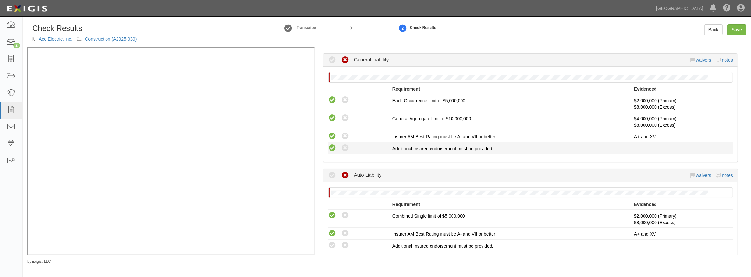
click at [331, 148] on icon at bounding box center [332, 148] width 8 height 8
radio input "true"
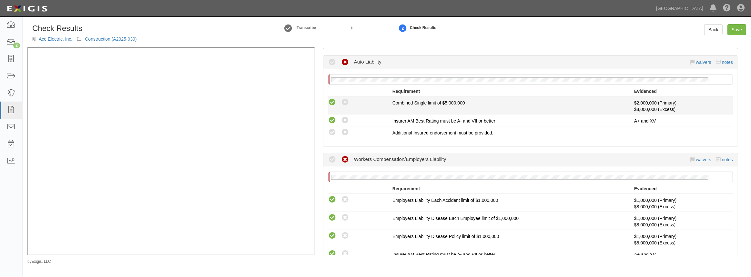
scroll to position [235, 0]
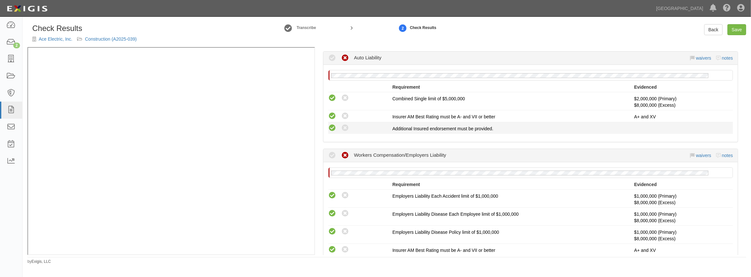
click at [333, 128] on icon at bounding box center [332, 128] width 8 height 8
radio input "true"
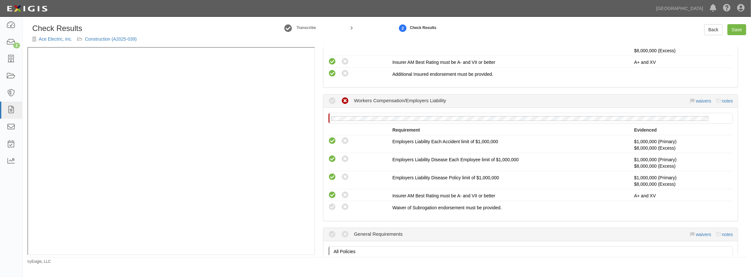
scroll to position [352, 0]
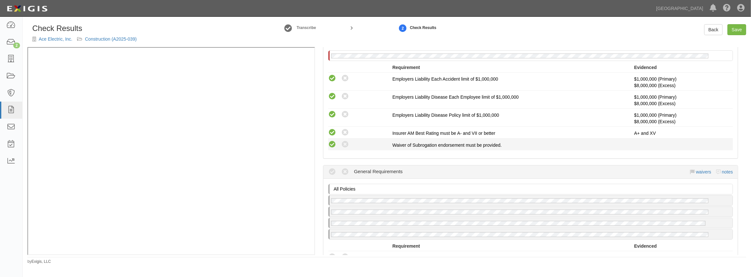
click at [333, 142] on icon at bounding box center [332, 145] width 8 height 8
radio input "true"
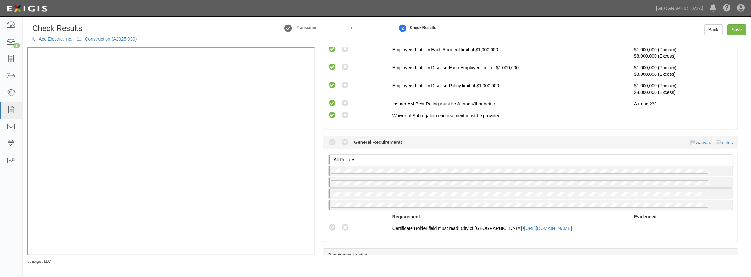
scroll to position [459, 0]
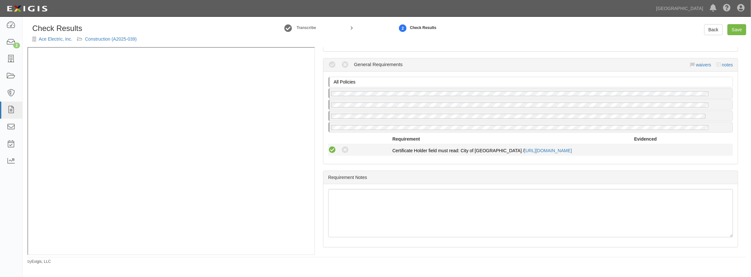
click at [334, 148] on icon at bounding box center [332, 150] width 8 height 8
radio input "true"
click at [737, 29] on link "Save" at bounding box center [736, 29] width 19 height 11
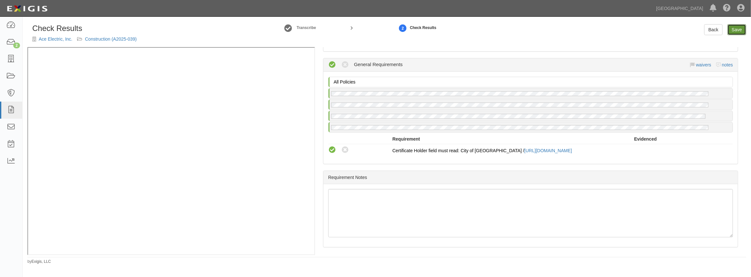
radio input "true"
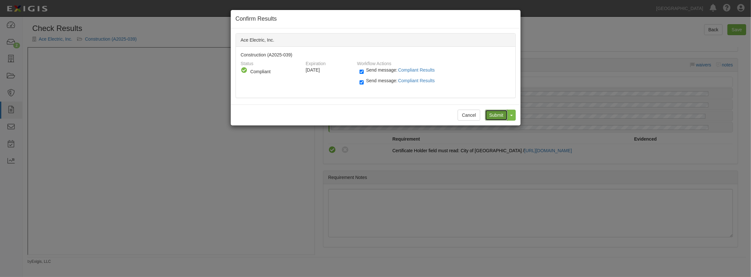
click at [491, 115] on input "Submit" at bounding box center [496, 115] width 23 height 11
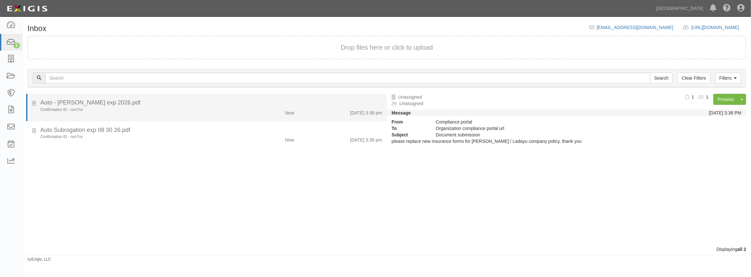
click at [155, 104] on div "Auto - [PERSON_NAME] exp 2026.pdf" at bounding box center [211, 103] width 342 height 8
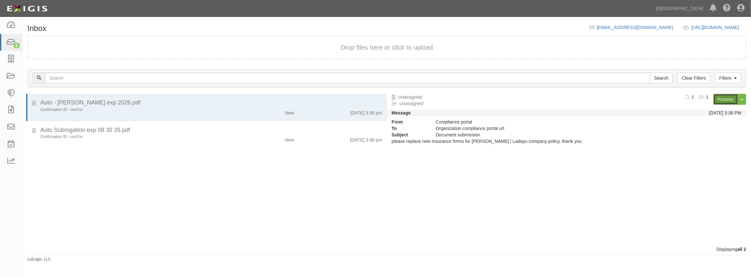
click at [724, 99] on link "Process" at bounding box center [725, 99] width 25 height 11
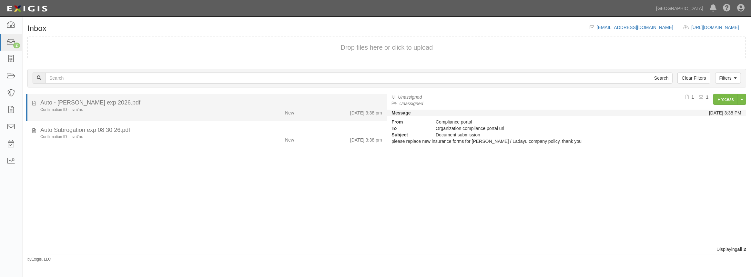
click at [170, 111] on div "Confirmation ID - nvn7nx" at bounding box center [137, 109] width 195 height 5
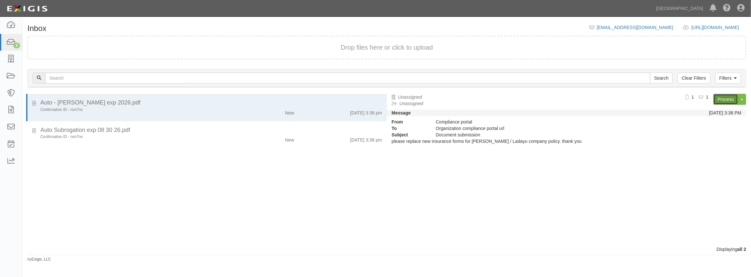
click at [716, 99] on link "Process" at bounding box center [725, 99] width 25 height 11
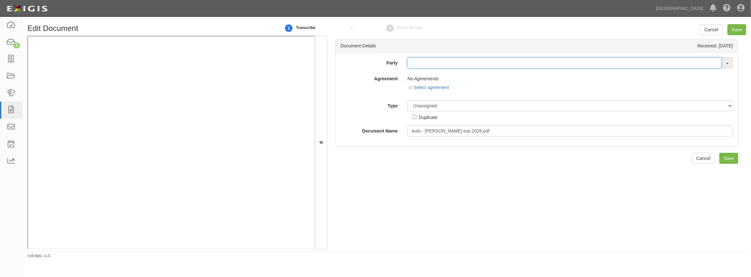
click at [464, 65] on input "text" at bounding box center [564, 62] width 314 height 11
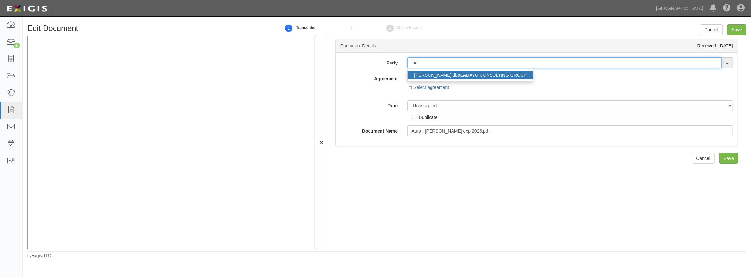
type input "lad"
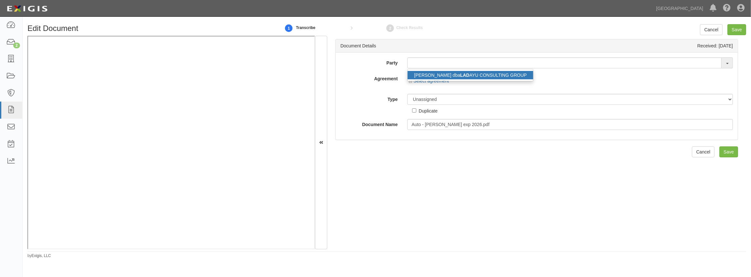
click at [449, 76] on link "[PERSON_NAME] dba LAD AYU CONSULTING GROUP" at bounding box center [471, 75] width 126 height 8
type input "[PERSON_NAME] dba LADAYU CONSULTING GROUP"
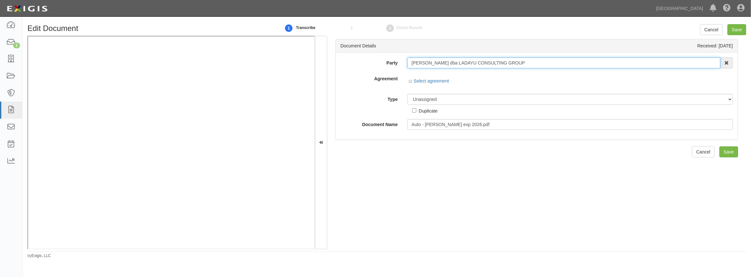
drag, startPoint x: 529, startPoint y: 65, endPoint x: 376, endPoint y: 73, distance: 153.8
click at [376, 73] on div "Party [PERSON_NAME] dba LADAYU CONSULTING GROUP [PERSON_NAME] dba LAD AYU CONSU…" at bounding box center [536, 93] width 392 height 73
click at [465, 64] on input "text" at bounding box center [564, 62] width 314 height 11
paste input "[PERSON_NAME] dba LADAYU CONSULTING GROUP"
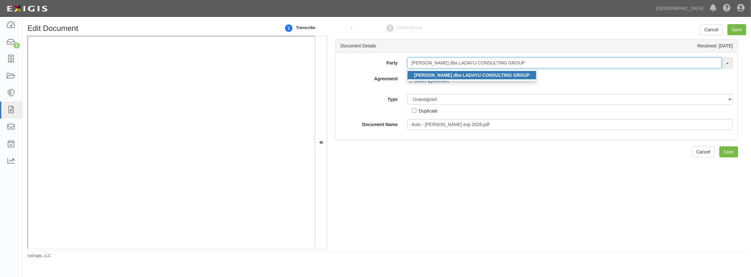
type input "[PERSON_NAME] dba LADAYU CONSULTING GROUP"
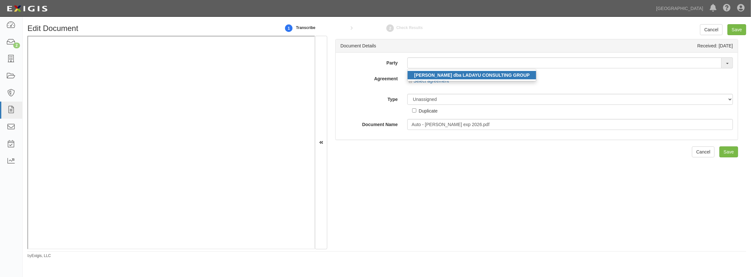
click at [457, 74] on strong "[PERSON_NAME] dba LADAYU CONSULTING GROUP" at bounding box center [472, 75] width 116 height 5
type input "[PERSON_NAME] dba LADAYU CONSULTING GROUP"
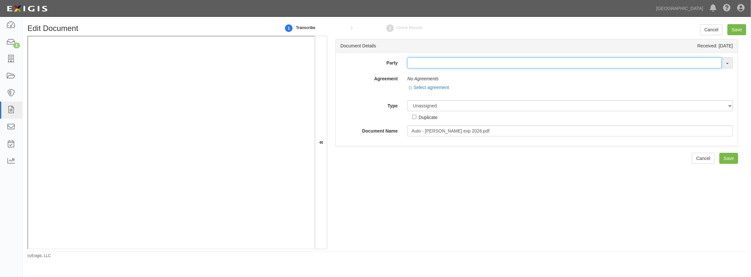
click at [448, 61] on input "text" at bounding box center [564, 62] width 314 height 11
paste input "[PERSON_NAME] dba LADAYU CONSULTING GROUP"
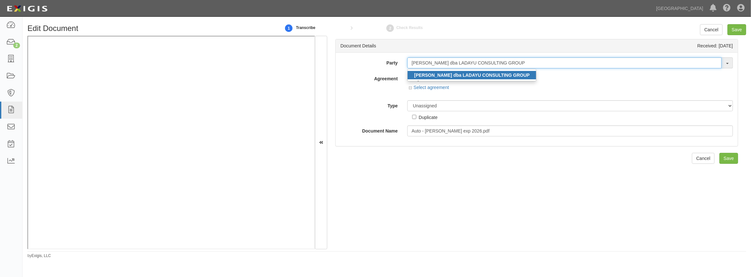
type input "[PERSON_NAME] dba LADAYU CONSULTING GROUP"
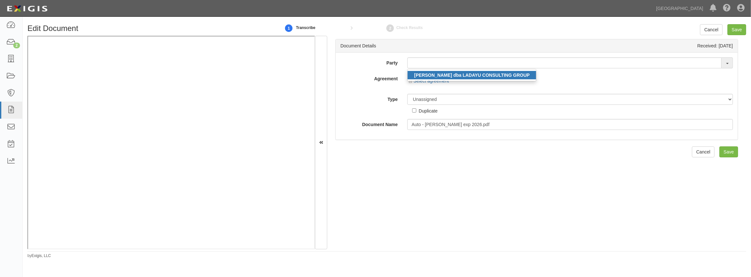
click at [437, 72] on link "[PERSON_NAME] dba LADAYU CONSULTING GROUP" at bounding box center [472, 75] width 128 height 8
type input "[PERSON_NAME] dba LADAYU CONSULTING GROUP"
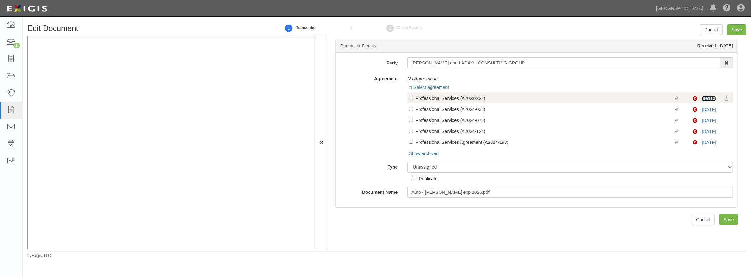
click at [703, 100] on link "[DATE]" at bounding box center [709, 98] width 14 height 5
click at [411, 98] on input "Linked agreement Professional Services (A2022-228) Linked agreement" at bounding box center [411, 98] width 4 height 4
checkbox input "true"
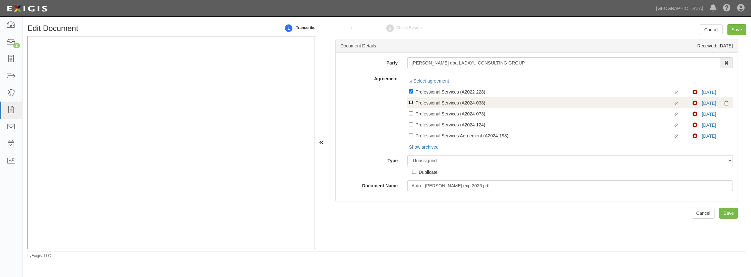
click at [409, 103] on input "Linked agreement Professional Services (A2024-038) Linked agreement" at bounding box center [411, 102] width 4 height 4
checkbox input "true"
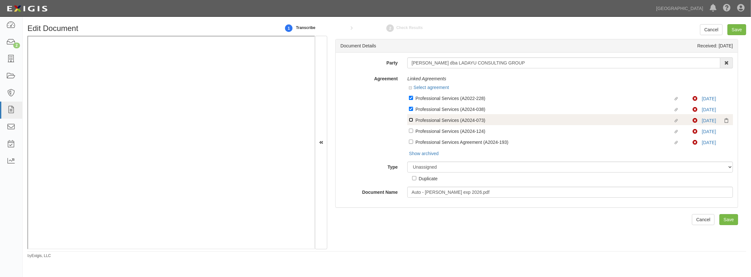
click at [410, 121] on input "Linked agreement Professional Services (A2024-073) Linked agreement" at bounding box center [411, 120] width 4 height 4
checkbox input "true"
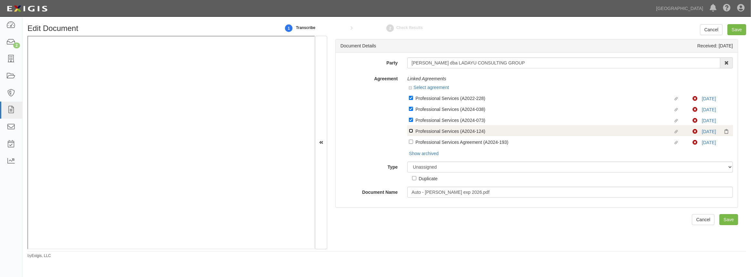
click at [409, 131] on input "Linked agreement Professional Services (A2024-124) Linked agreement" at bounding box center [411, 131] width 4 height 4
checkbox input "true"
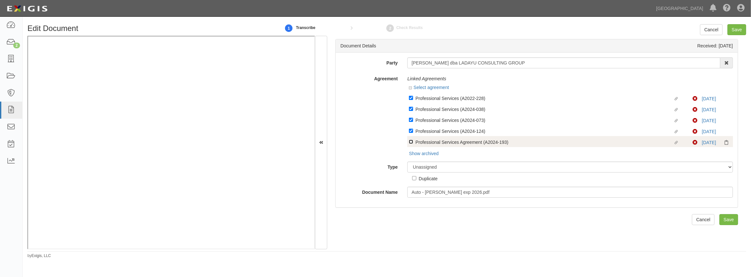
click at [410, 142] on input "Linked agreement Professional Services Agreement (A2024-193) Linked agreement" at bounding box center [411, 142] width 4 height 4
checkbox input "true"
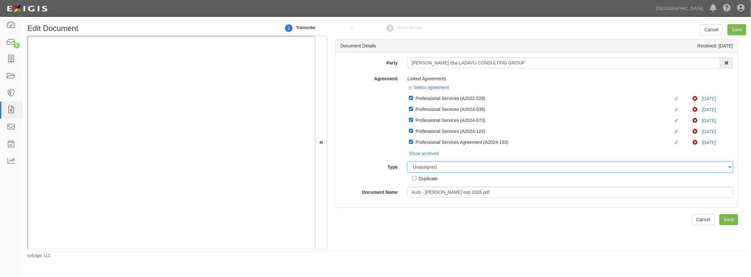
click at [439, 171] on select "Unassigned Binder Cancellation Notice Certificate Contract Endorsement Insuranc…" at bounding box center [570, 167] width 326 height 11
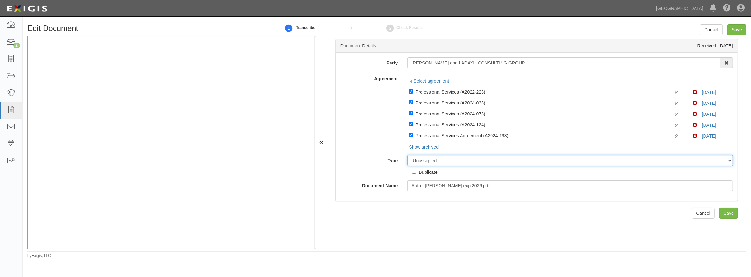
select select "CertificateDetail"
click at [407, 156] on select "Unassigned Binder Cancellation Notice Certificate Contract Endorsement Insuranc…" at bounding box center [570, 160] width 326 height 11
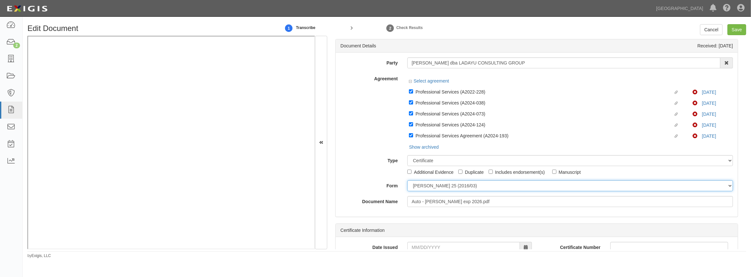
drag, startPoint x: 426, startPoint y: 186, endPoint x: 425, endPoint y: 191, distance: 5.8
click at [426, 186] on select "[PERSON_NAME] 25 (2016/03) [PERSON_NAME] 101 [PERSON_NAME] 855 NY (2014/05) Gen…" at bounding box center [570, 185] width 326 height 11
select select "GeneralFormDetail"
click at [407, 181] on select "[PERSON_NAME] 25 (2016/03) [PERSON_NAME] 101 [PERSON_NAME] 855 NY (2014/05) Gen…" at bounding box center [570, 185] width 326 height 11
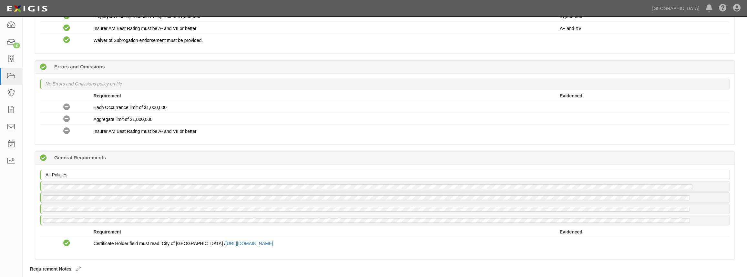
scroll to position [431, 0]
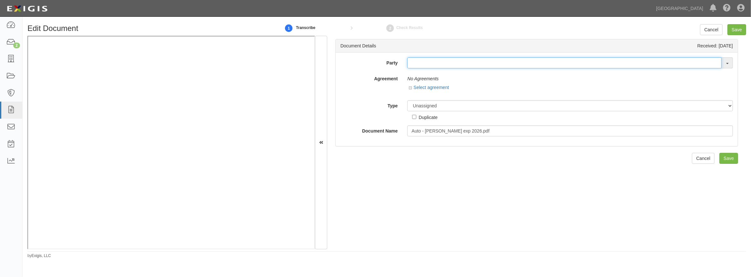
click at [458, 63] on input "text" at bounding box center [564, 62] width 314 height 11
paste input "[PERSON_NAME] dba LADAYU CONSULTING GROUP"
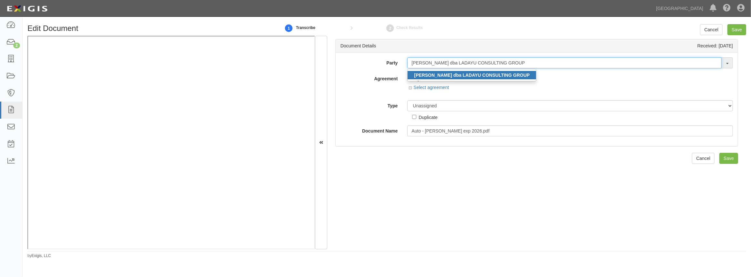
type input "[PERSON_NAME] dba LADAYU CONSULTING GROUP"
click at [448, 70] on ul "[PERSON_NAME] dba LADAYU CONSULTING GROUP" at bounding box center [471, 75] width 129 height 12
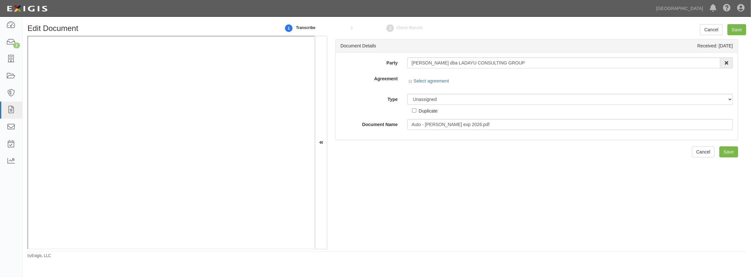
click at [511, 81] on div "Select agreement" at bounding box center [570, 82] width 326 height 8
click at [520, 64] on input "[PERSON_NAME] dba LADAYU CONSULTING GROUP" at bounding box center [563, 62] width 313 height 11
drag, startPoint x: 472, startPoint y: 88, endPoint x: 440, endPoint y: 84, distance: 31.8
click at [468, 88] on div at bounding box center [570, 87] width 326 height 3
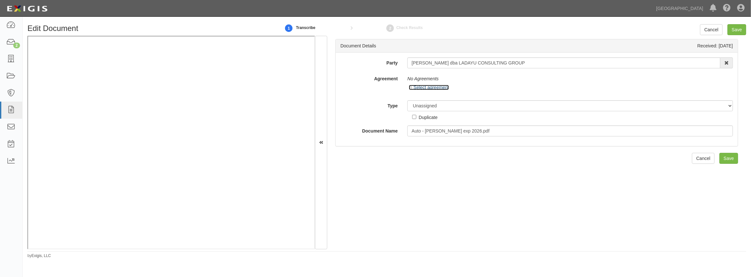
click at [429, 89] on link "Select agreement" at bounding box center [429, 87] width 40 height 5
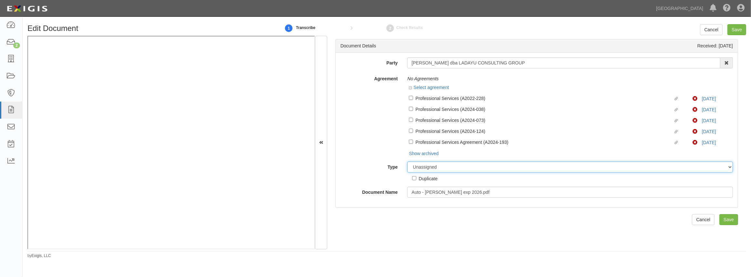
click at [467, 168] on select "Unassigned Binder Cancellation Notice Certificate Contract Endorsement Insuranc…" at bounding box center [570, 167] width 326 height 11
select select "OtherDetail"
click at [407, 162] on select "Unassigned Binder Cancellation Notice Certificate Contract Endorsement Insuranc…" at bounding box center [570, 167] width 326 height 11
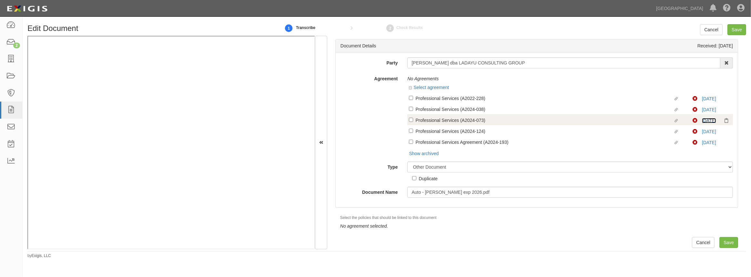
click at [702, 121] on link "2/7/26" at bounding box center [709, 120] width 14 height 5
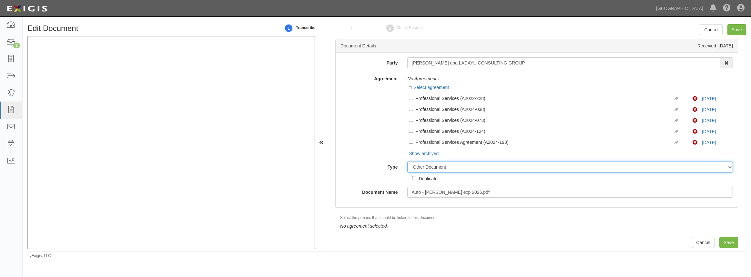
click at [446, 167] on select "Unassigned Binder Cancellation Notice Certificate Contract Endorsement Insuranc…" at bounding box center [570, 167] width 326 height 11
click at [407, 162] on select "Unassigned Binder Cancellation Notice Certificate Contract Endorsement Insuranc…" at bounding box center [570, 167] width 326 height 11
click at [724, 244] on input "Save" at bounding box center [728, 242] width 19 height 11
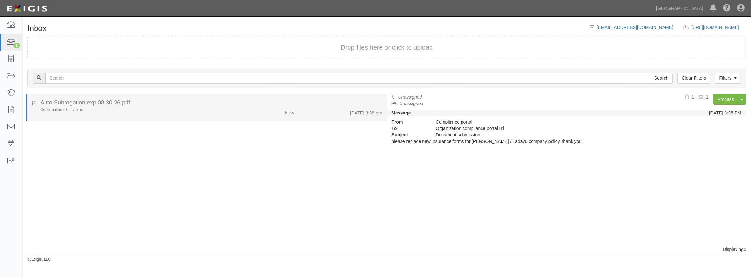
drag, startPoint x: 153, startPoint y: 112, endPoint x: 164, endPoint y: 107, distance: 11.7
click at [153, 112] on div "Confirmation ID - nvn7nx" at bounding box center [137, 109] width 195 height 5
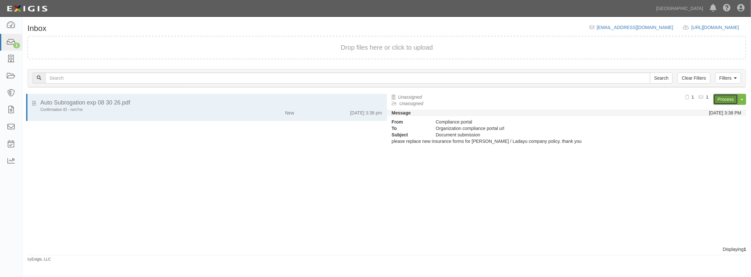
click at [729, 101] on link "Process" at bounding box center [725, 99] width 25 height 11
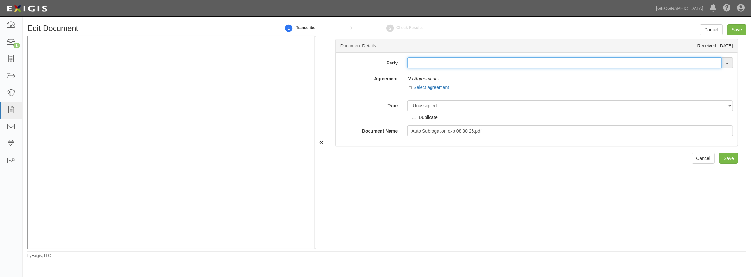
click at [419, 65] on input "text" at bounding box center [564, 62] width 314 height 11
paste input "Non-Compliant"
type input "Non-Compliant"
drag, startPoint x: 452, startPoint y: 63, endPoint x: 342, endPoint y: 61, distance: 109.4
click at [342, 61] on div "Party Non-Compliant 4LEAF, Inc. Abba Termite & Pest Control Abound Food Care Ab…" at bounding box center [537, 62] width 402 height 11
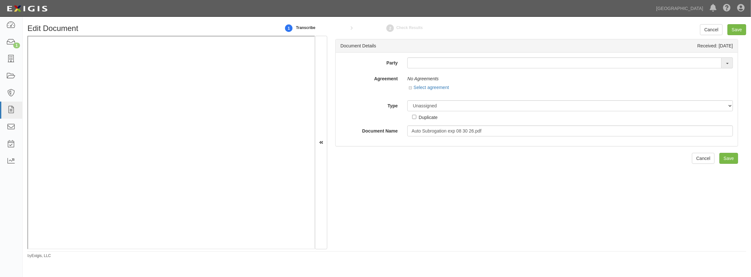
click at [449, 73] on div "No Agreements" at bounding box center [570, 78] width 326 height 11
click at [448, 68] on input "text" at bounding box center [564, 62] width 314 height 11
paste input "[PERSON_NAME] dba LADAYU CONSULTING GROUP"
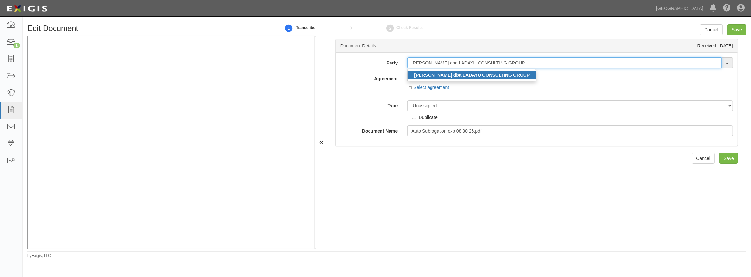
type input "[PERSON_NAME] dba LADAYU CONSULTING GROUP"
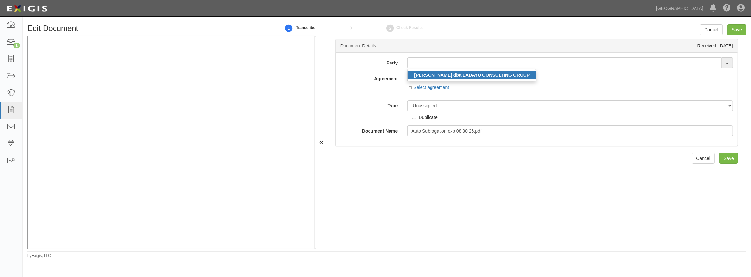
click at [447, 72] on link "[PERSON_NAME] dba LADAYU CONSULTING GROUP" at bounding box center [472, 75] width 128 height 8
type input "[PERSON_NAME] dba LADAYU CONSULTING GROUP"
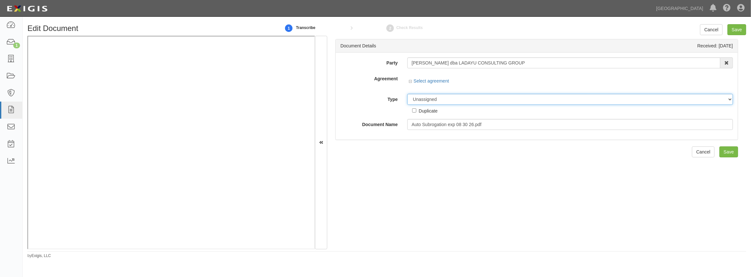
click at [439, 100] on select "Unassigned Binder Cancellation Notice Certificate Contract Endorsement Insuranc…" at bounding box center [570, 99] width 326 height 11
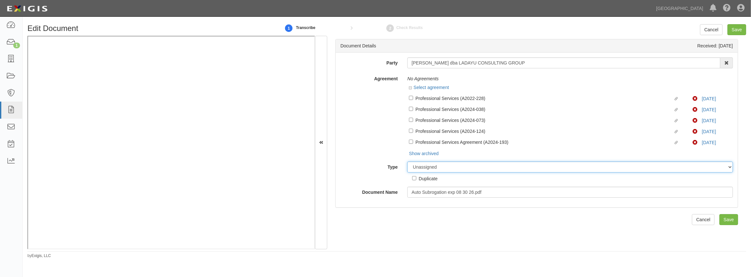
select select "EndorsementDetail"
click at [407, 162] on select "Unassigned Binder Cancellation Notice Certificate Contract Endorsement Insuranc…" at bounding box center [570, 167] width 326 height 11
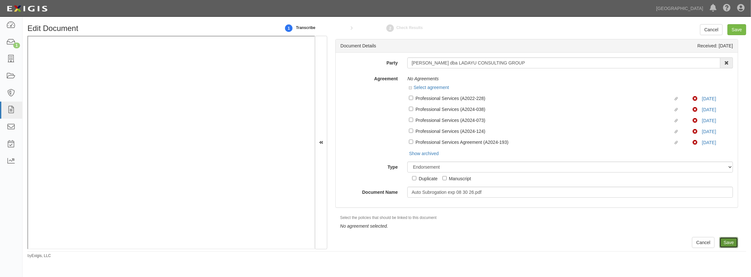
click at [721, 244] on input "Save" at bounding box center [728, 242] width 19 height 11
